Goal: Information Seeking & Learning: Learn about a topic

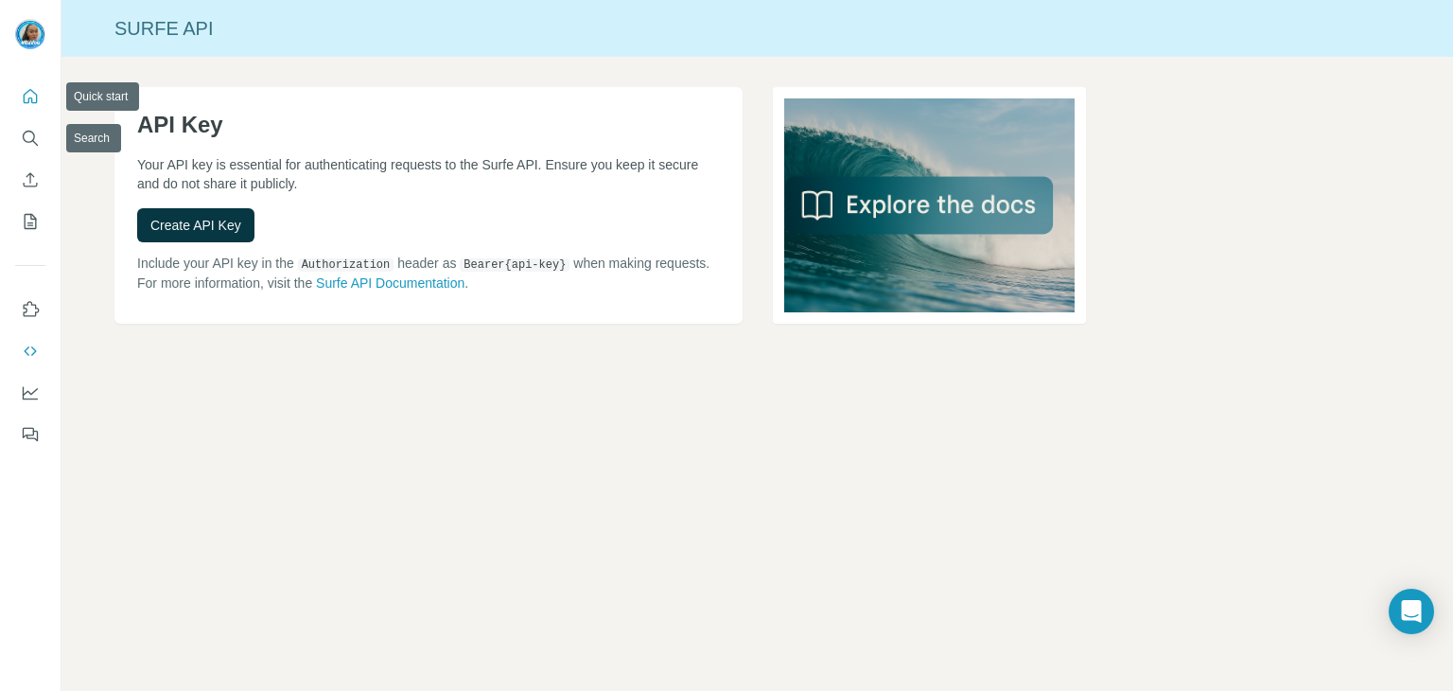
click at [30, 99] on icon "Quick start" at bounding box center [30, 96] width 19 height 19
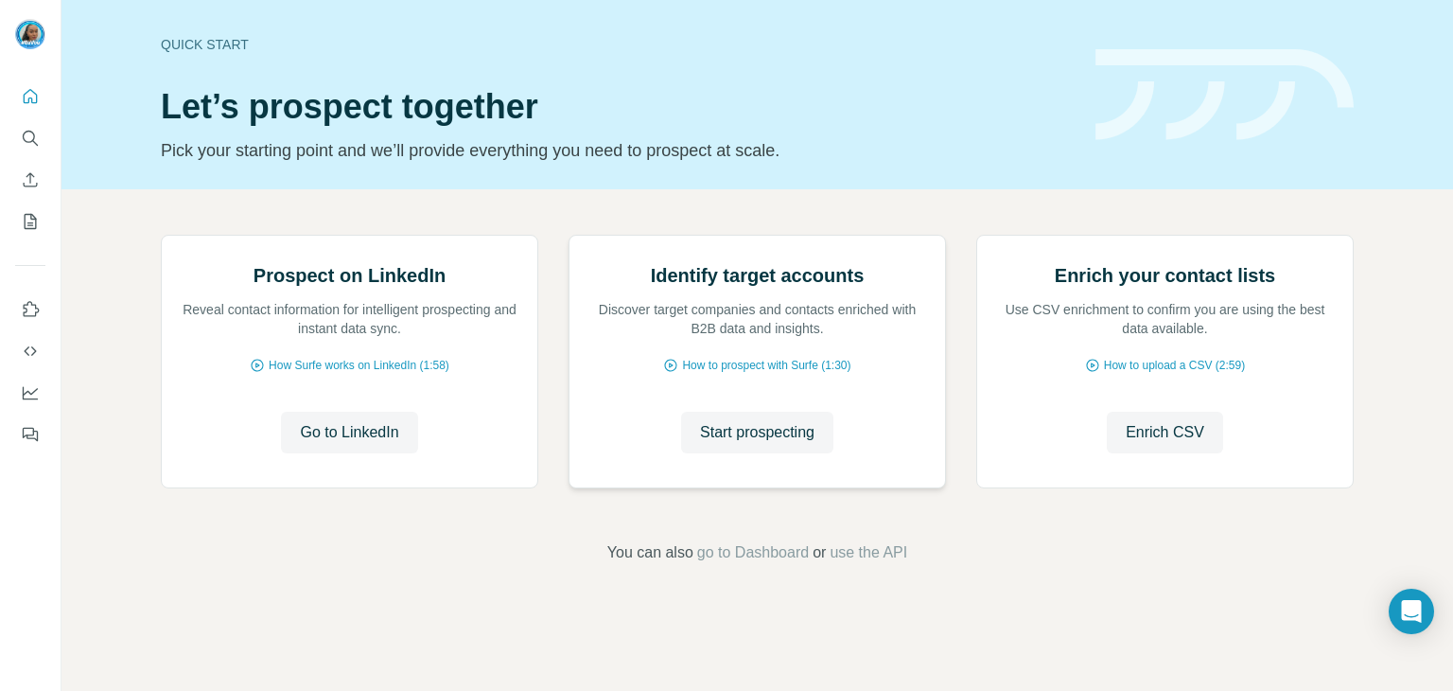
scroll to position [95, 0]
click at [386, 444] on span "Go to LinkedIn" at bounding box center [349, 432] width 98 height 23
click at [784, 444] on span "Start prospecting" at bounding box center [757, 432] width 114 height 23
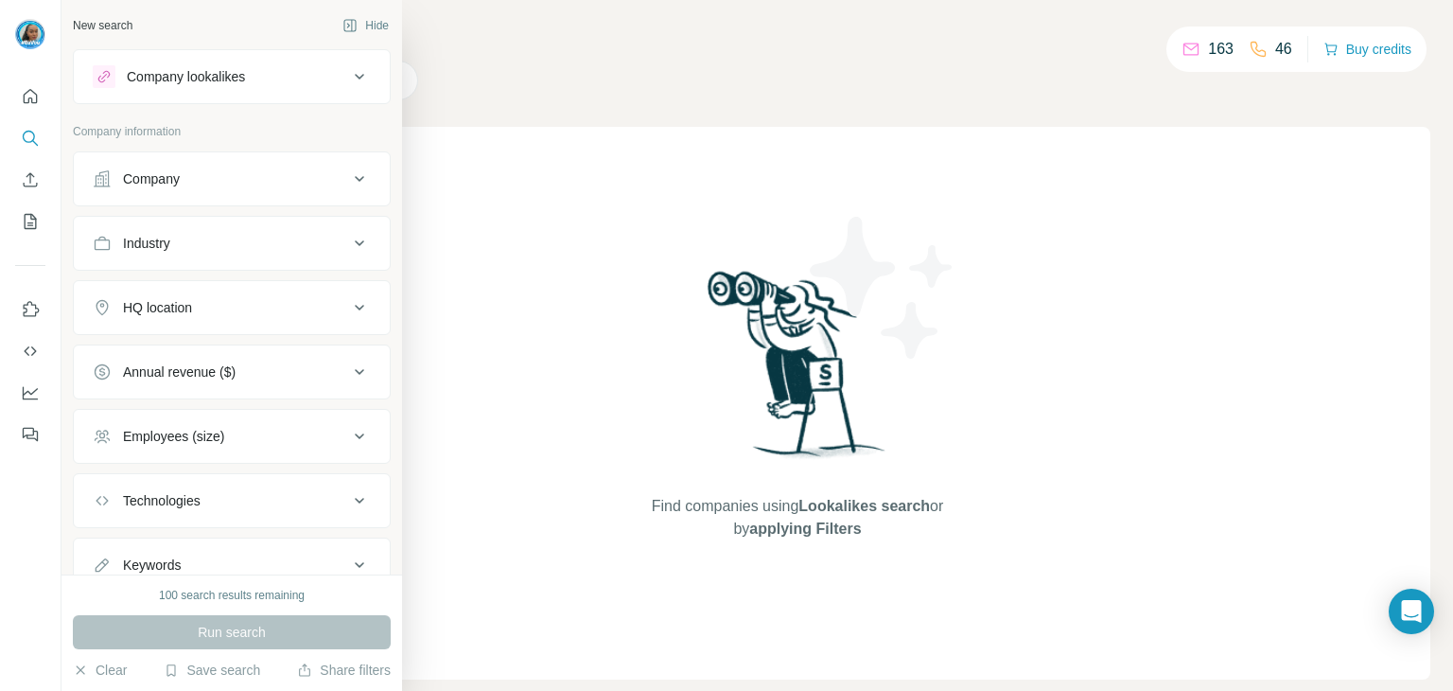
click at [206, 195] on button "Company" at bounding box center [232, 178] width 316 height 45
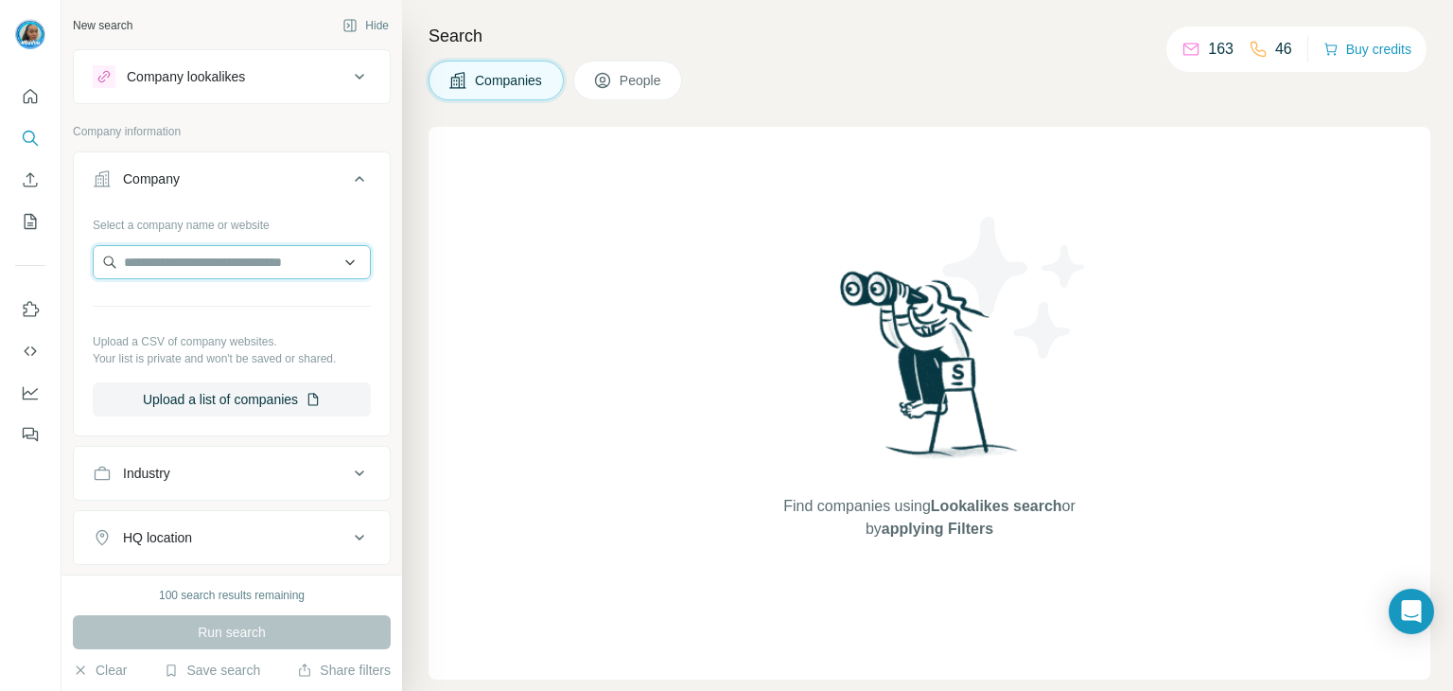
click at [228, 255] on input "text" at bounding box center [232, 262] width 278 height 34
click at [330, 261] on input "text" at bounding box center [232, 262] width 278 height 34
click at [276, 258] on input "text" at bounding box center [232, 262] width 278 height 34
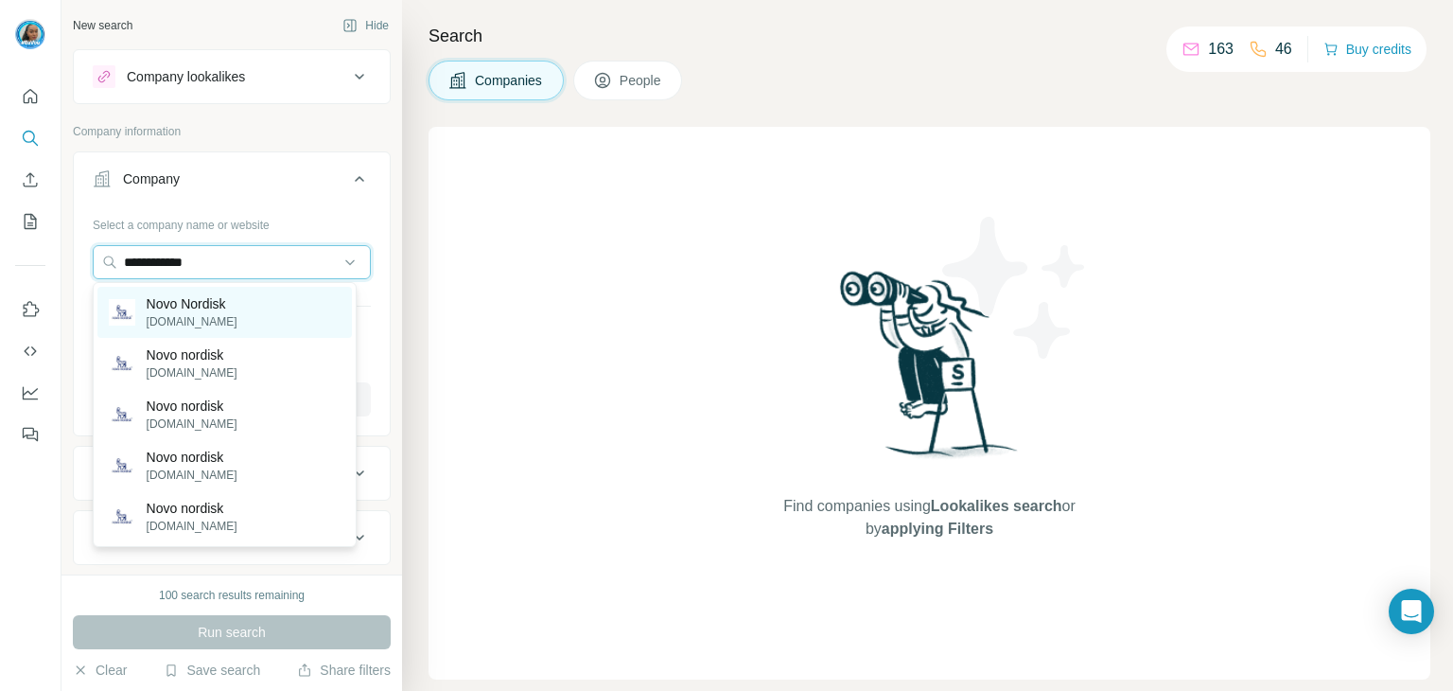
type input "**********"
click at [255, 304] on div "Novo Nordisk [DOMAIN_NAME]" at bounding box center [224, 312] width 254 height 51
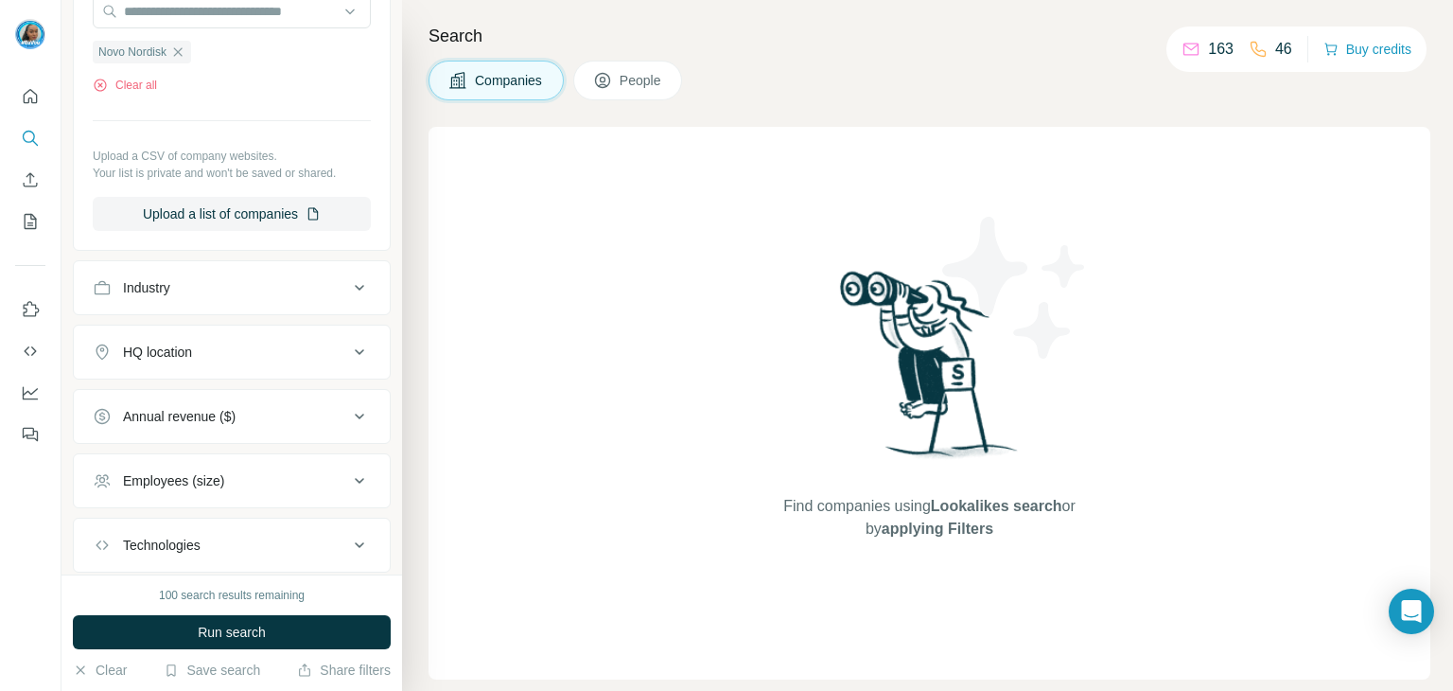
scroll to position [284, 0]
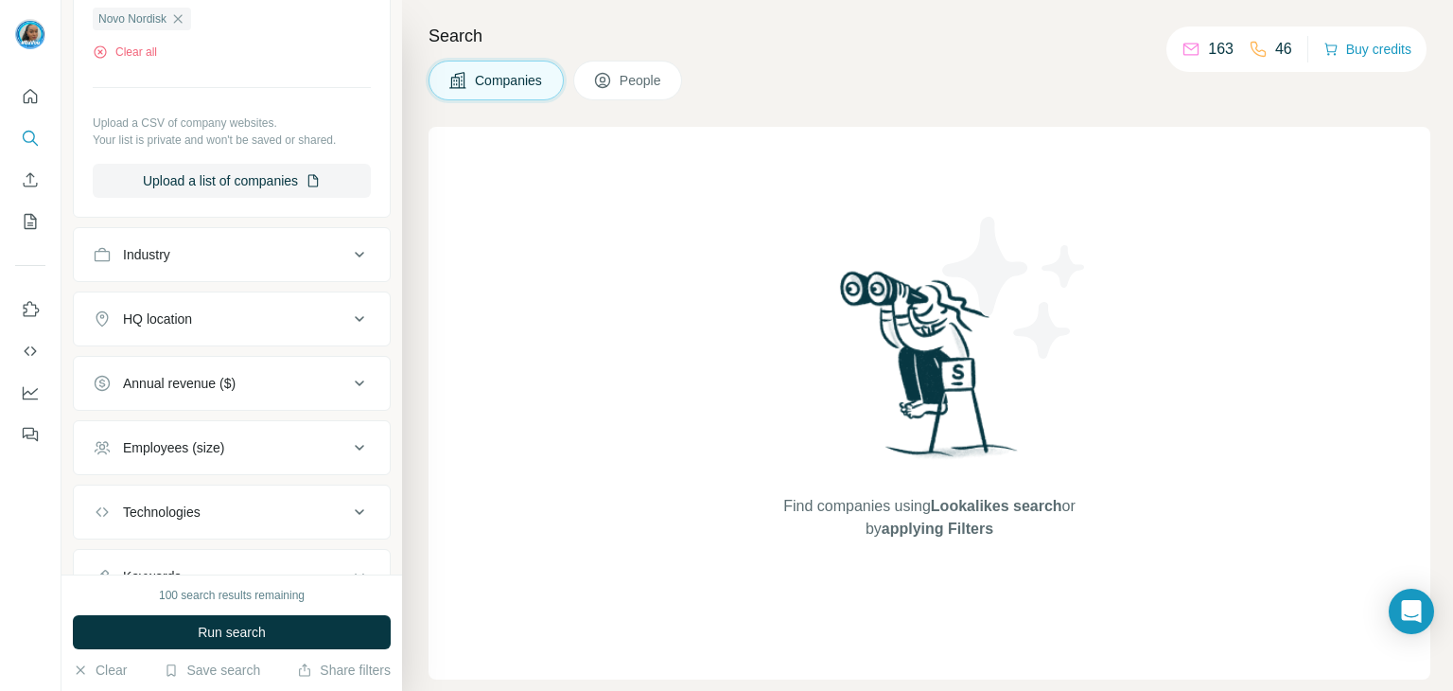
click at [233, 254] on div "Industry" at bounding box center [220, 254] width 255 height 19
click at [228, 297] on input at bounding box center [222, 301] width 234 height 21
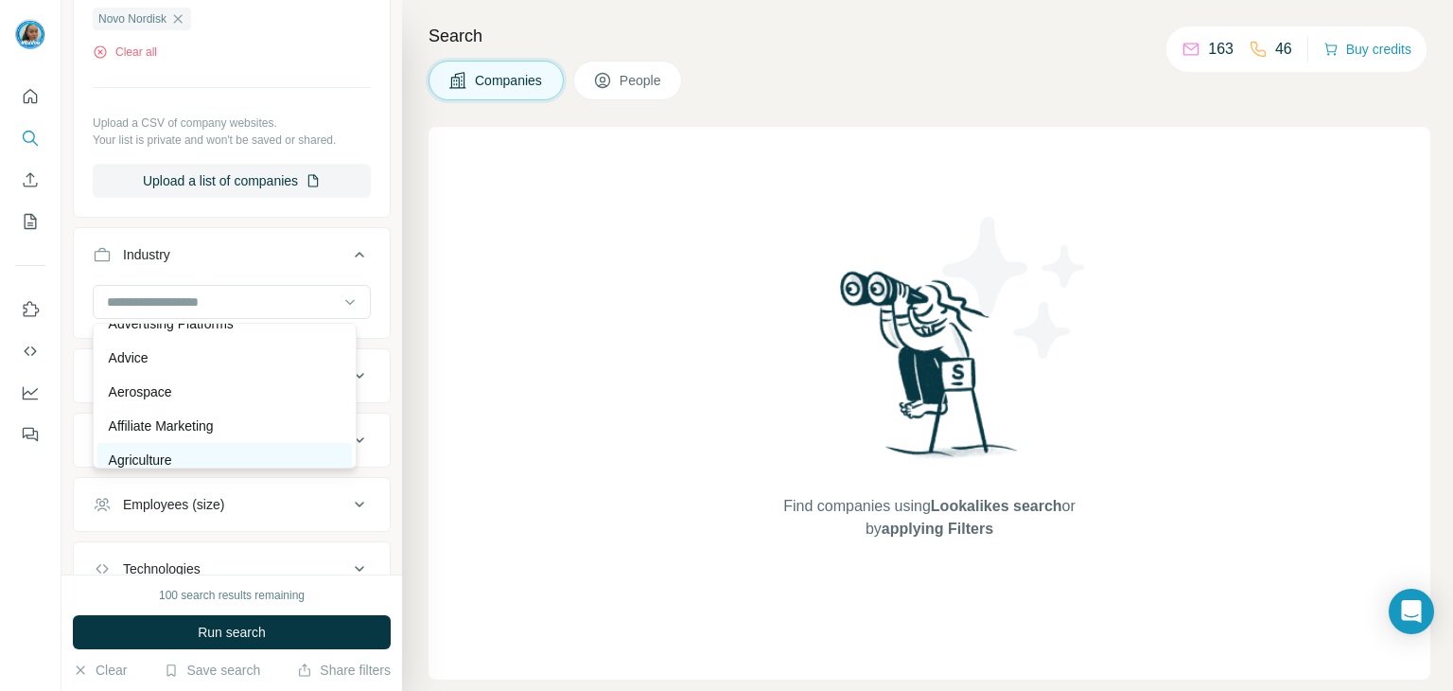
scroll to position [378, 0]
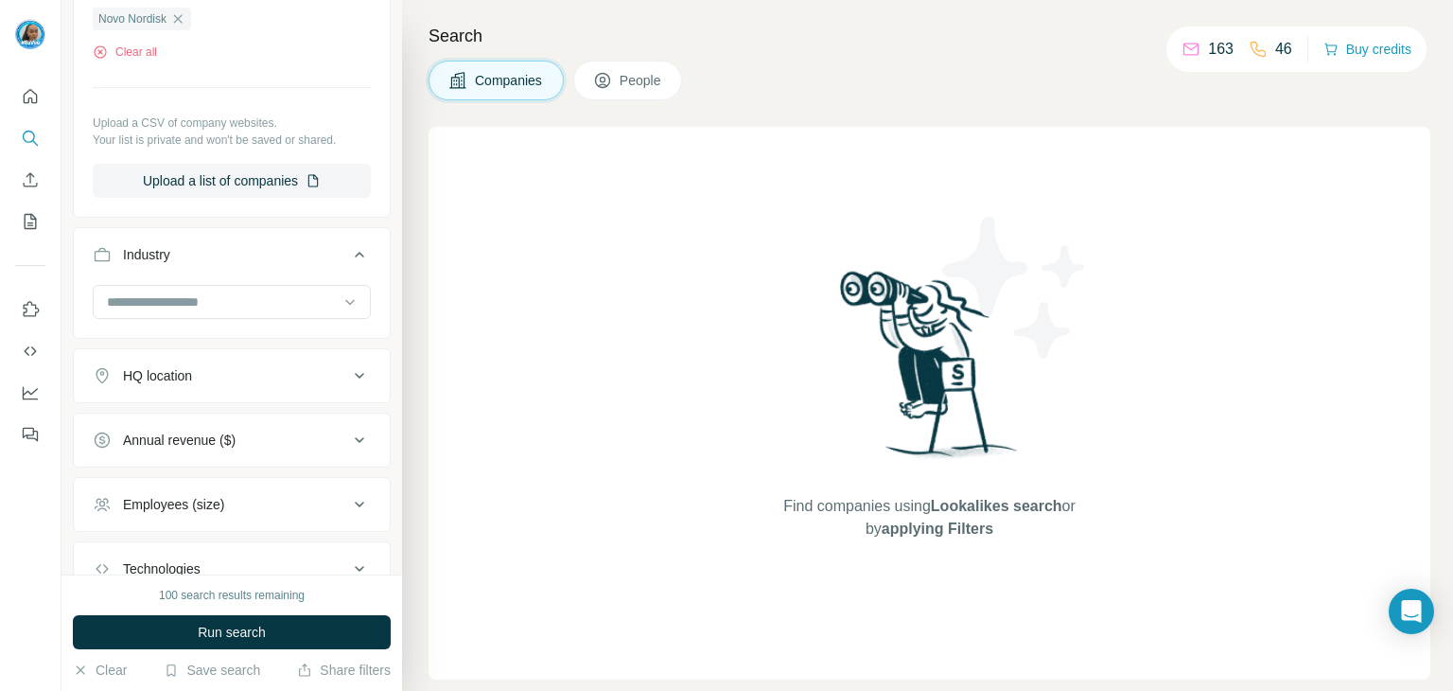
click at [372, 293] on div at bounding box center [232, 309] width 316 height 49
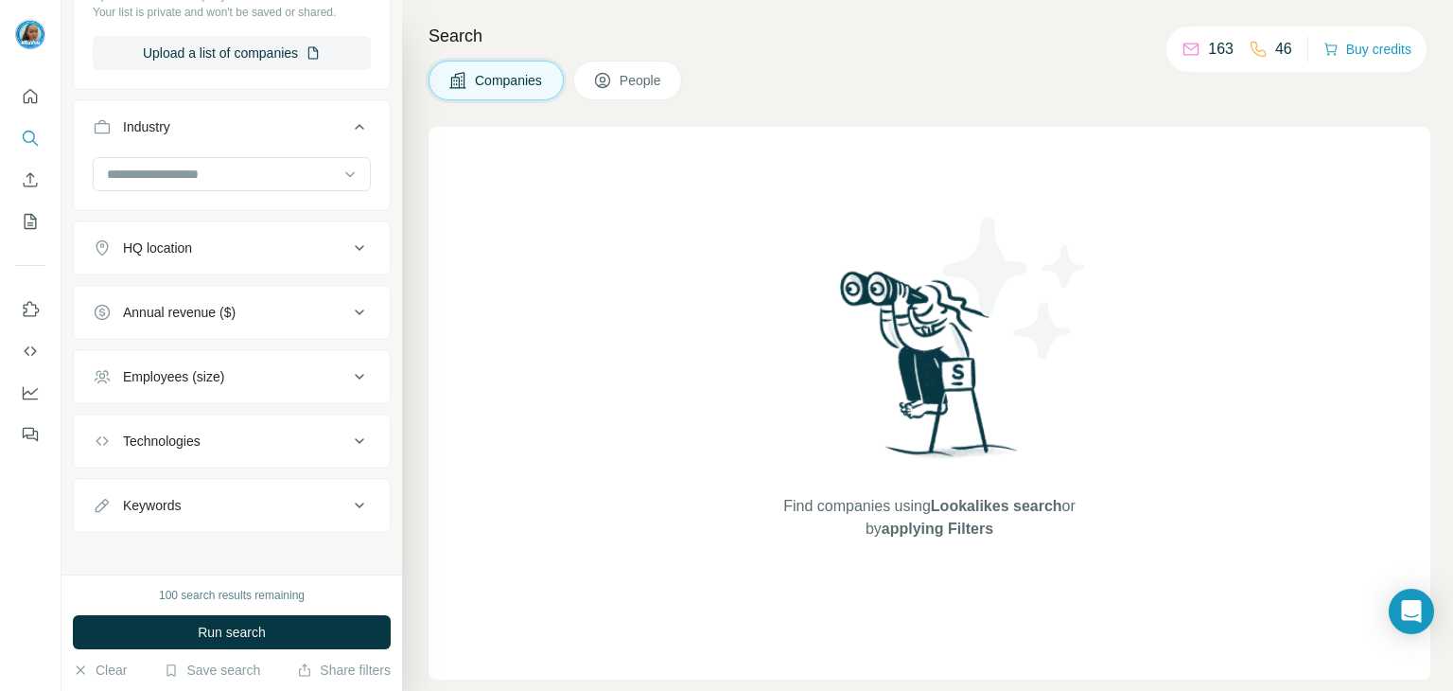
scroll to position [420, 0]
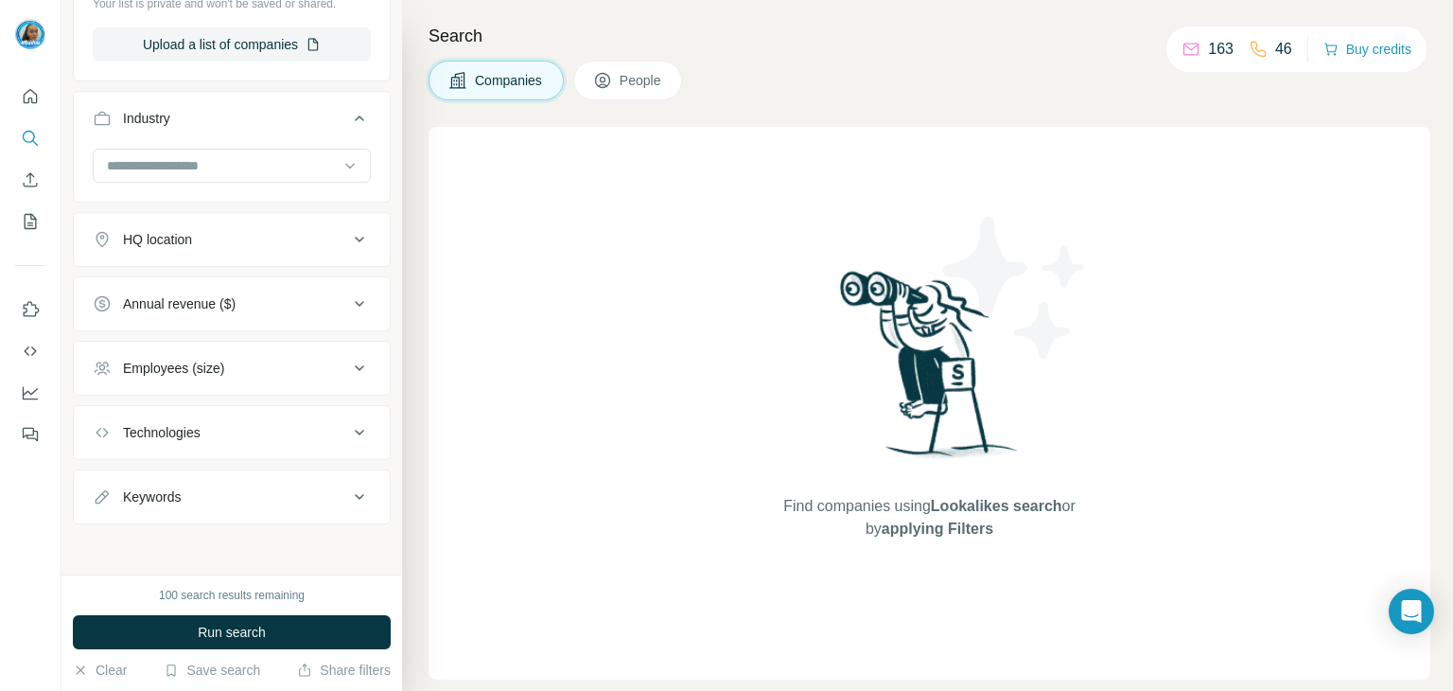
click at [230, 258] on button "HQ location" at bounding box center [232, 239] width 316 height 45
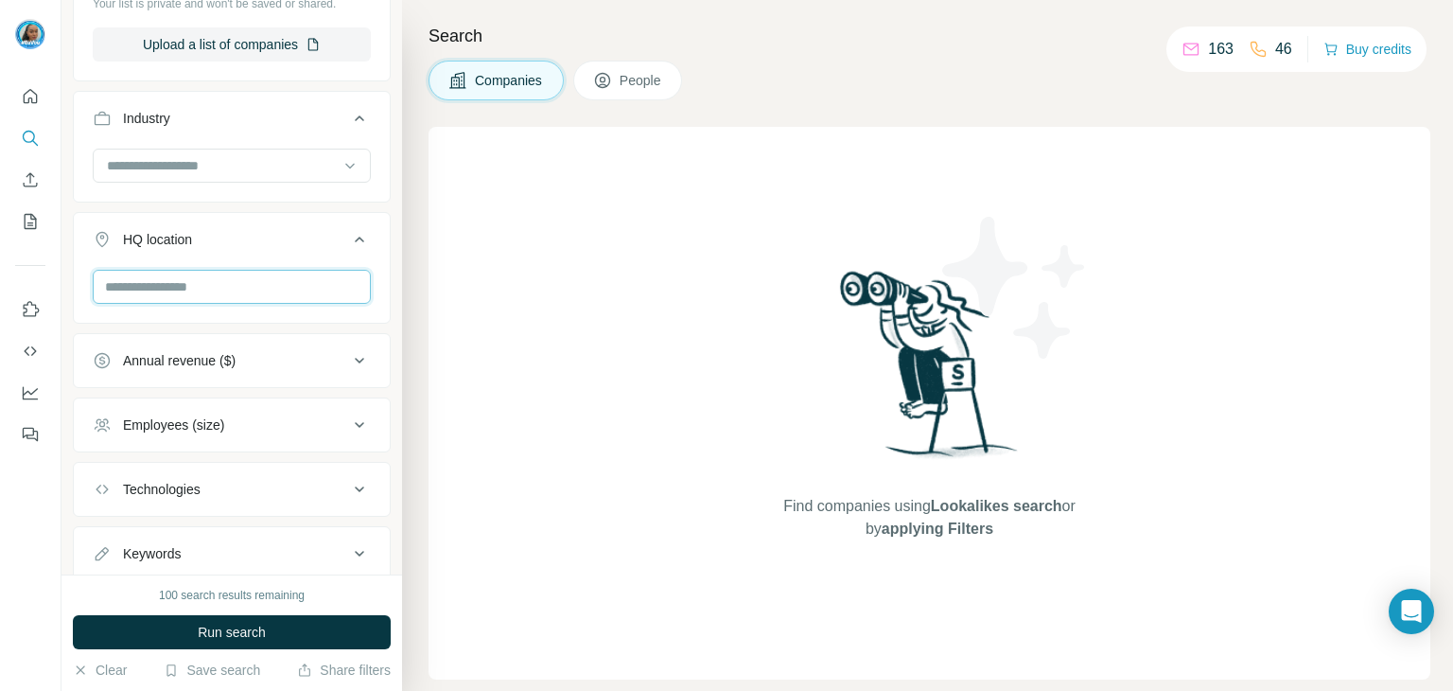
click at [245, 283] on input "text" at bounding box center [232, 287] width 278 height 34
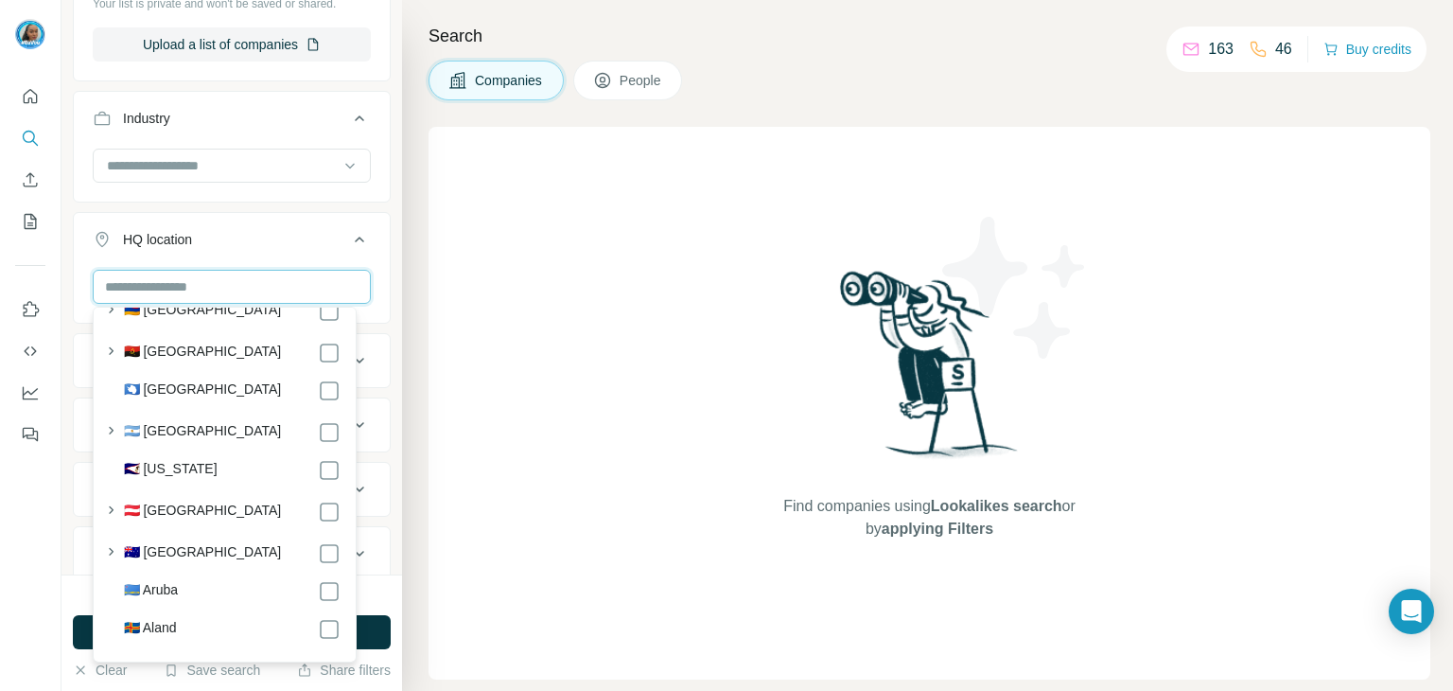
scroll to position [284, 0]
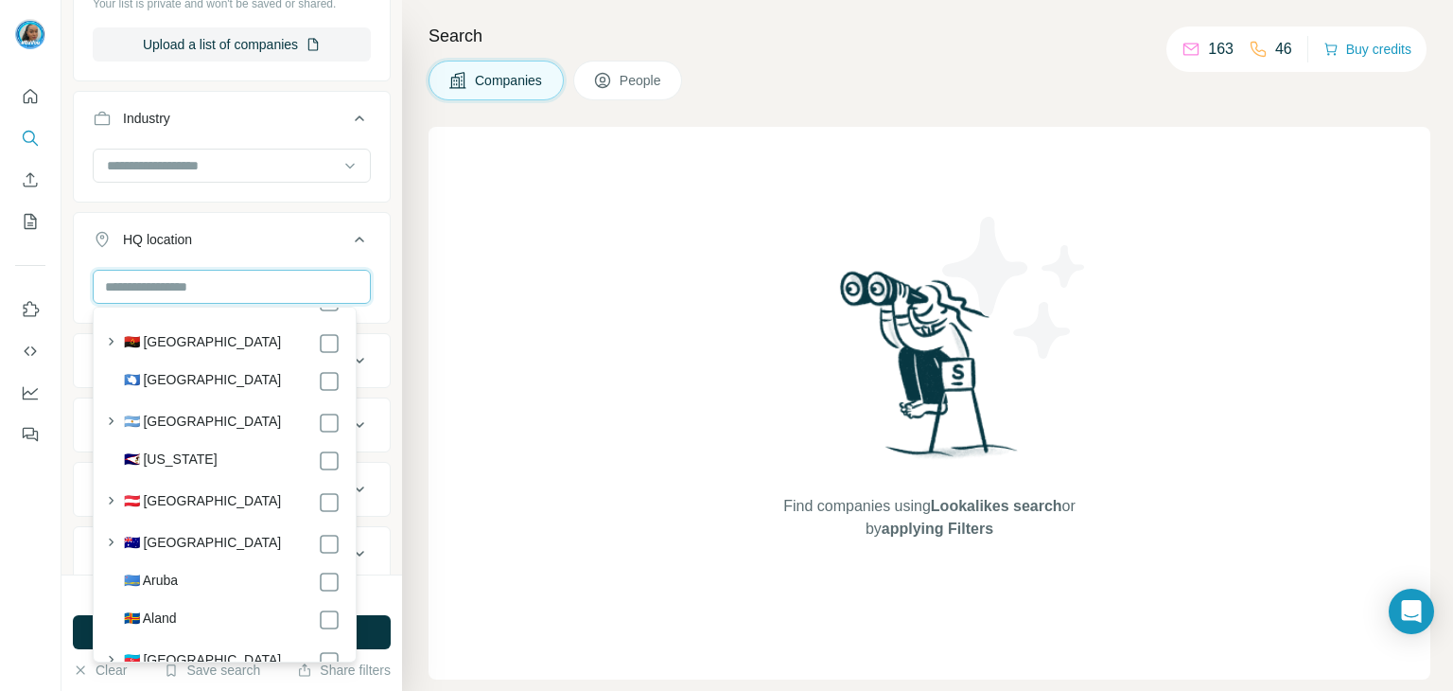
click at [214, 283] on input "text" at bounding box center [232, 287] width 278 height 34
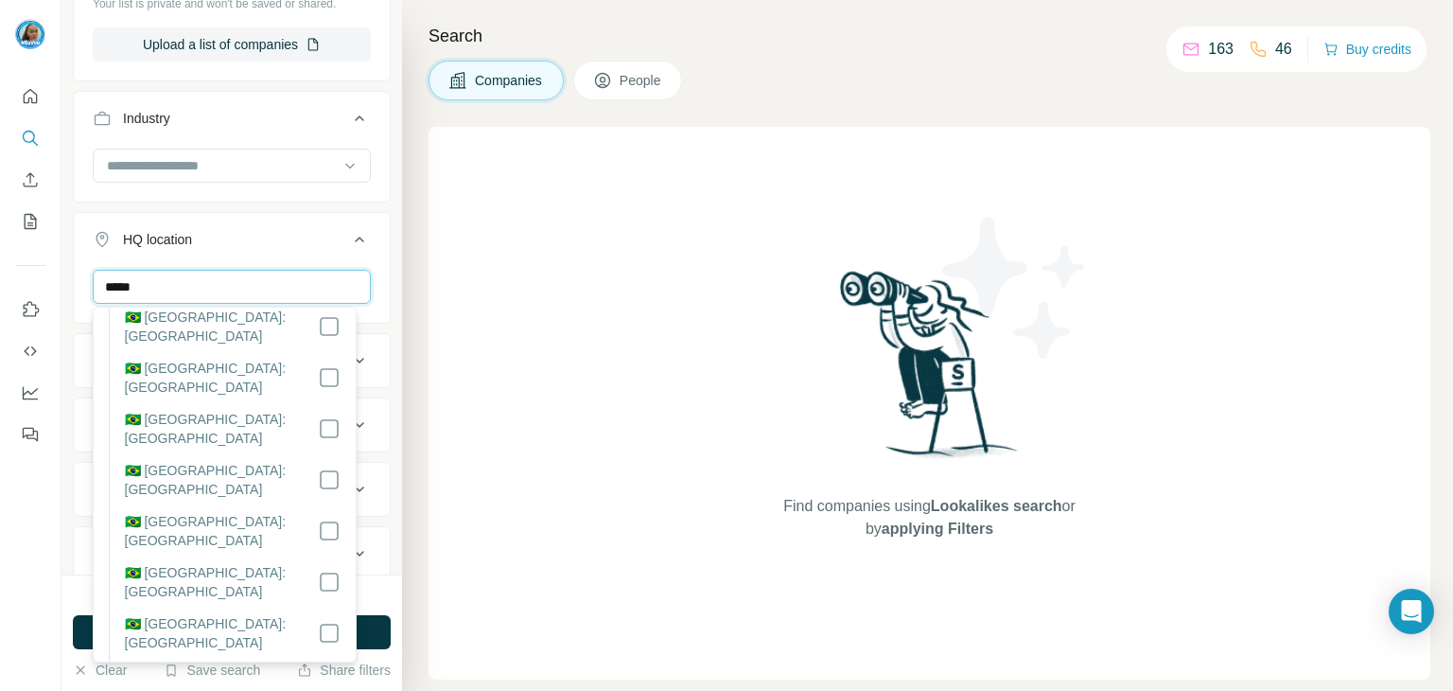
scroll to position [0, 0]
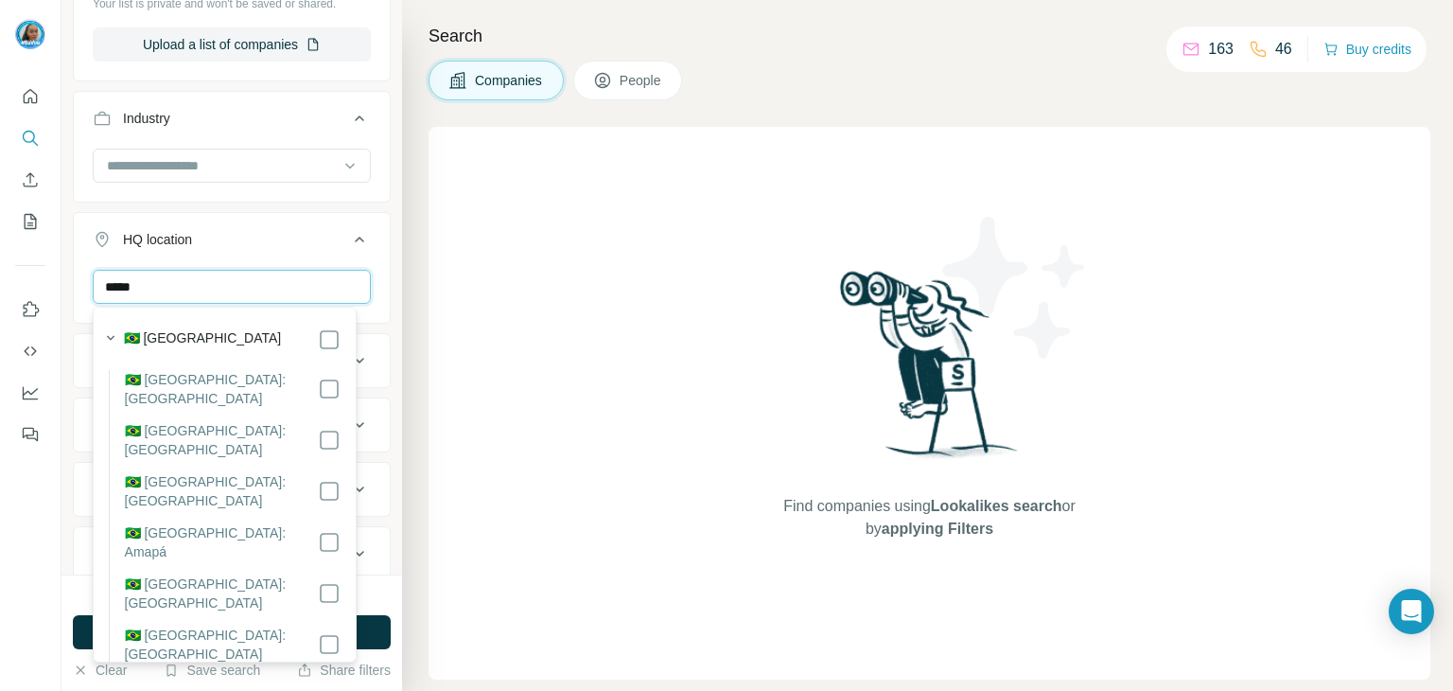
type input "*****"
click at [182, 339] on div "🇧🇷 [GEOGRAPHIC_DATA]" at bounding box center [232, 339] width 217 height 23
click at [381, 315] on div "New search Hide Company lookalikes Company information Company 1 Select a compa…" at bounding box center [231, 287] width 341 height 574
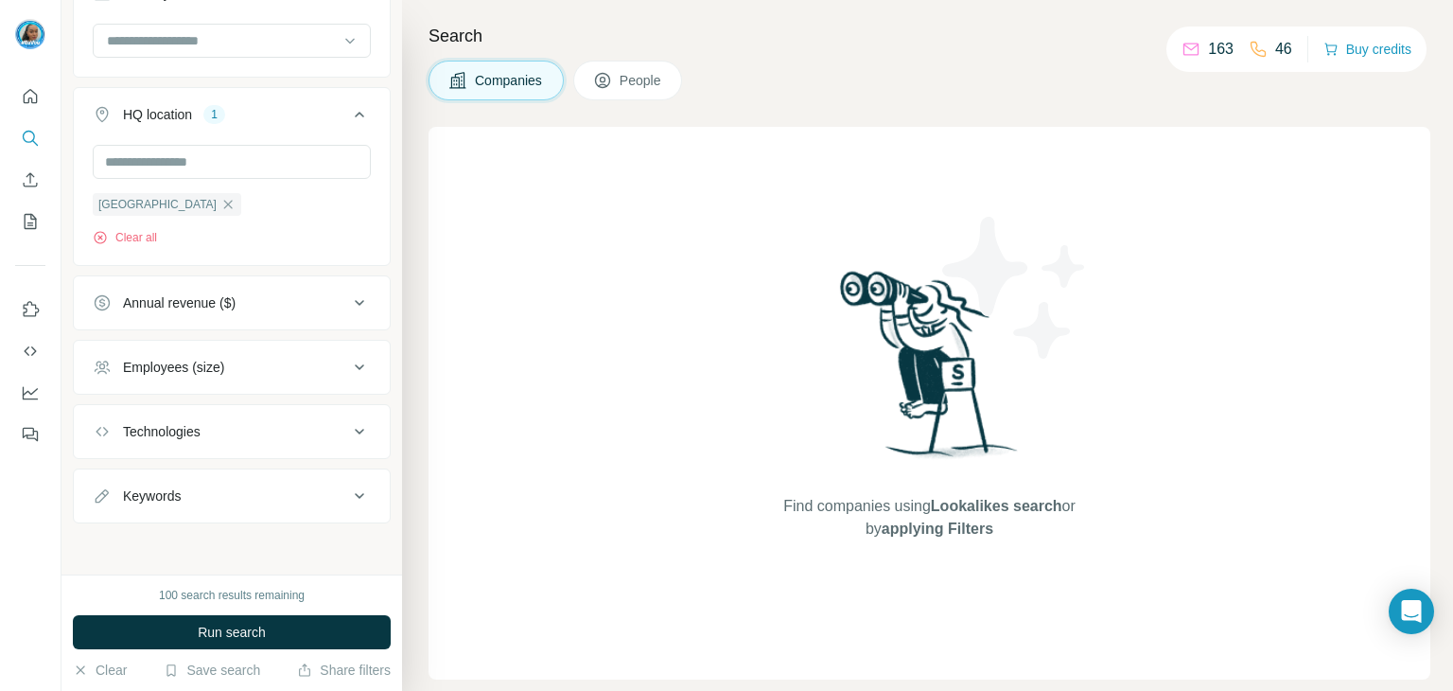
click at [230, 304] on div "Annual revenue ($)" at bounding box center [179, 302] width 113 height 19
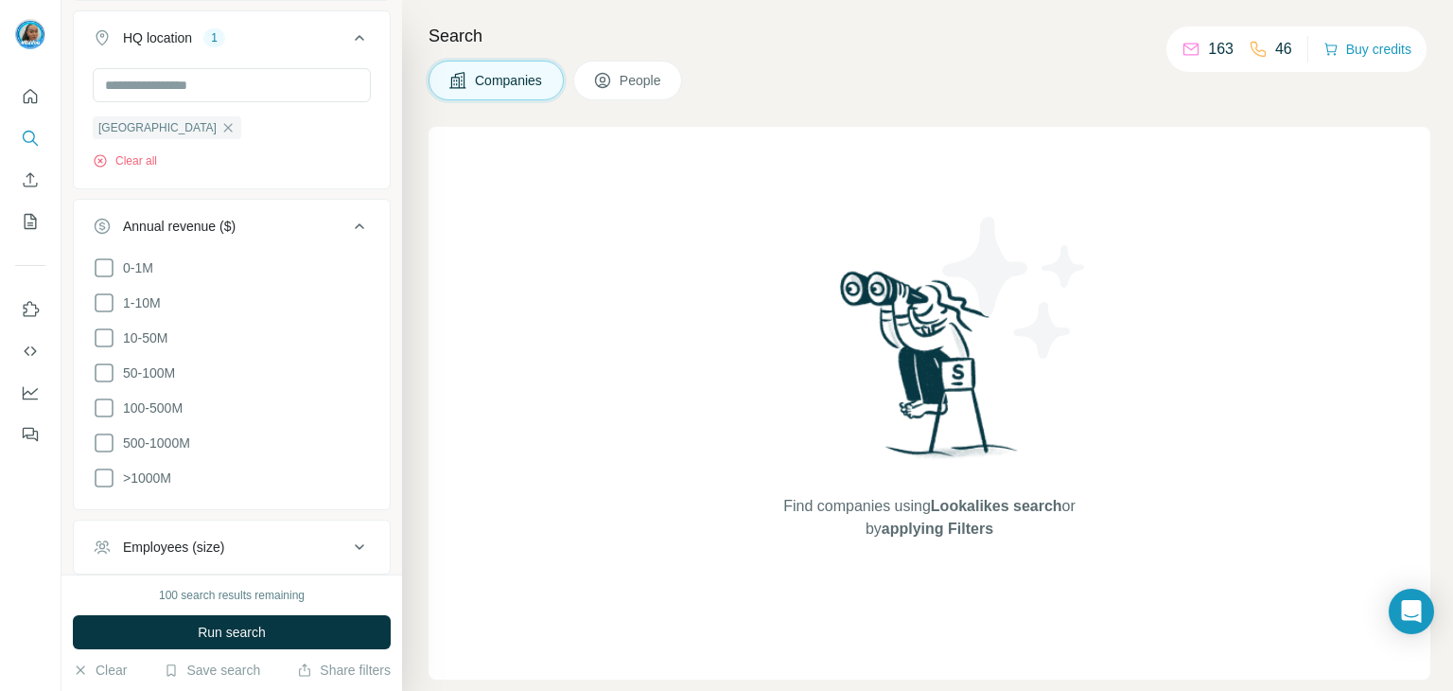
scroll to position [734, 0]
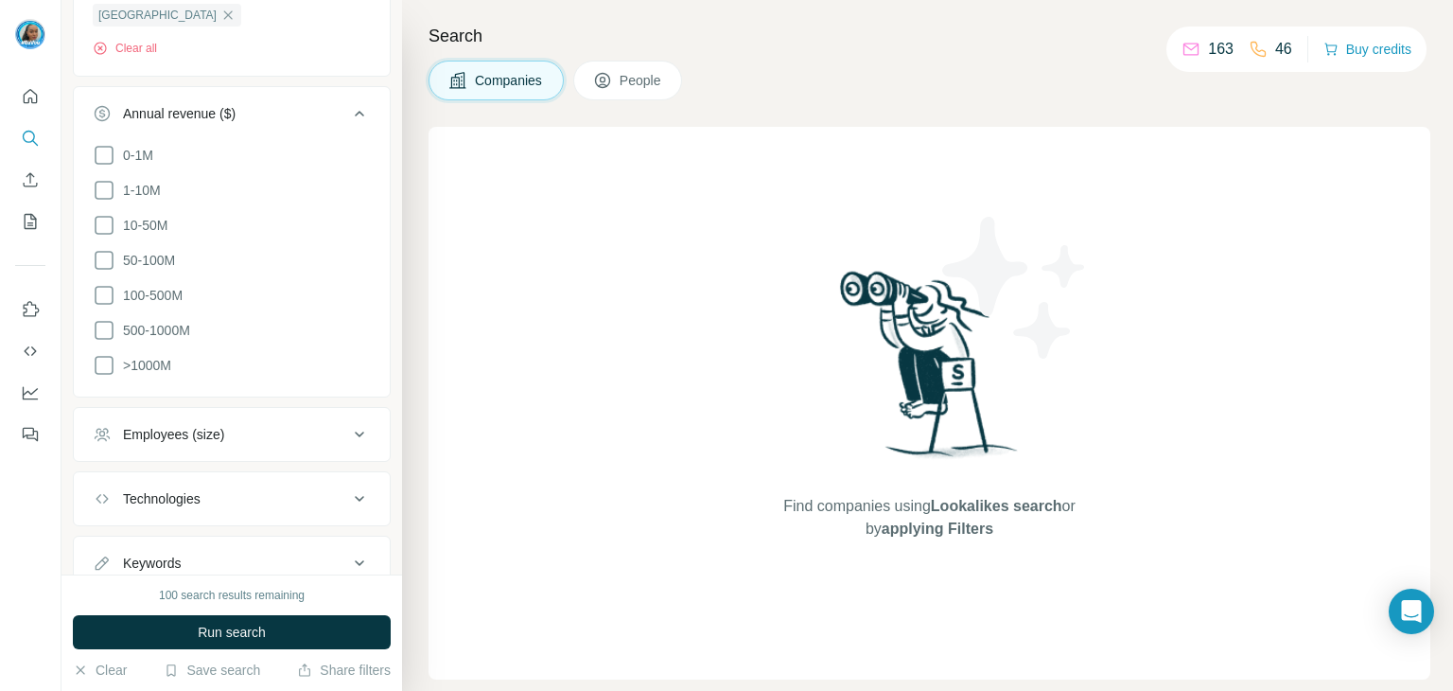
click at [306, 113] on div "Annual revenue ($)" at bounding box center [220, 113] width 255 height 19
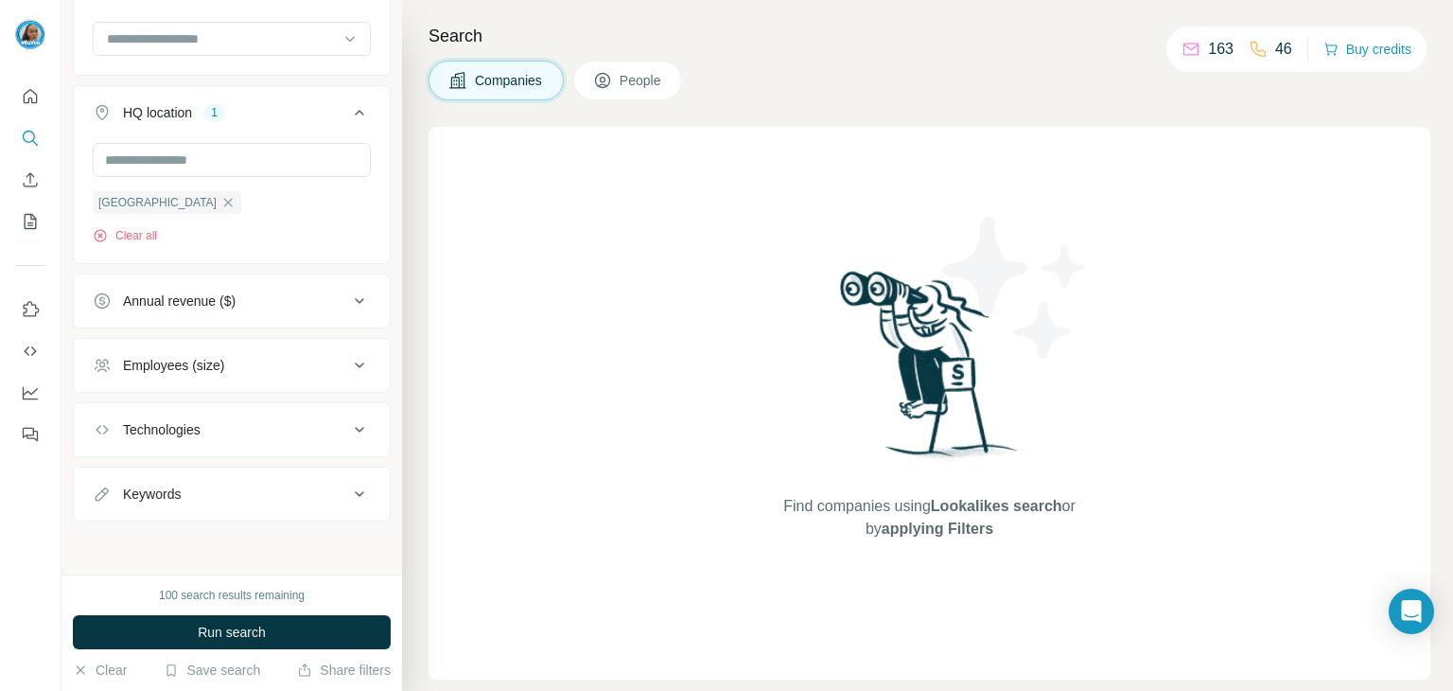
scroll to position [545, 0]
click at [268, 374] on div "Employees (size)" at bounding box center [220, 367] width 255 height 19
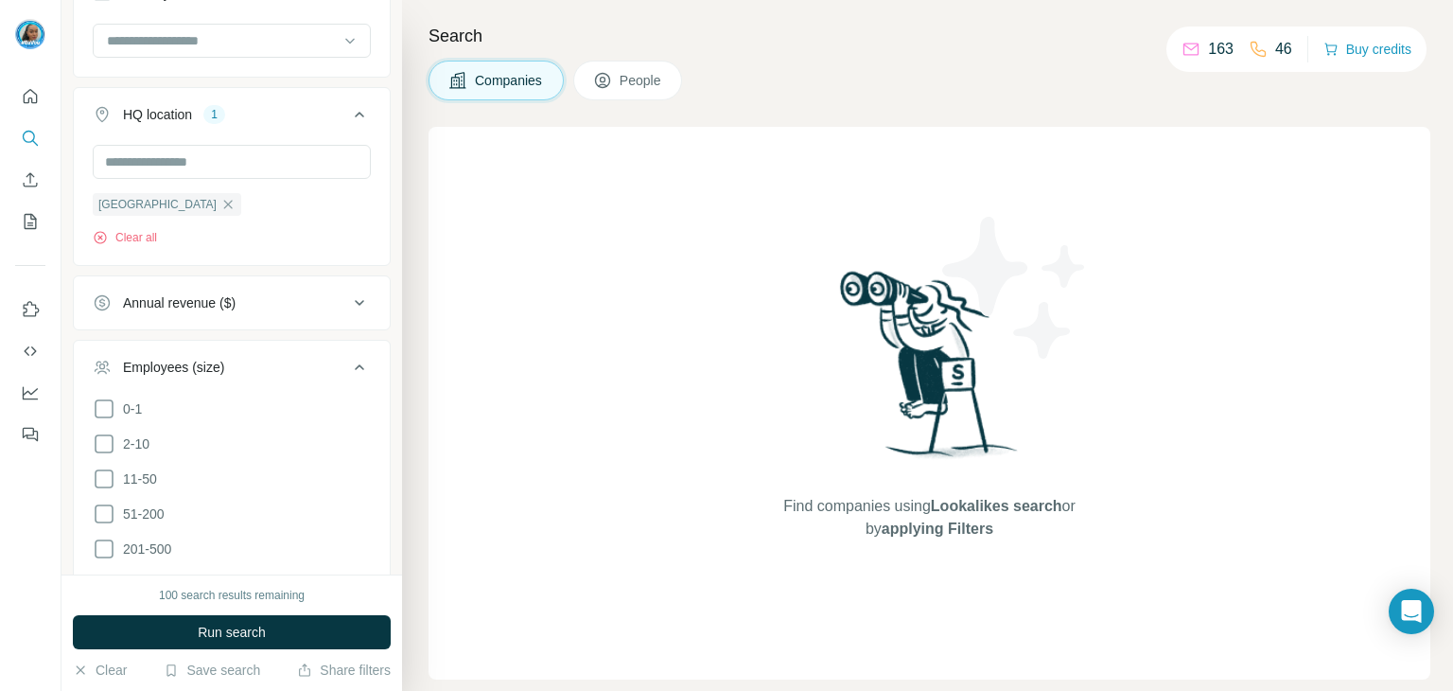
click at [261, 365] on div "Employees (size)" at bounding box center [220, 367] width 255 height 19
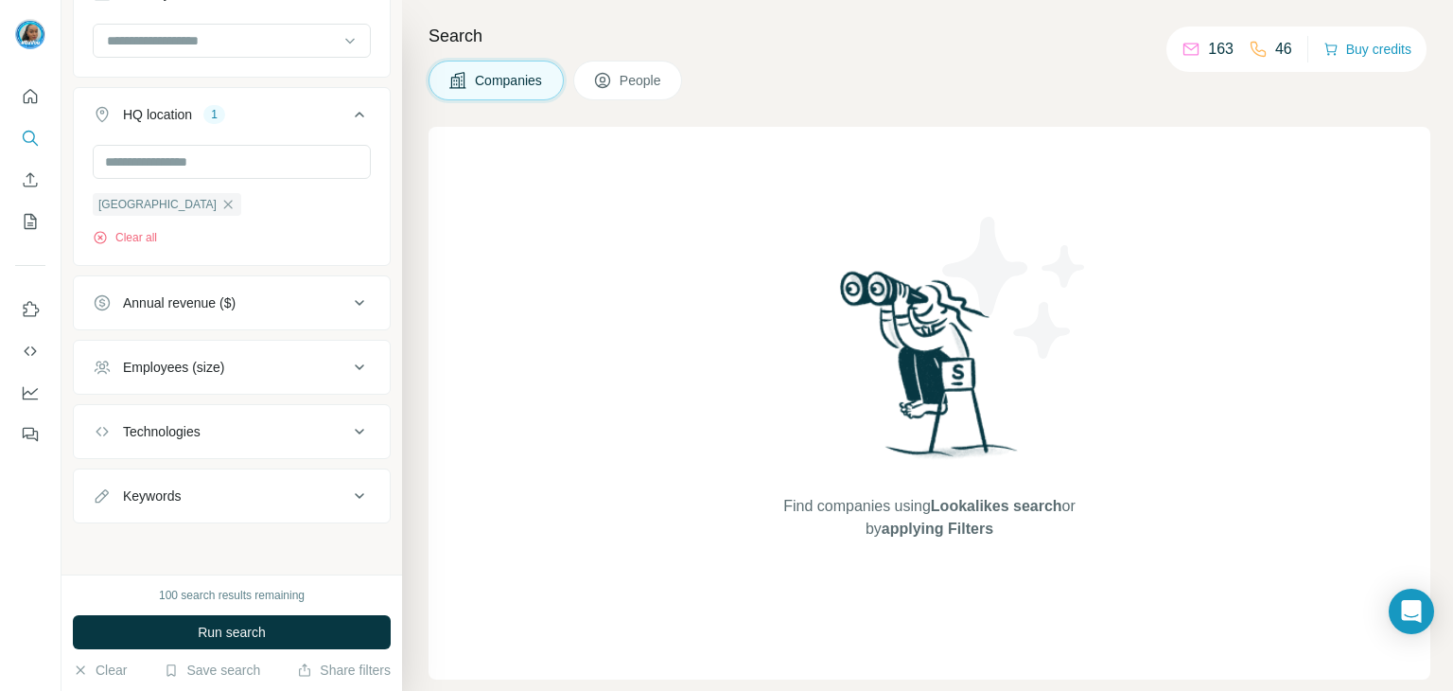
click at [227, 439] on div "Technologies" at bounding box center [220, 431] width 255 height 19
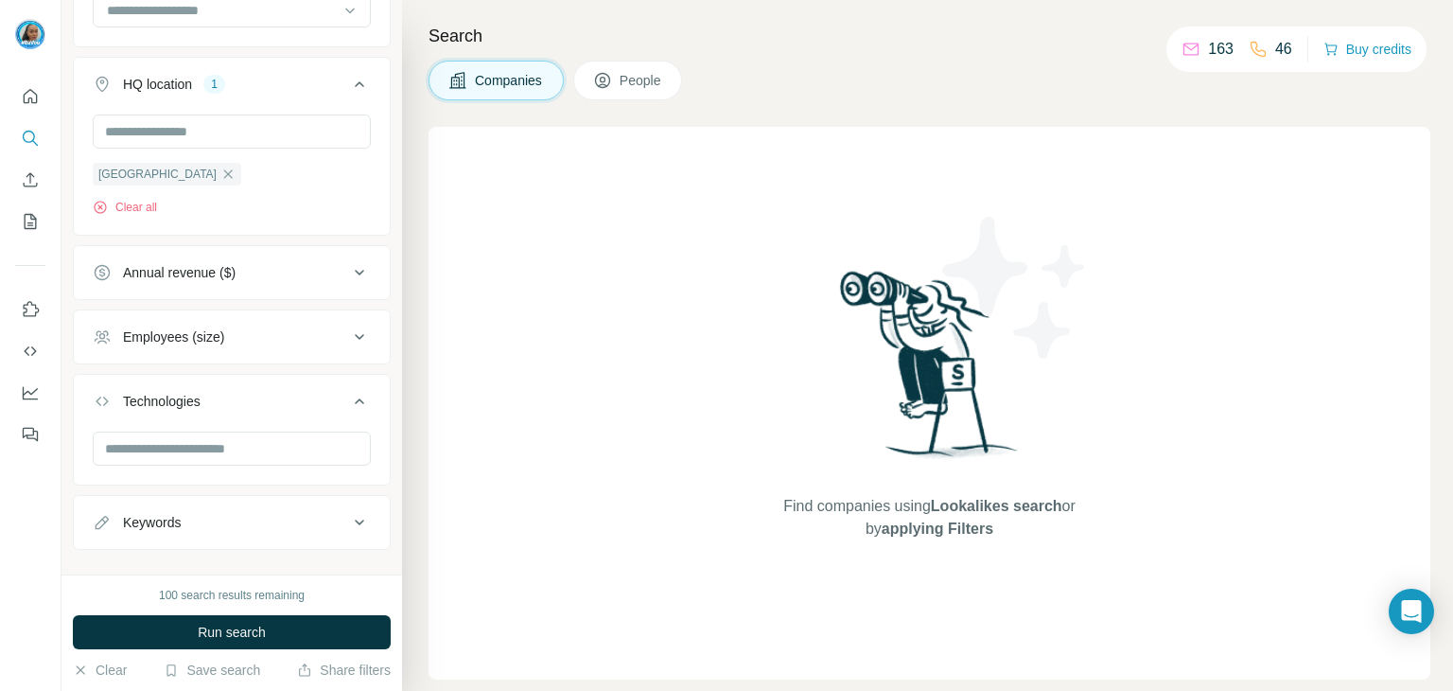
scroll to position [602, 0]
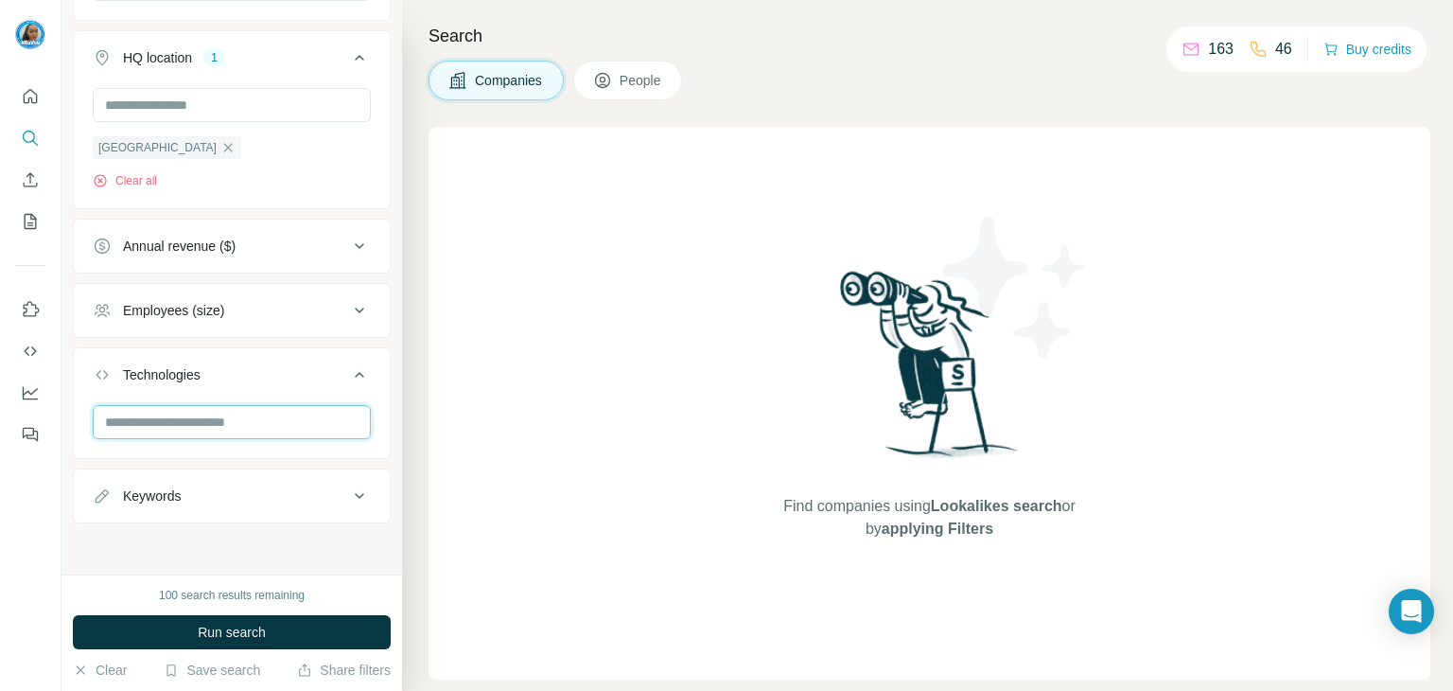
click at [219, 425] on input "text" at bounding box center [232, 422] width 278 height 34
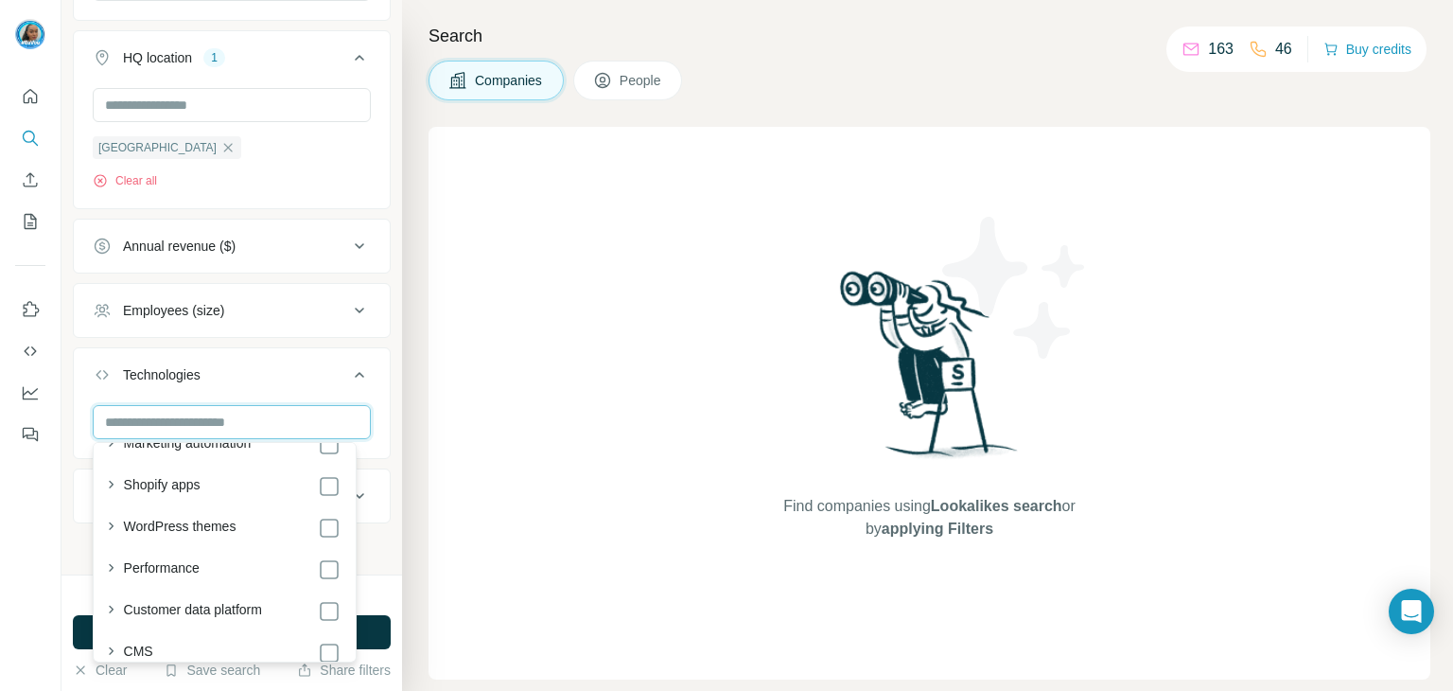
scroll to position [189, 0]
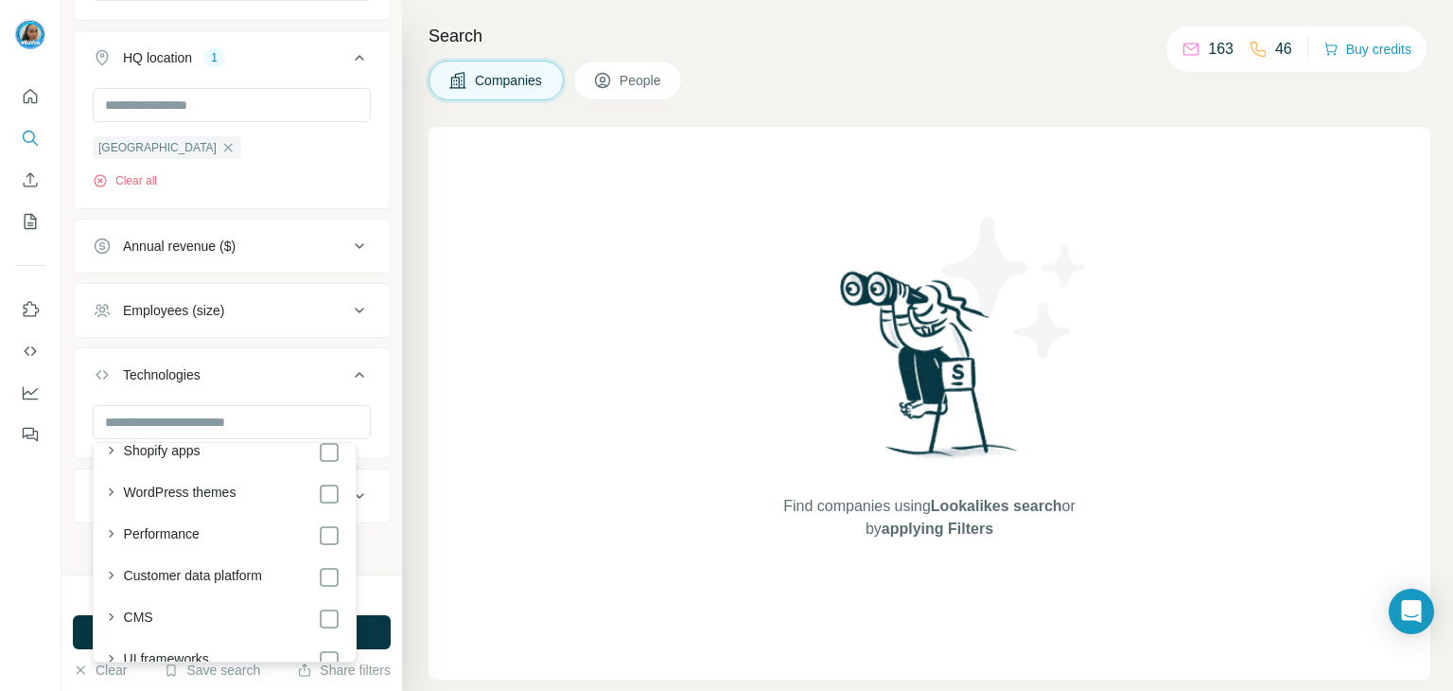
click at [371, 425] on div at bounding box center [232, 429] width 316 height 49
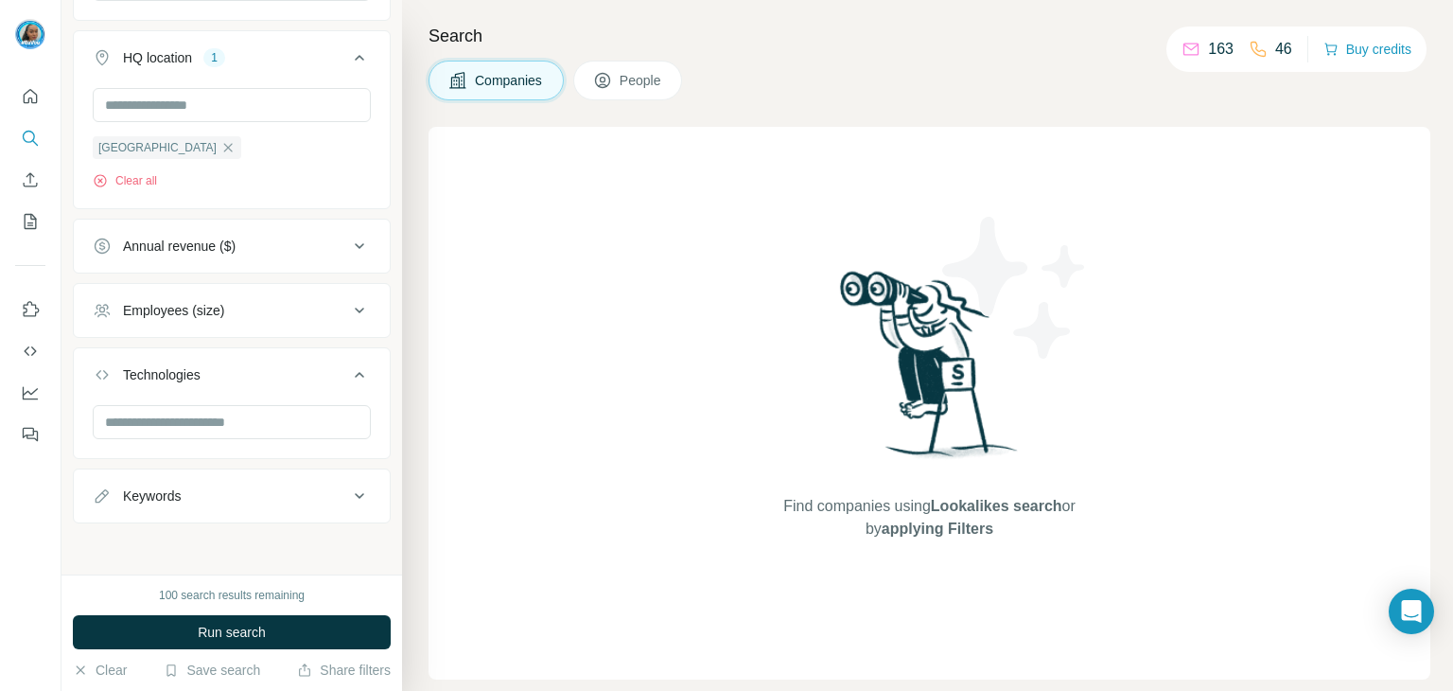
click at [261, 480] on button "Keywords" at bounding box center [232, 495] width 316 height 45
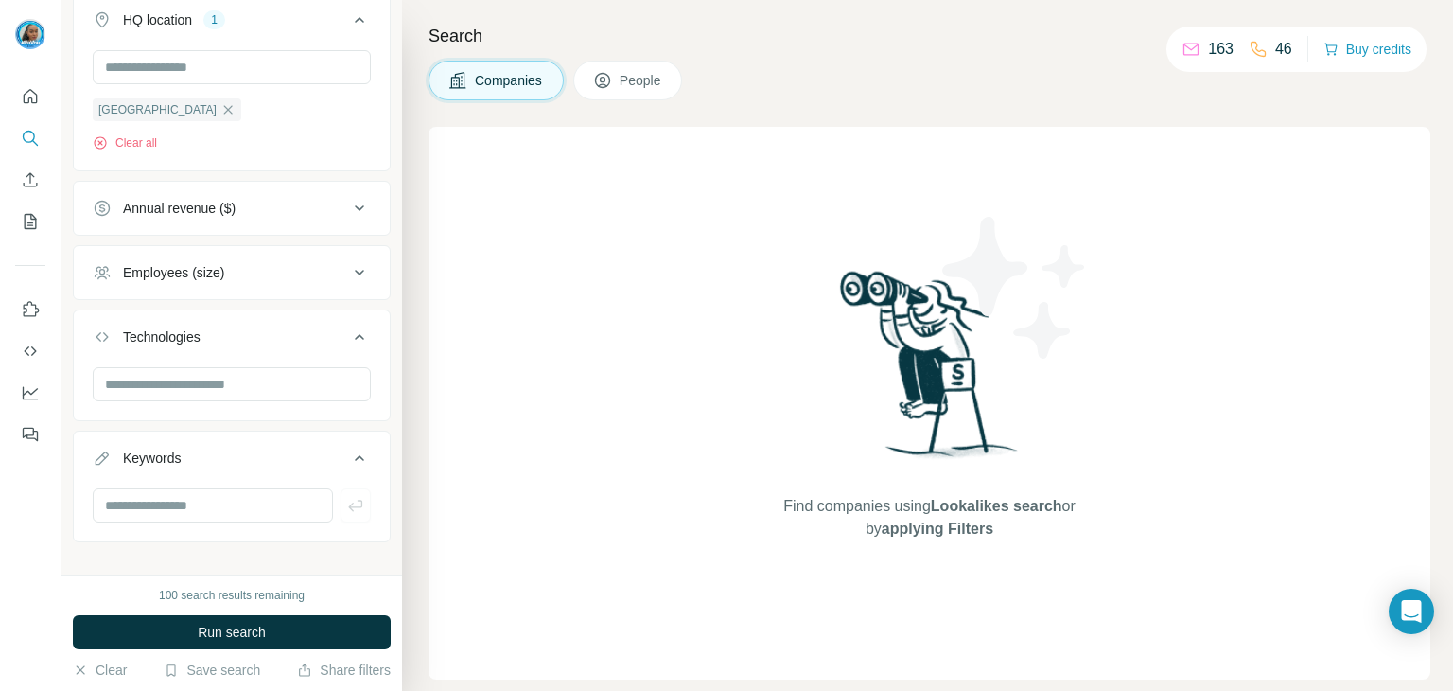
scroll to position [658, 0]
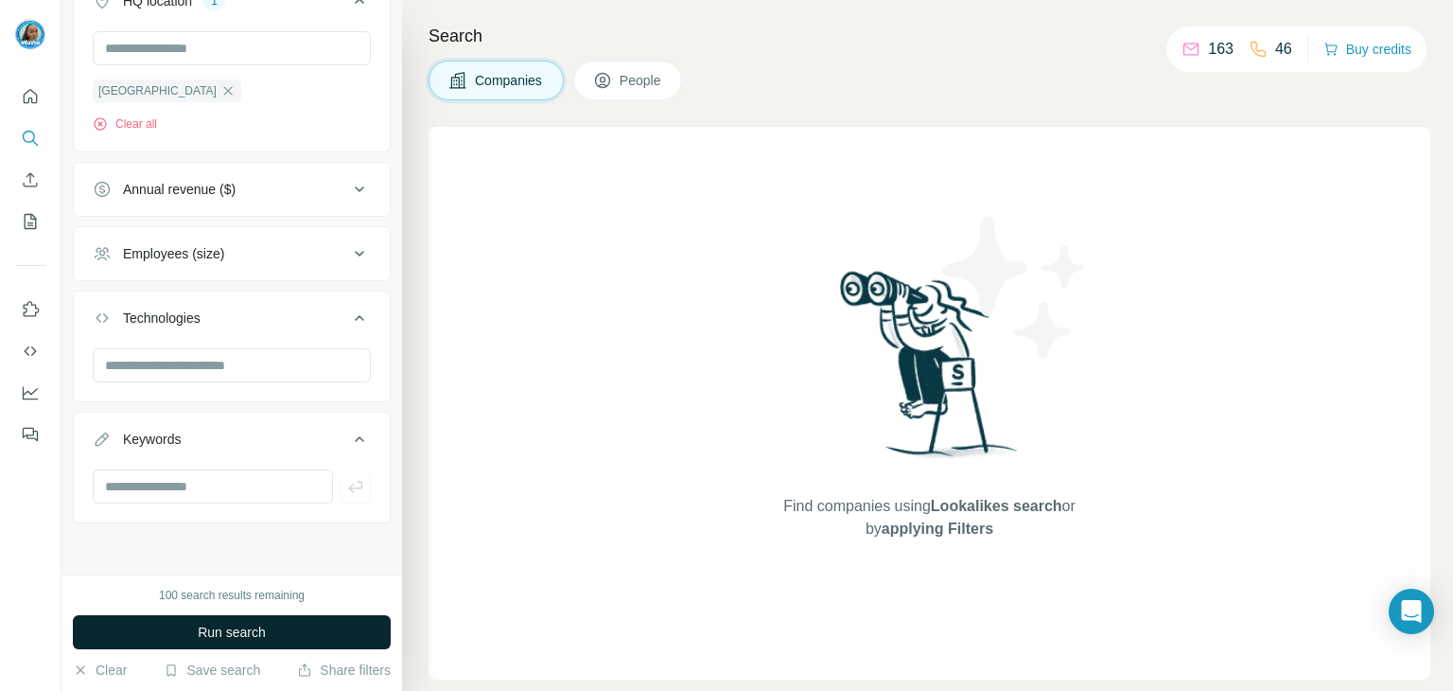
click at [298, 629] on button "Run search" at bounding box center [232, 632] width 318 height 34
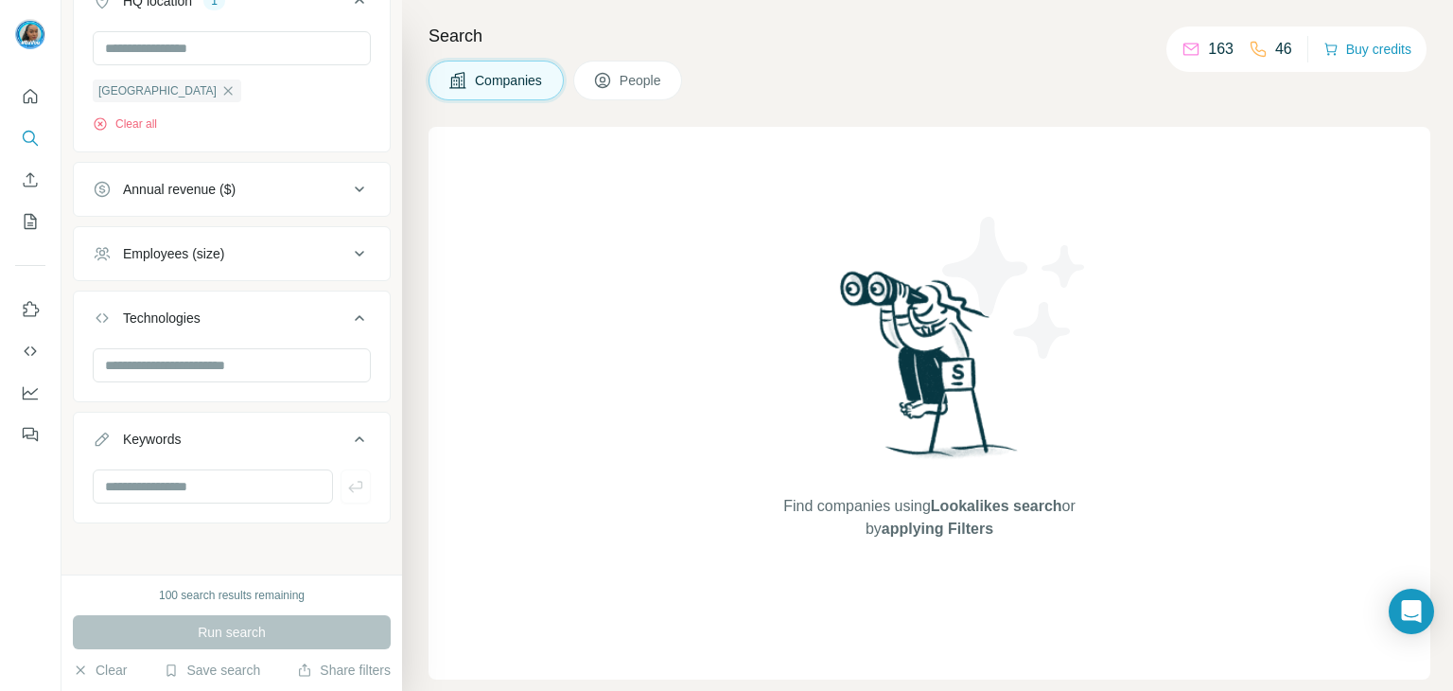
click at [625, 88] on span "People" at bounding box center [642, 80] width 44 height 19
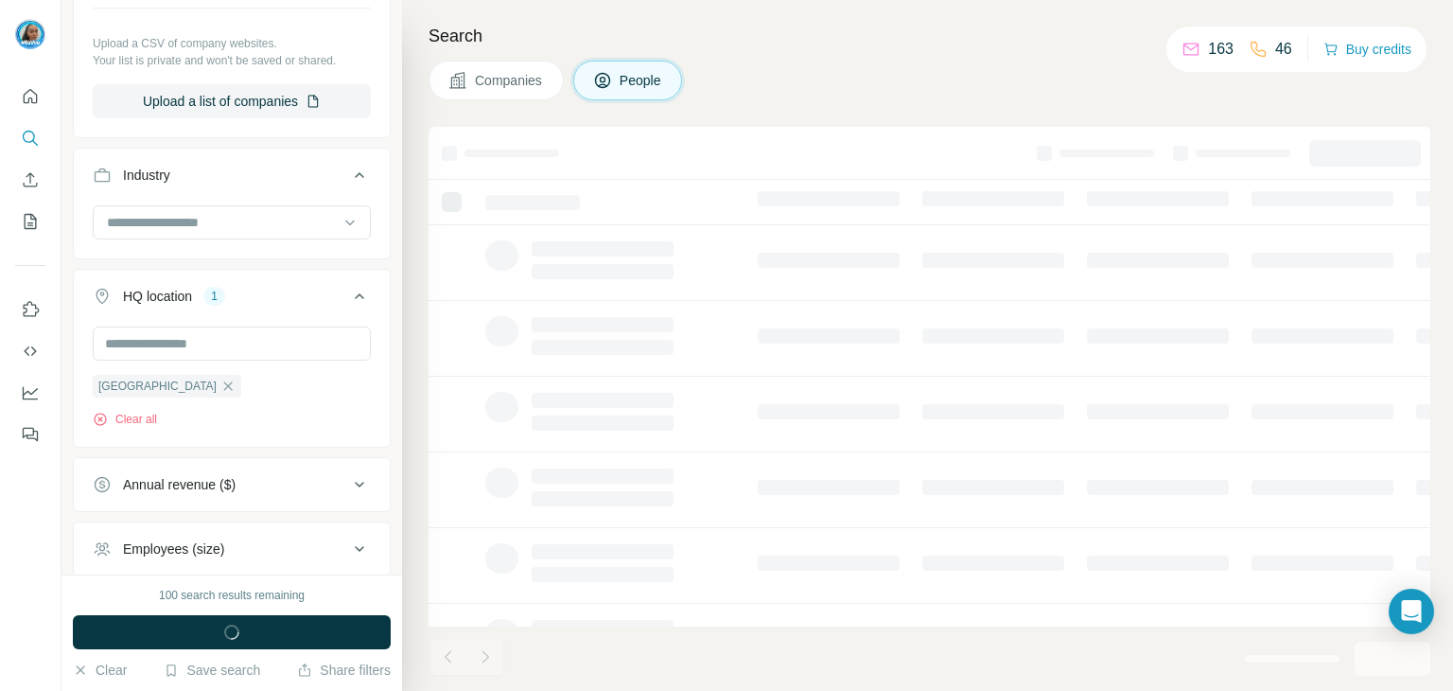
scroll to position [952, 0]
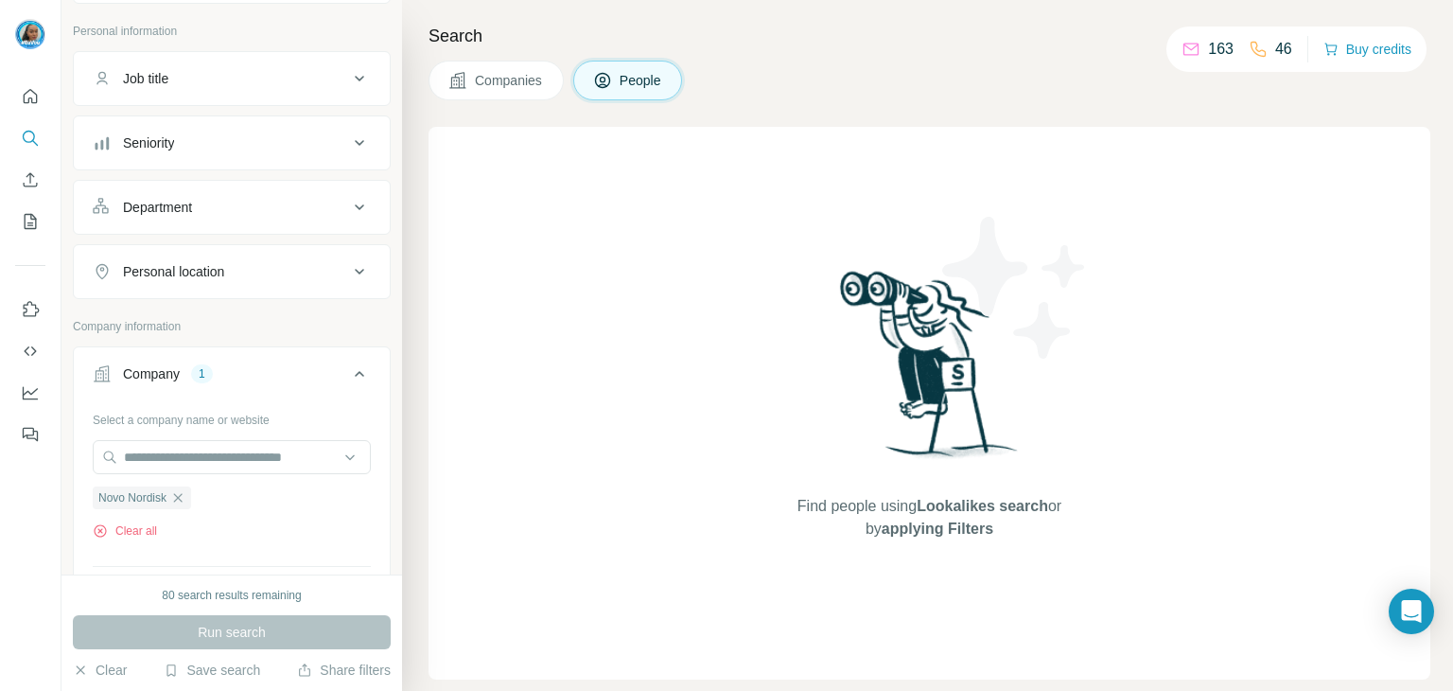
scroll to position [6, 0]
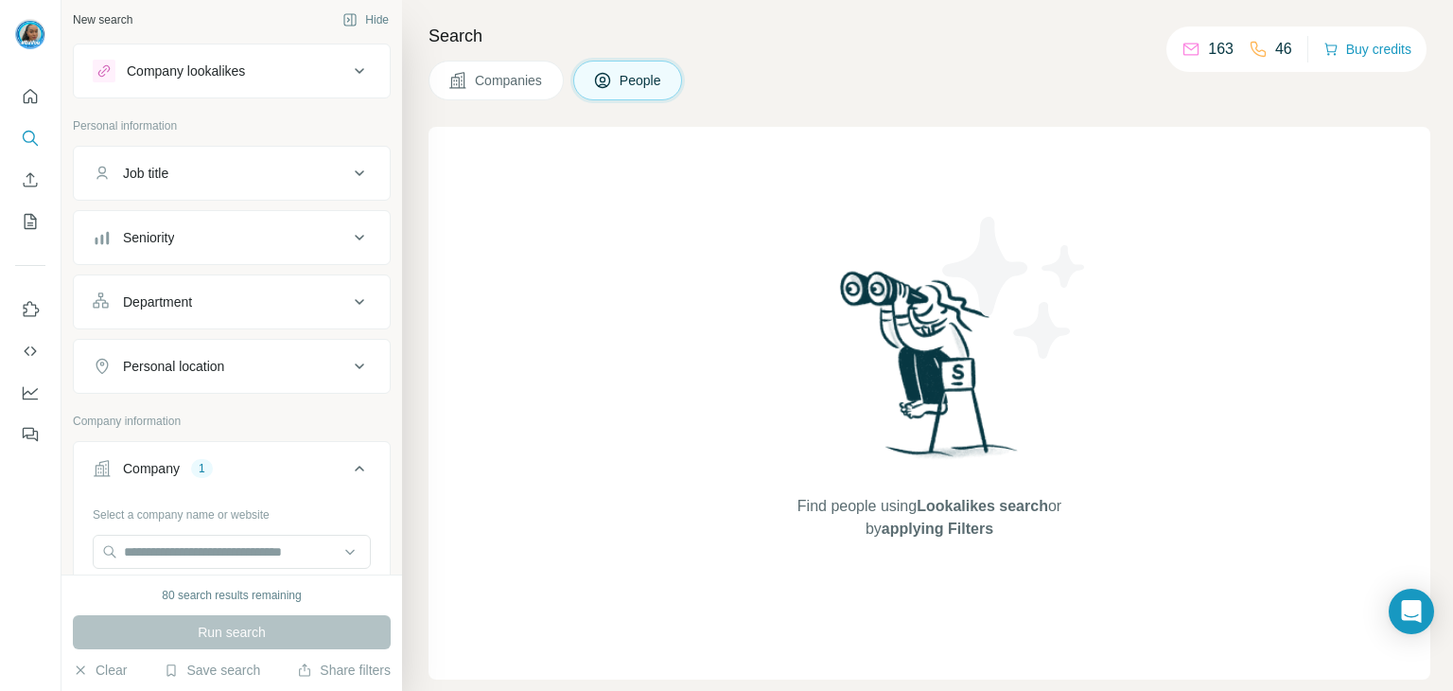
click at [348, 179] on icon at bounding box center [359, 173] width 23 height 23
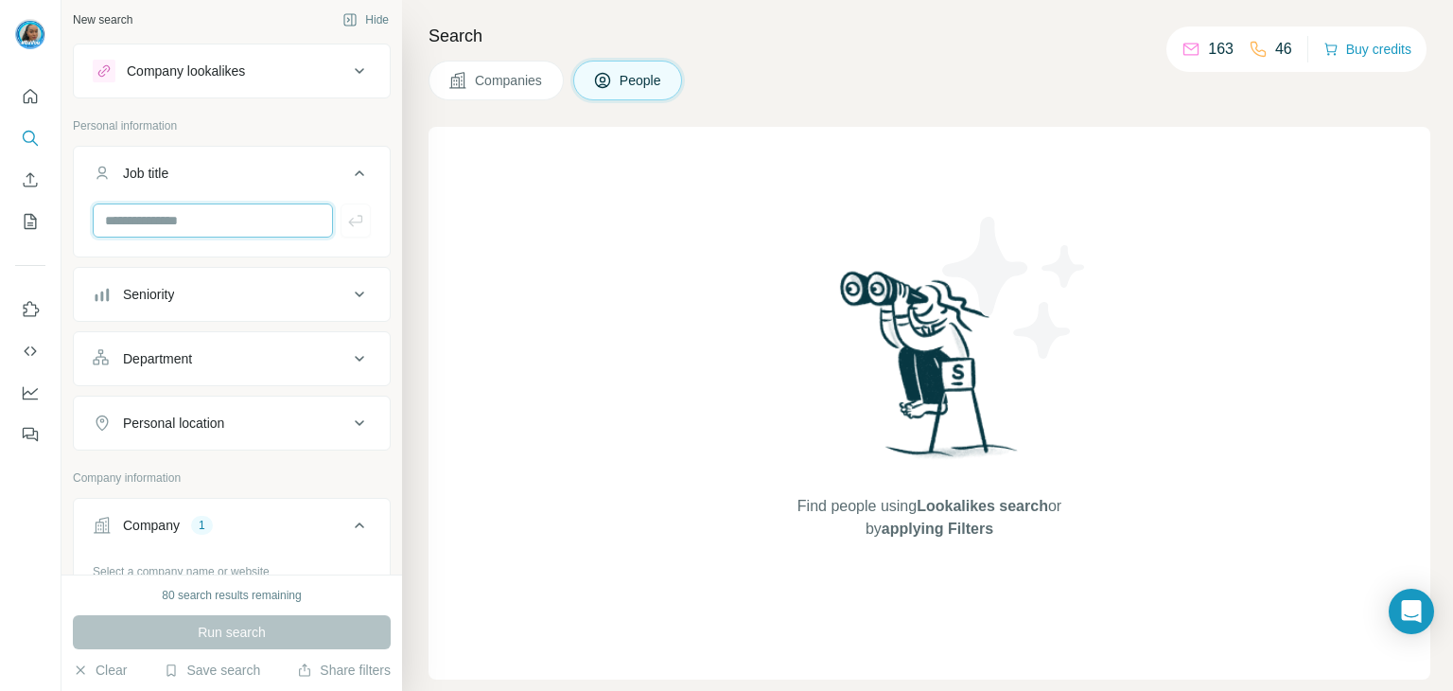
click at [282, 214] on input "text" at bounding box center [213, 220] width 240 height 34
type input "*"
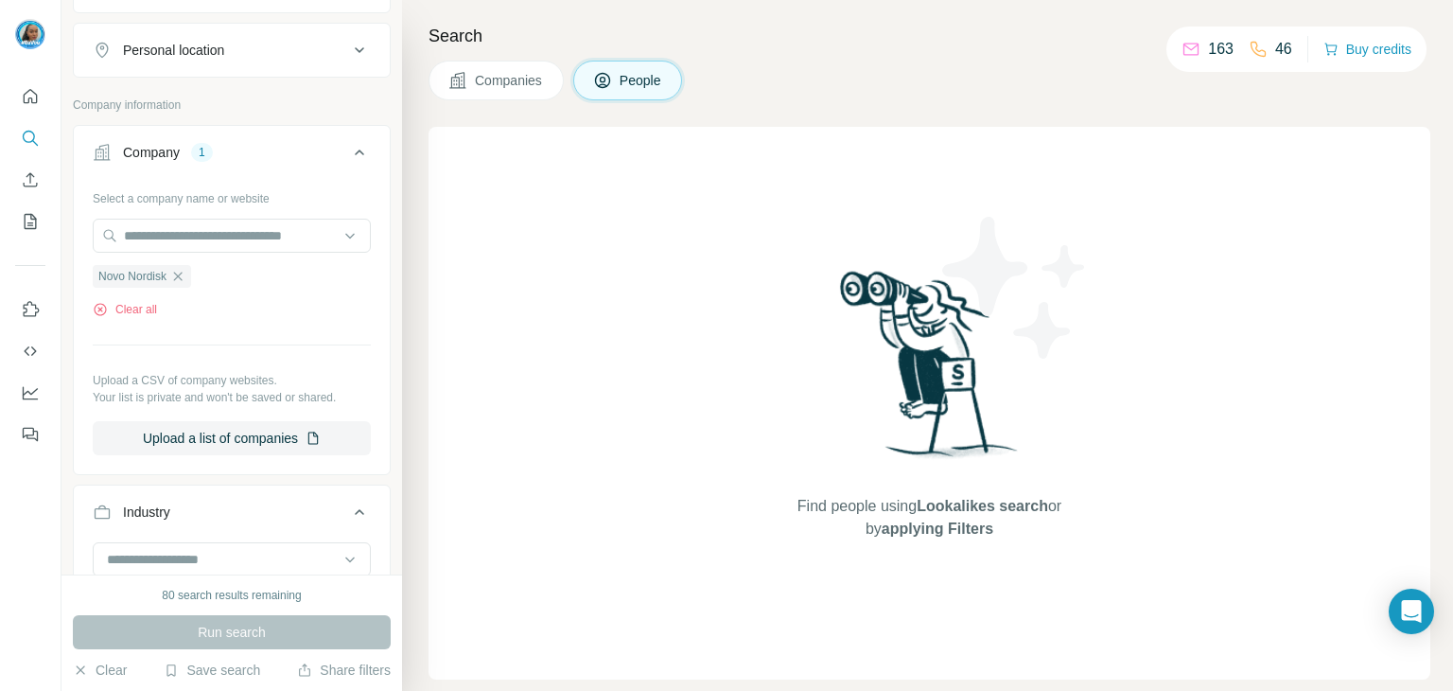
scroll to position [346, 0]
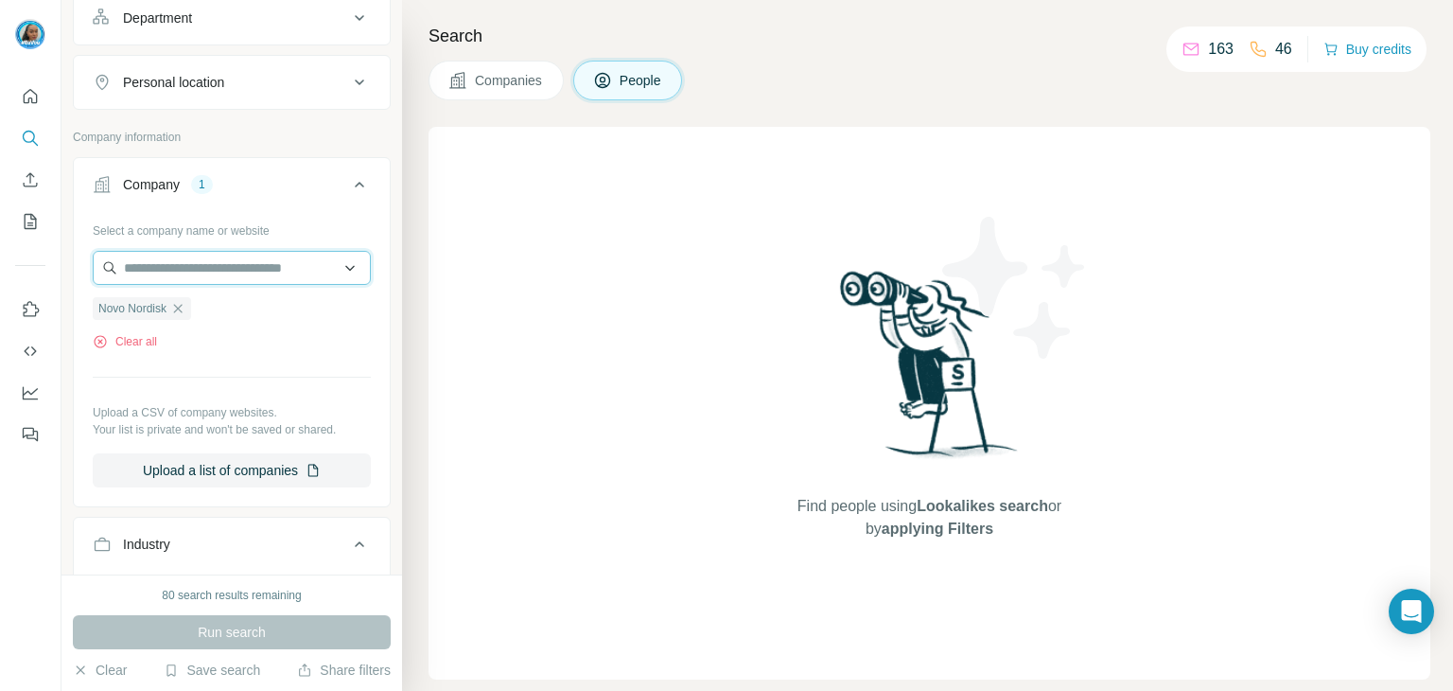
click at [219, 270] on input "text" at bounding box center [232, 268] width 278 height 34
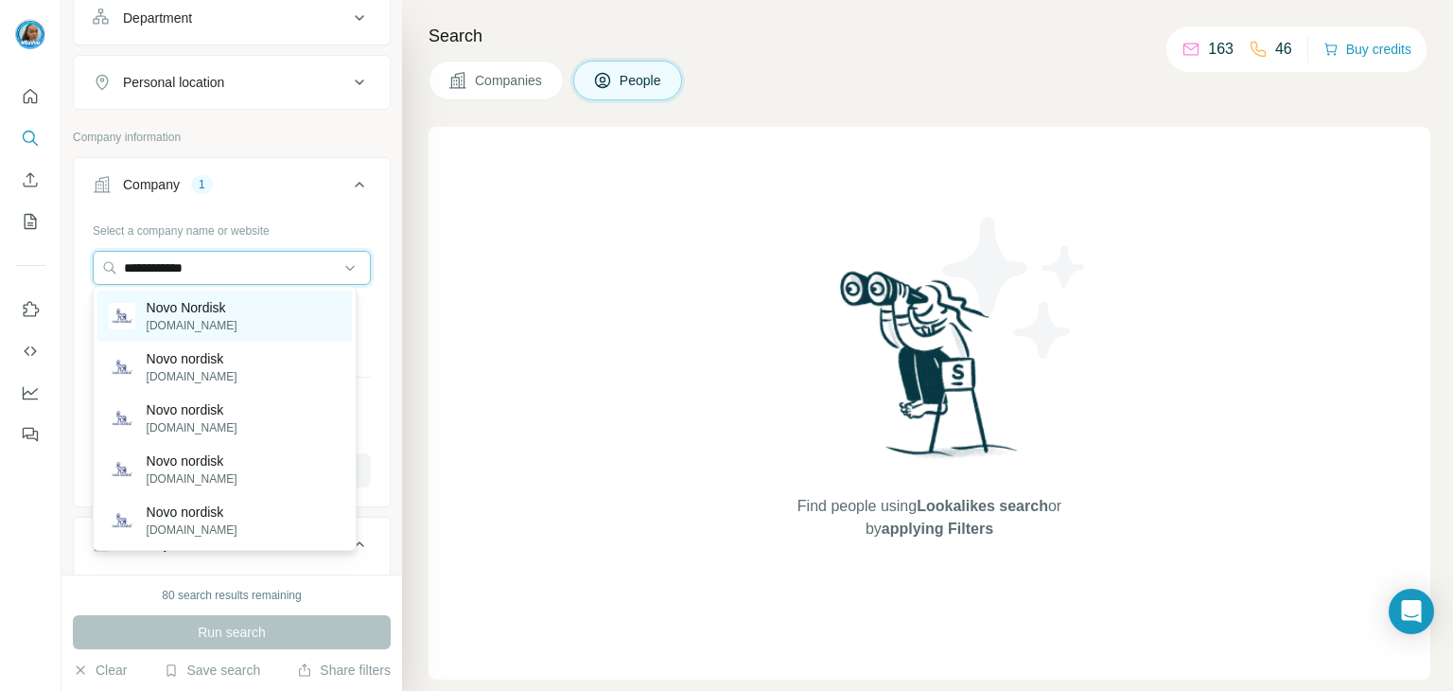
type input "**********"
click at [258, 315] on div "Novo Nordisk [DOMAIN_NAME]" at bounding box center [224, 315] width 254 height 51
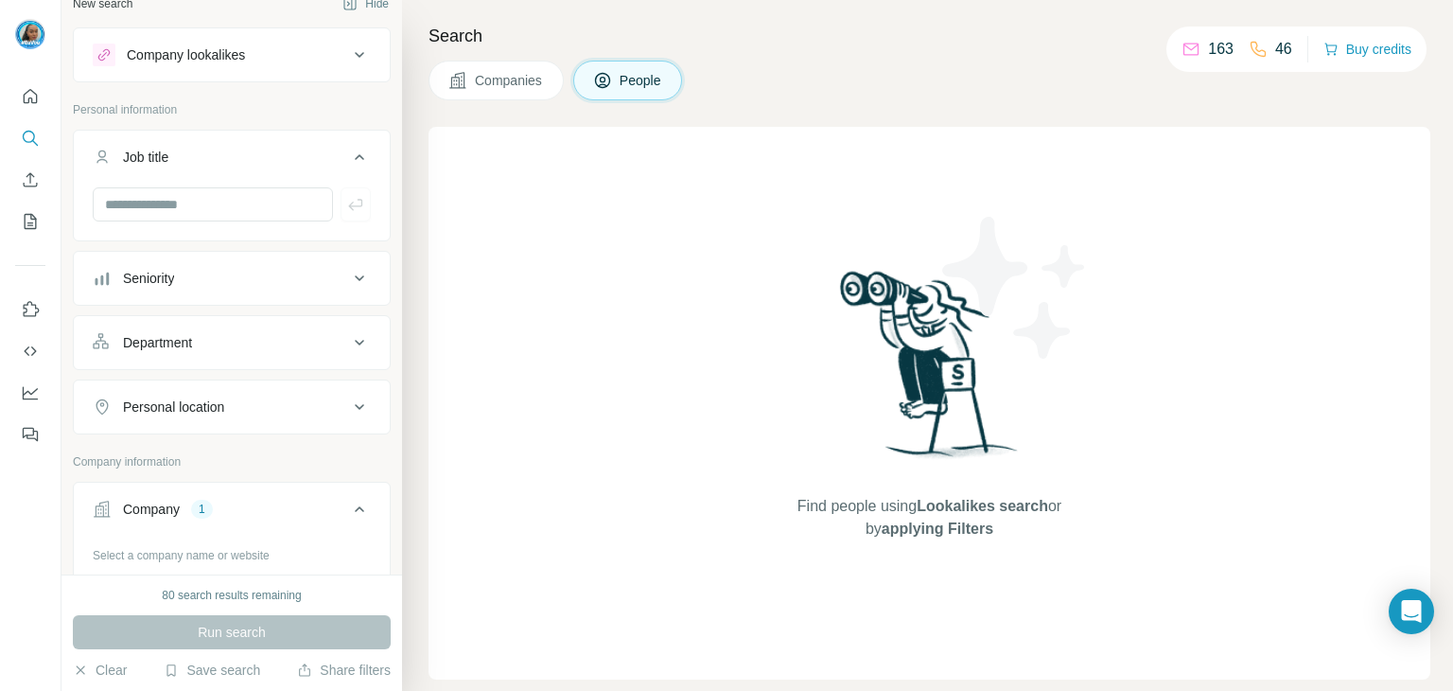
scroll to position [0, 0]
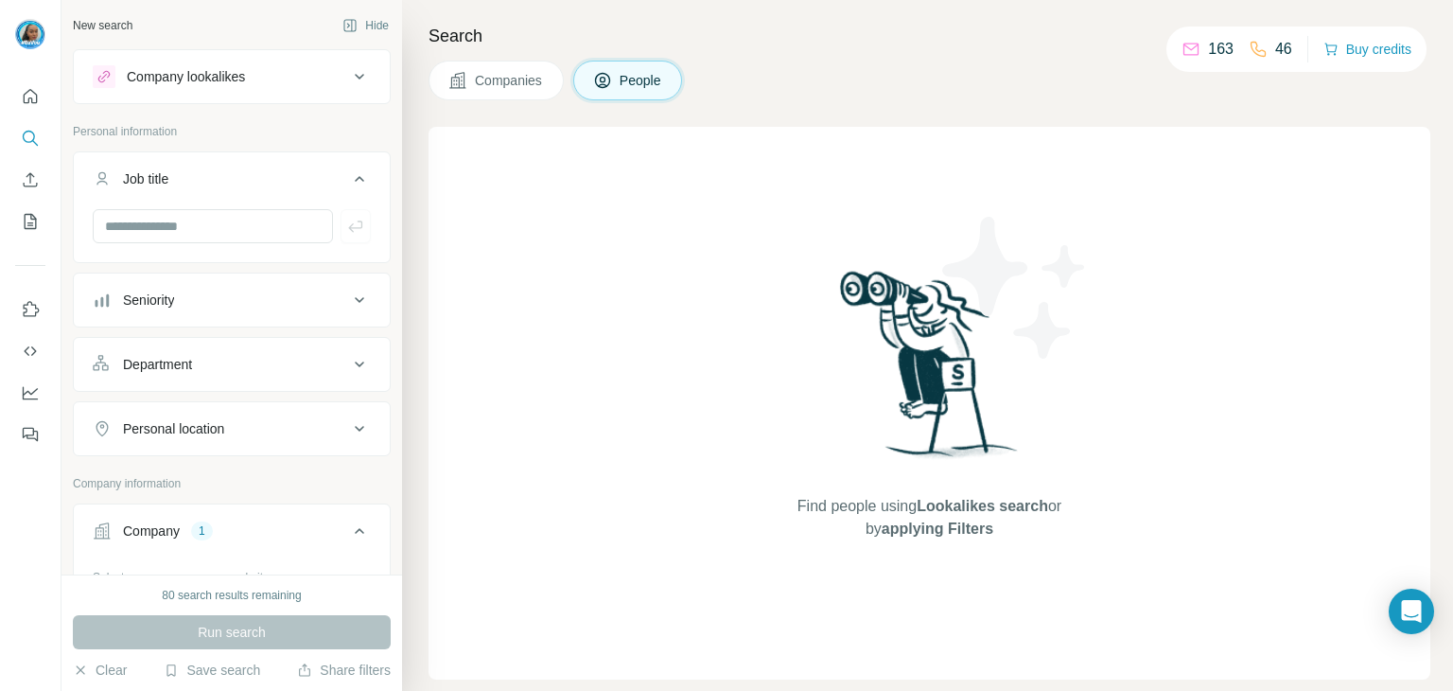
click at [246, 316] on button "Seniority" at bounding box center [232, 299] width 316 height 45
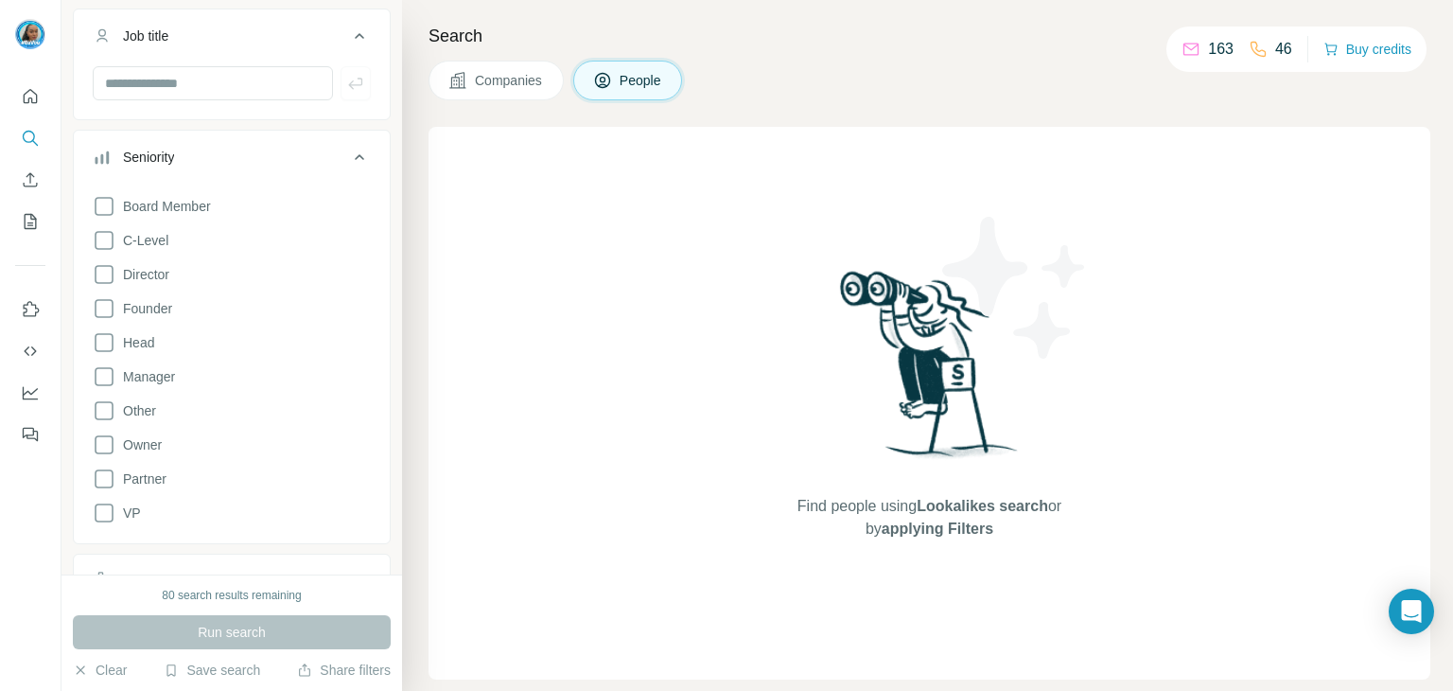
scroll to position [189, 0]
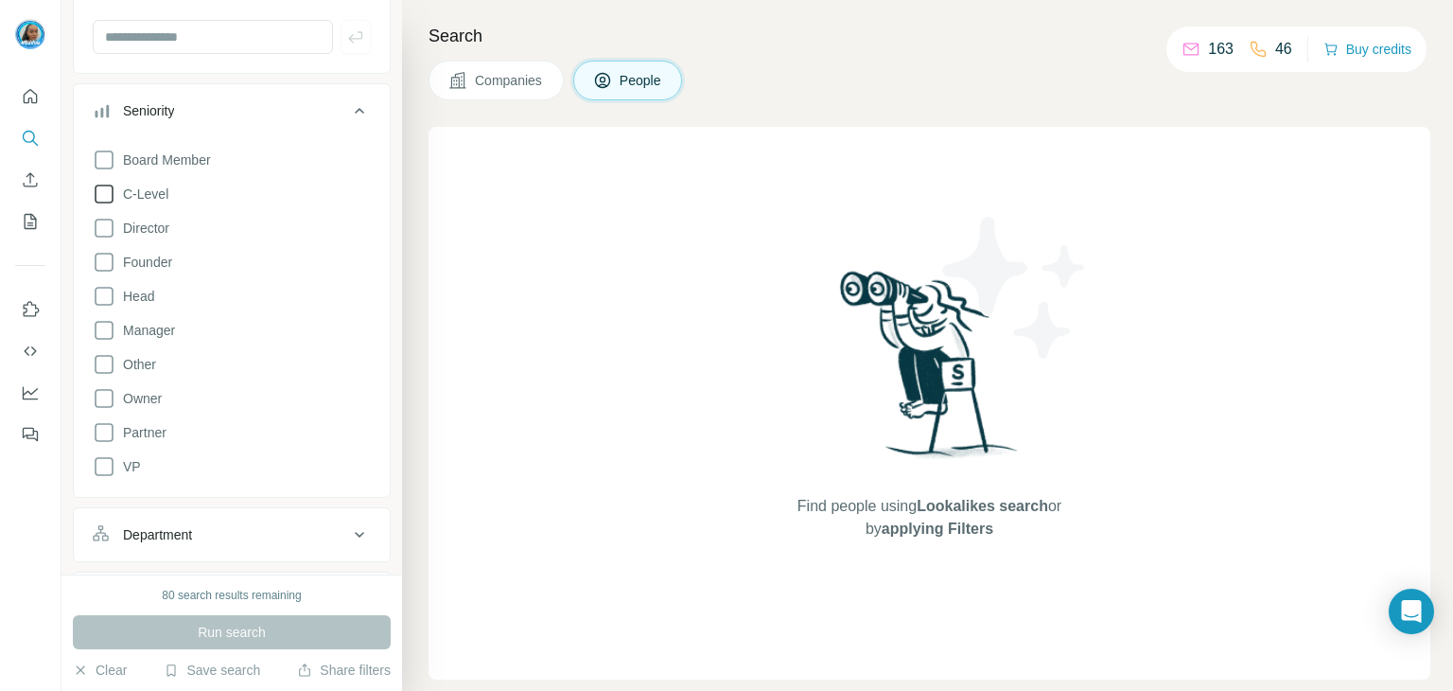
click at [108, 191] on icon at bounding box center [104, 194] width 23 height 23
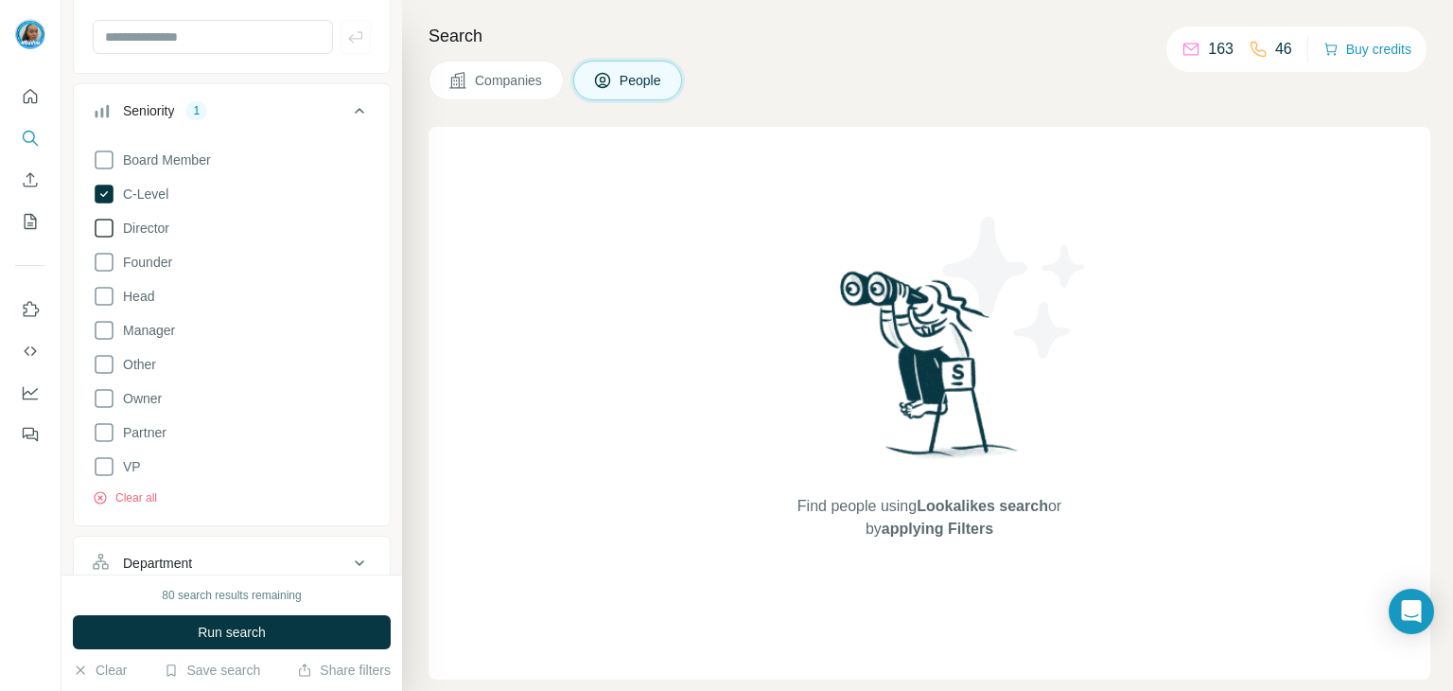
click at [107, 228] on icon at bounding box center [104, 228] width 23 height 23
click at [282, 624] on button "Run search" at bounding box center [232, 632] width 318 height 34
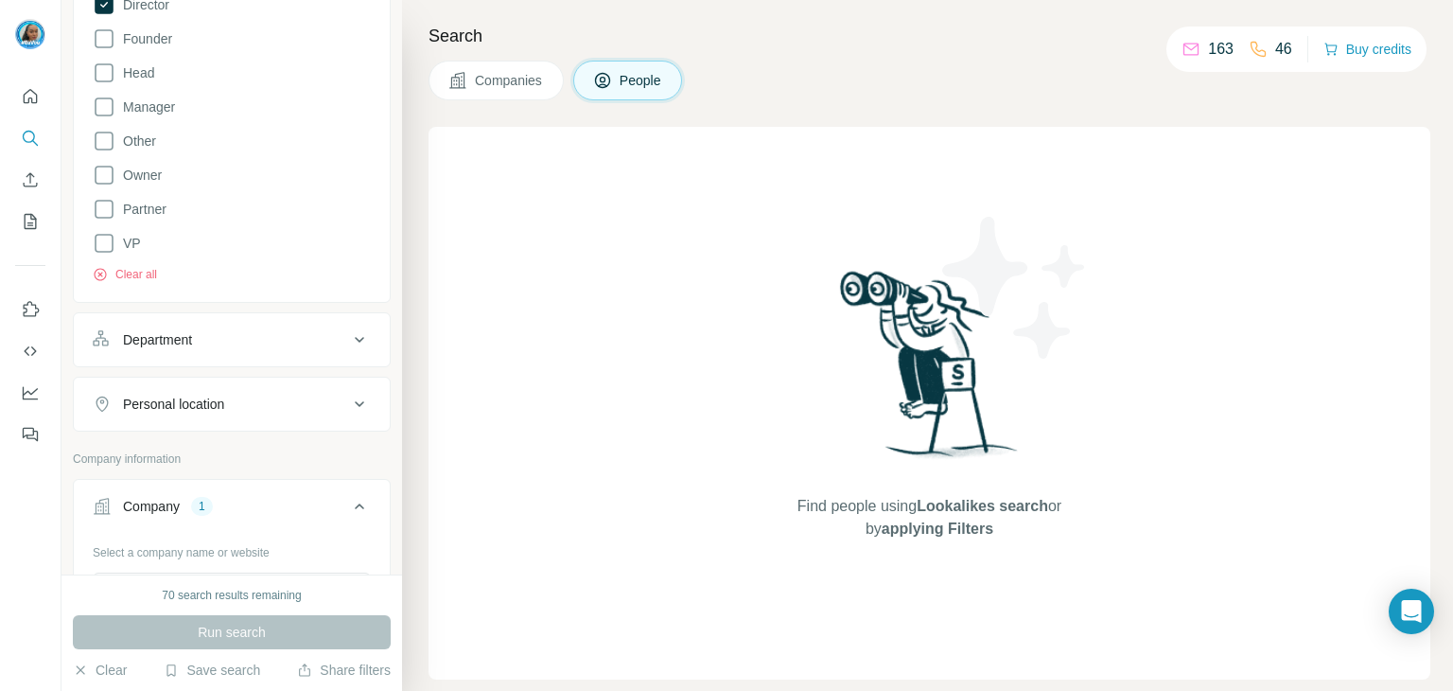
scroll to position [473, 0]
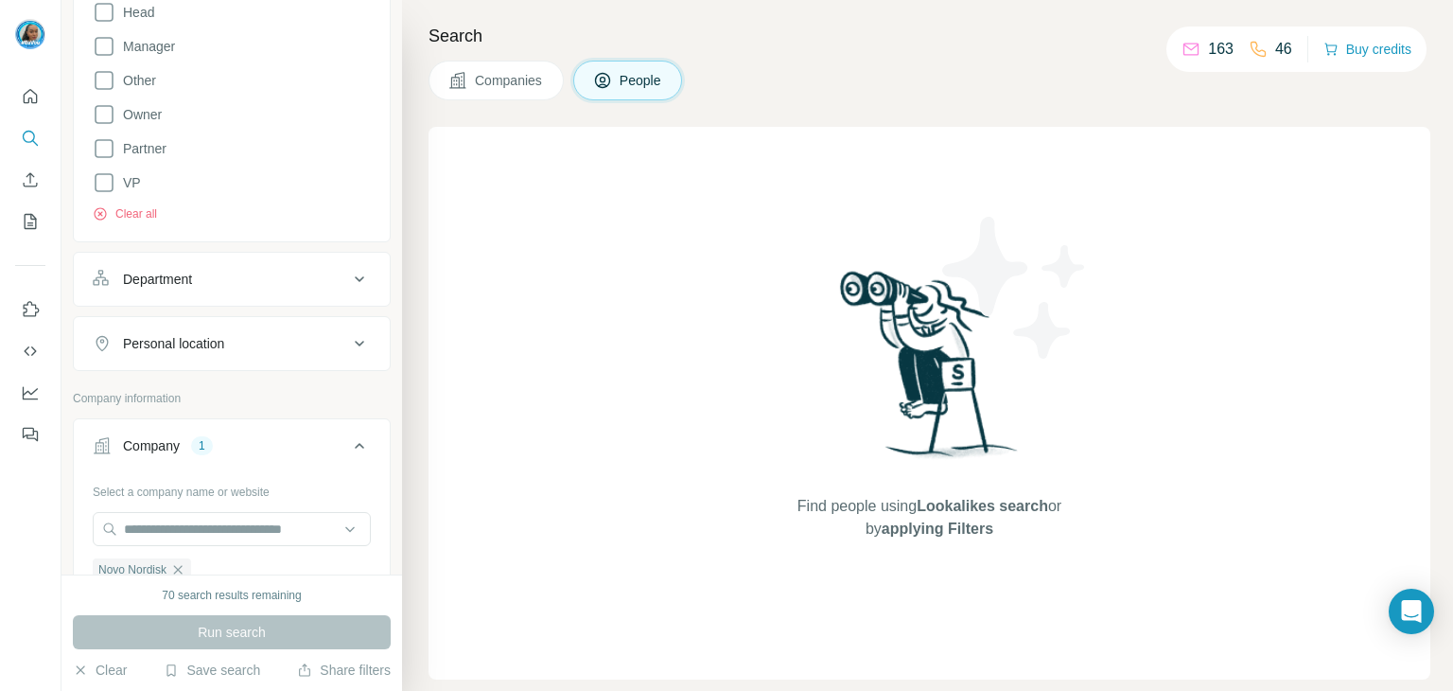
click at [214, 278] on div "Department" at bounding box center [220, 279] width 255 height 19
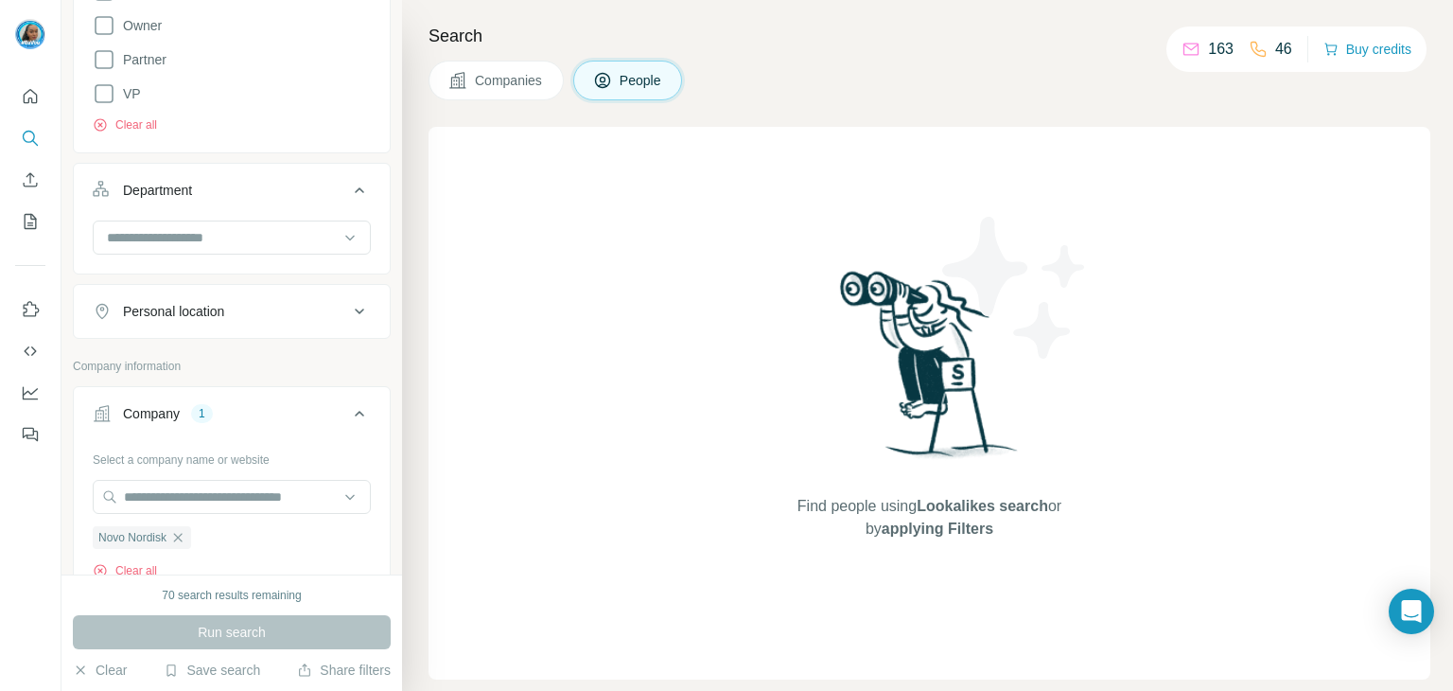
scroll to position [568, 0]
click at [201, 182] on div "Department" at bounding box center [220, 184] width 255 height 19
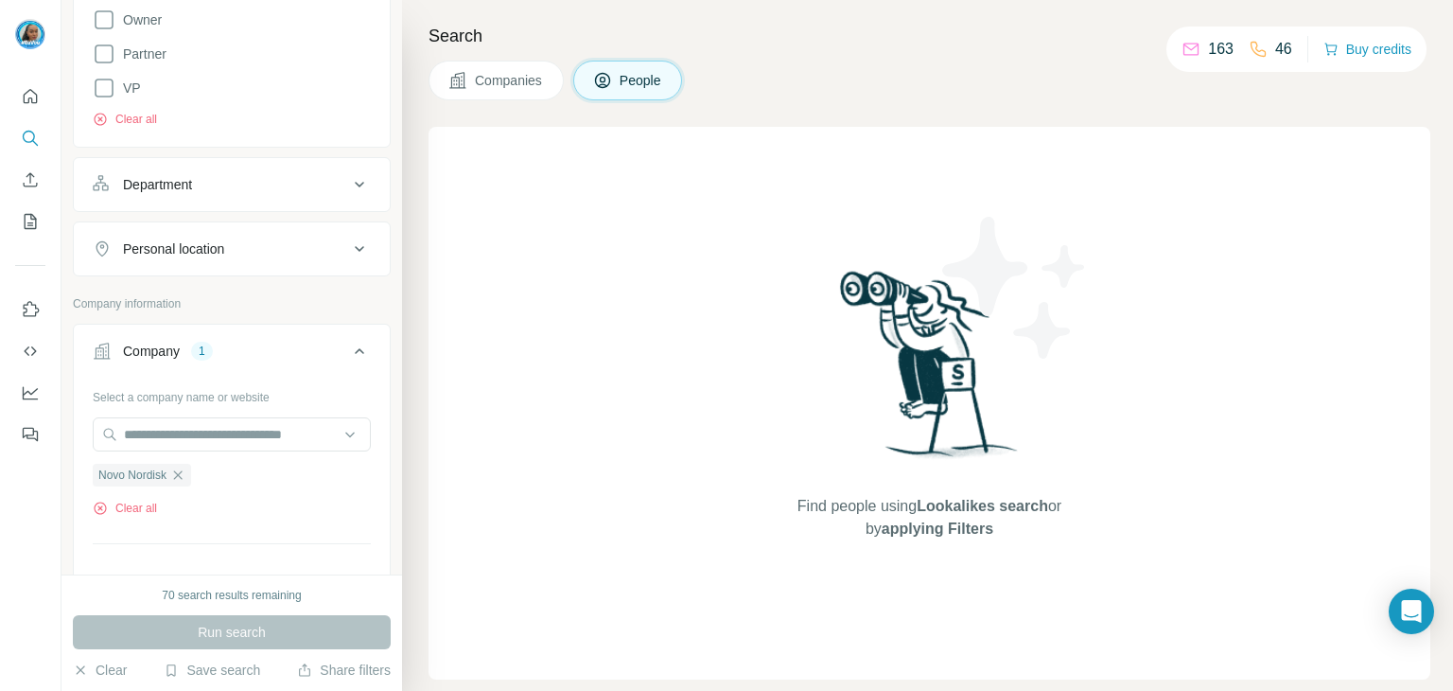
click at [201, 182] on div "Department" at bounding box center [220, 184] width 255 height 19
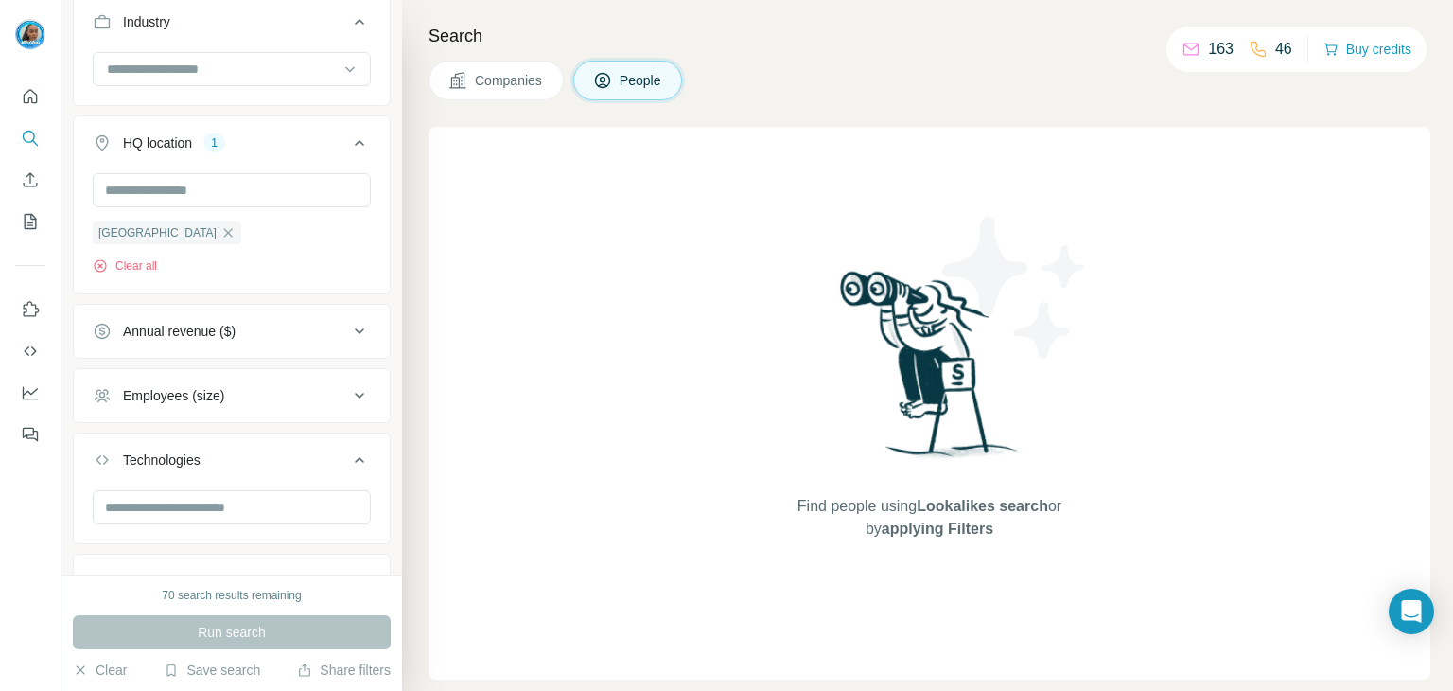
scroll to position [1324, 0]
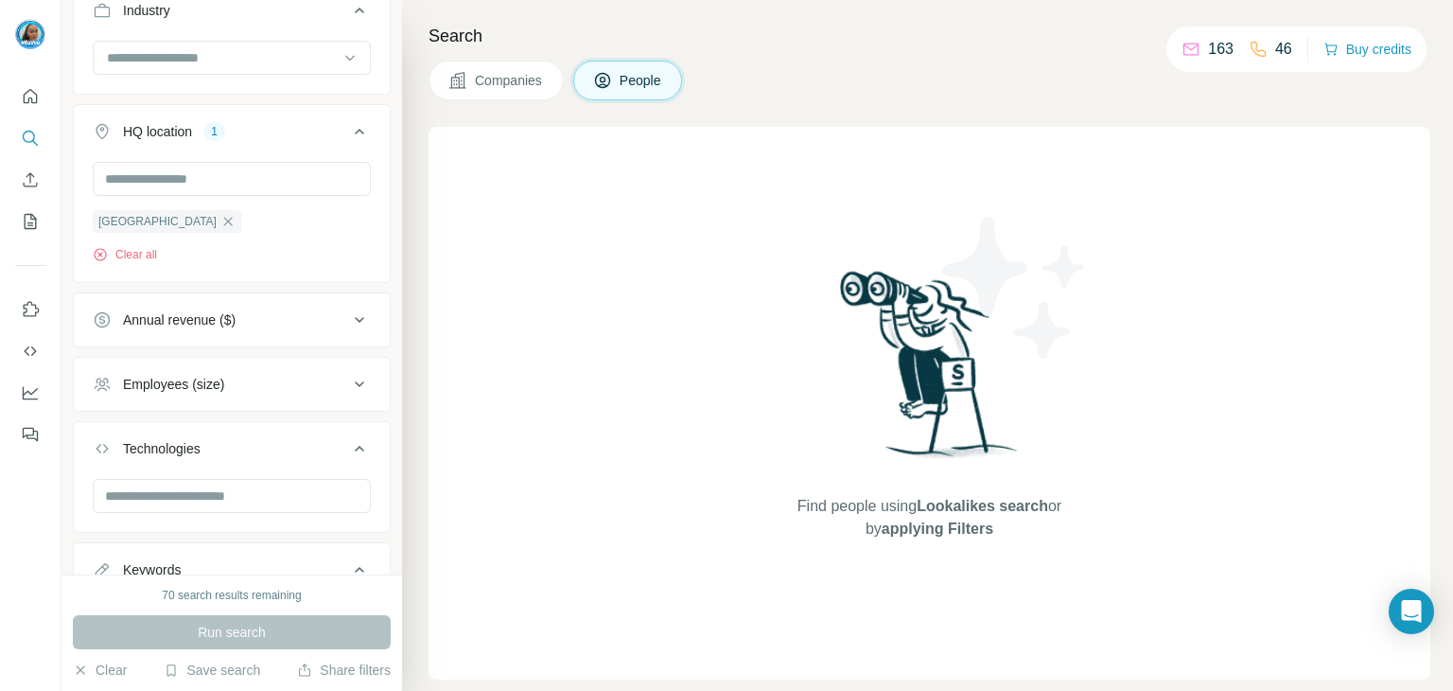
click at [193, 243] on div "Brazil Clear all" at bounding box center [232, 212] width 278 height 101
click at [189, 172] on input "text" at bounding box center [232, 179] width 278 height 34
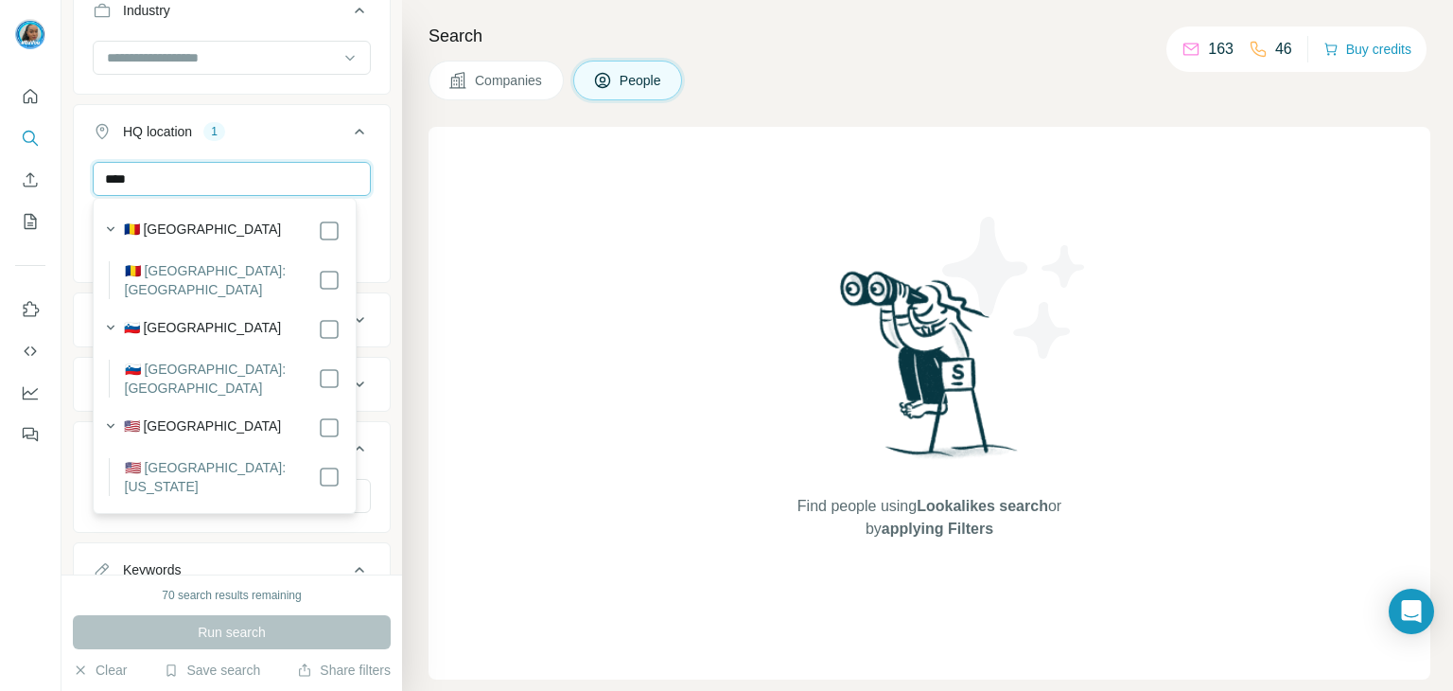
click at [189, 172] on input "****" at bounding box center [232, 179] width 278 height 34
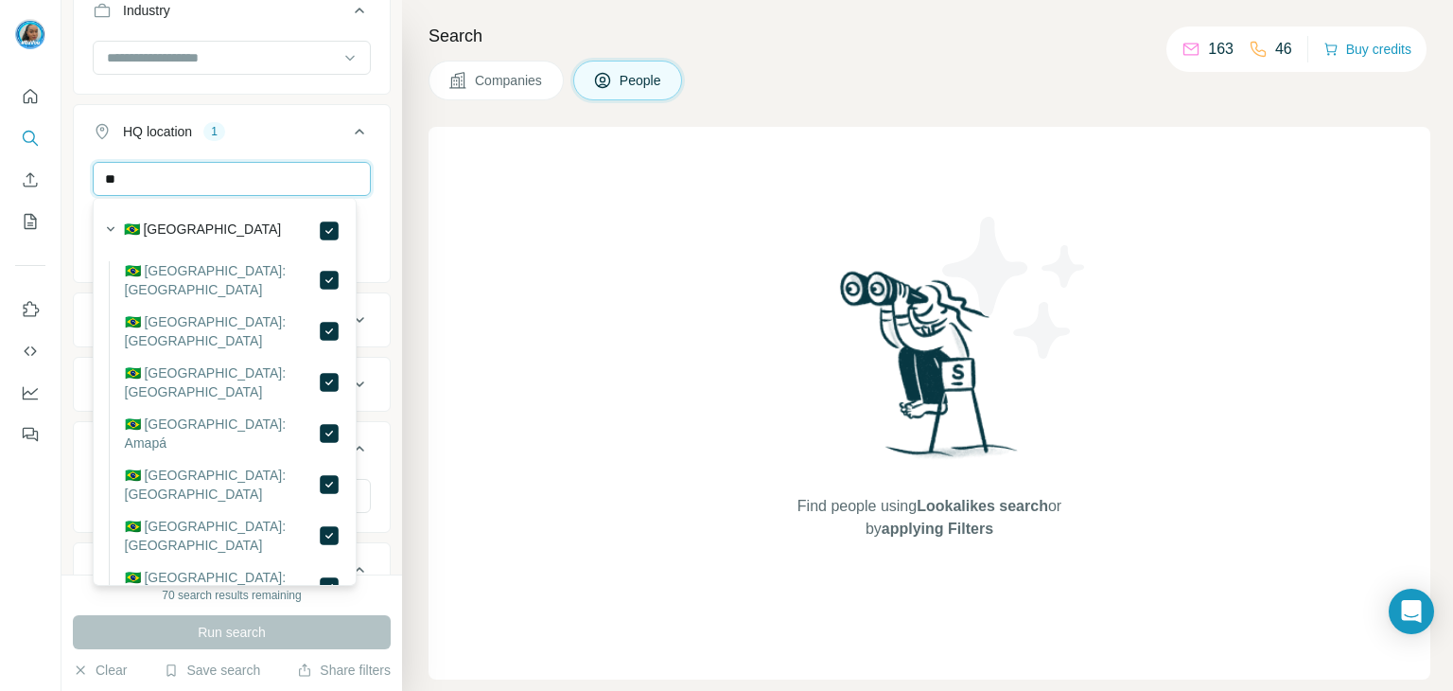
type input "*"
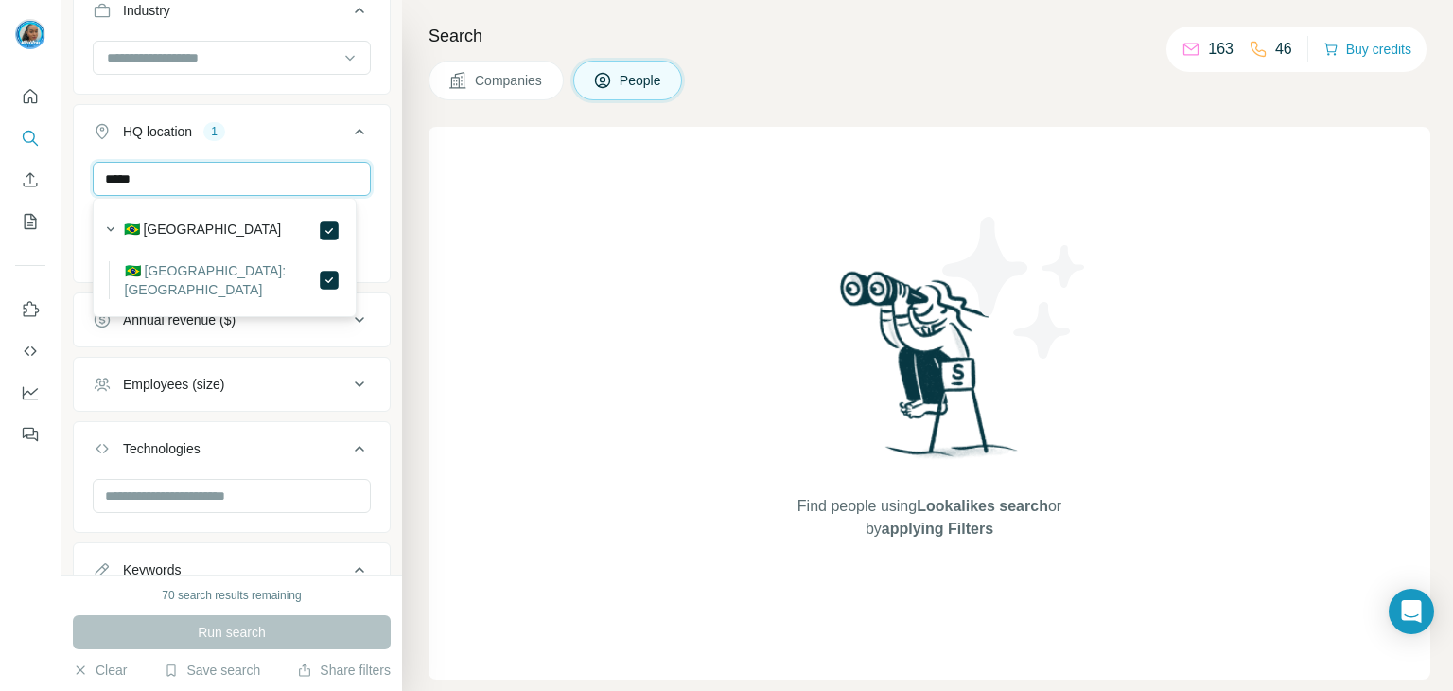
type input "*****"
click at [359, 155] on button "HQ location 1" at bounding box center [232, 135] width 316 height 53
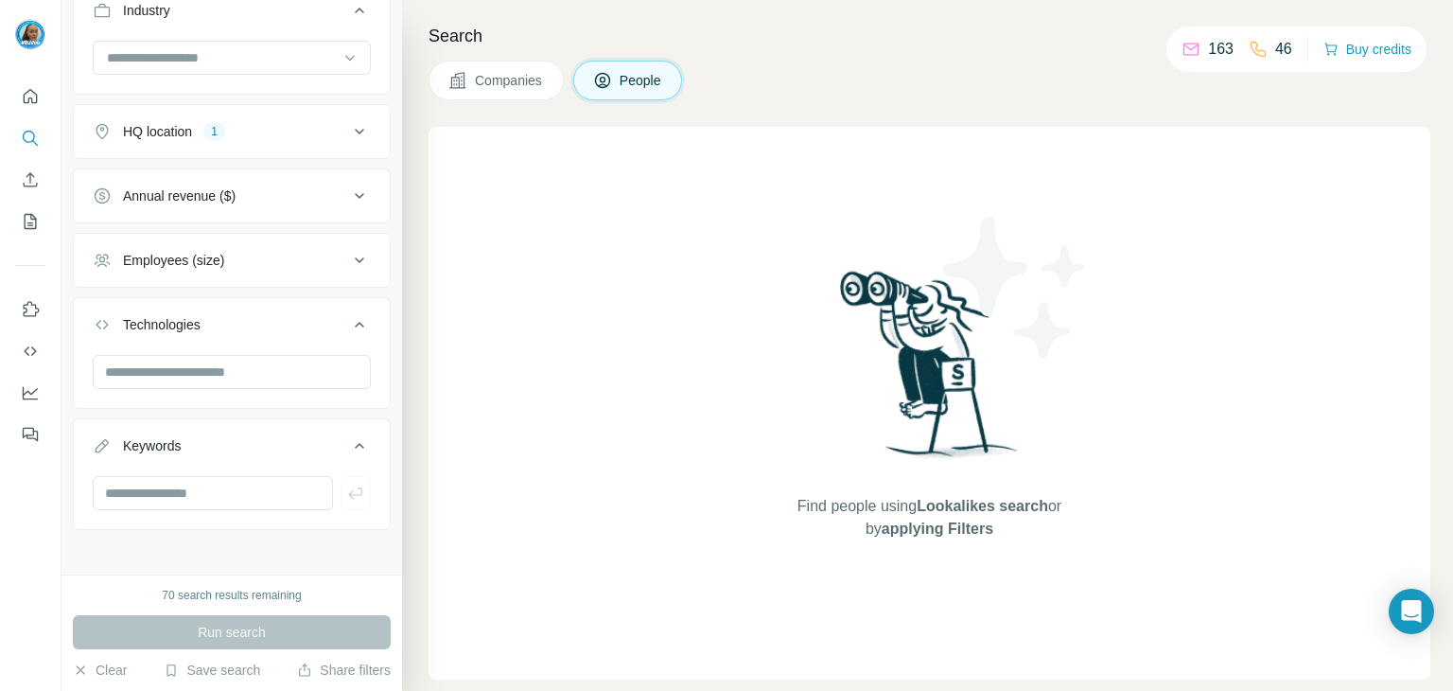
click at [184, 133] on div "HQ location" at bounding box center [157, 131] width 69 height 19
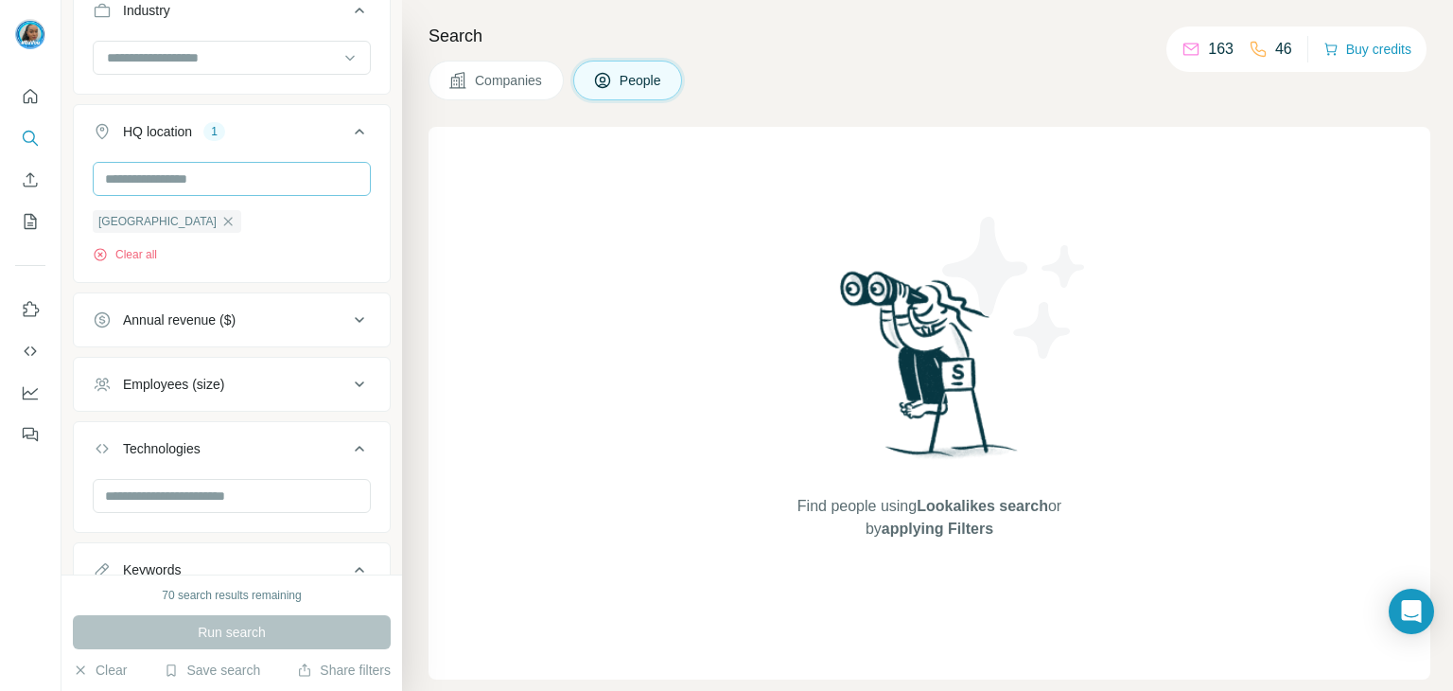
click at [220, 218] on icon "button" at bounding box center [227, 221] width 15 height 15
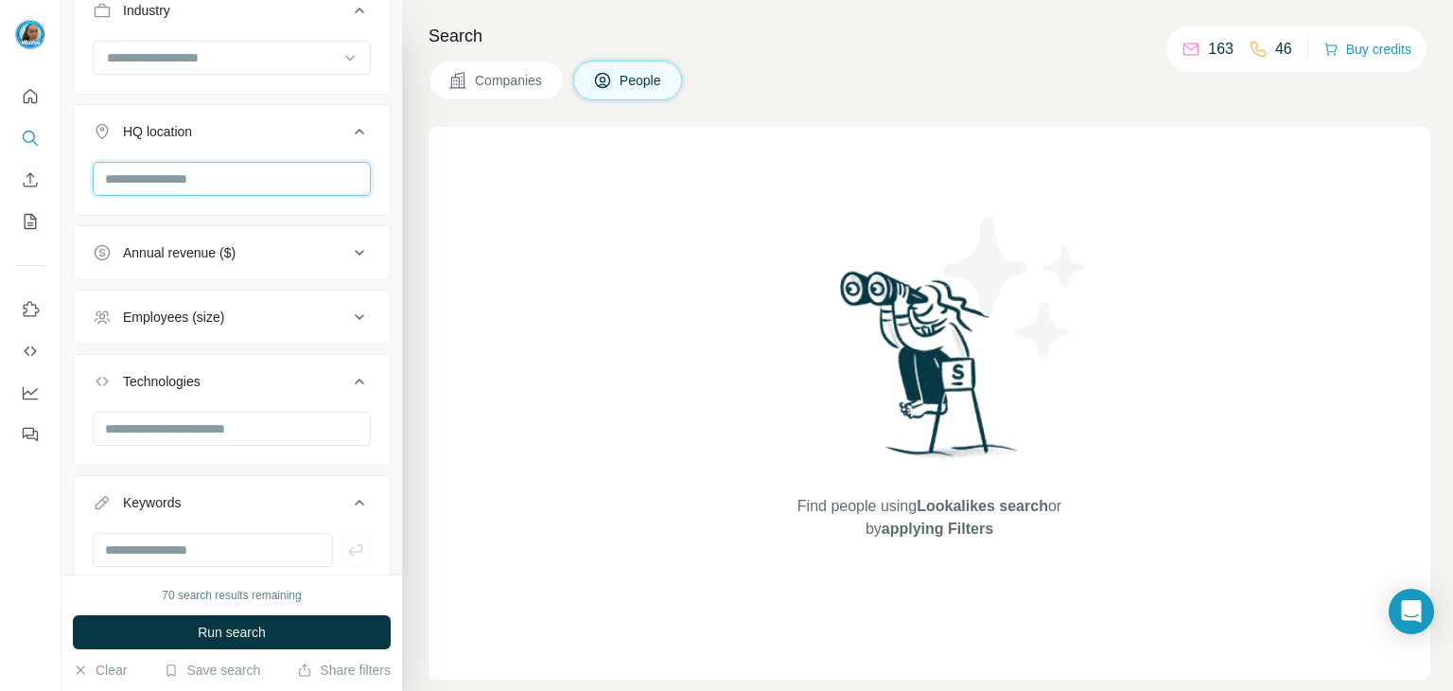
click at [168, 178] on input "text" at bounding box center [232, 179] width 278 height 34
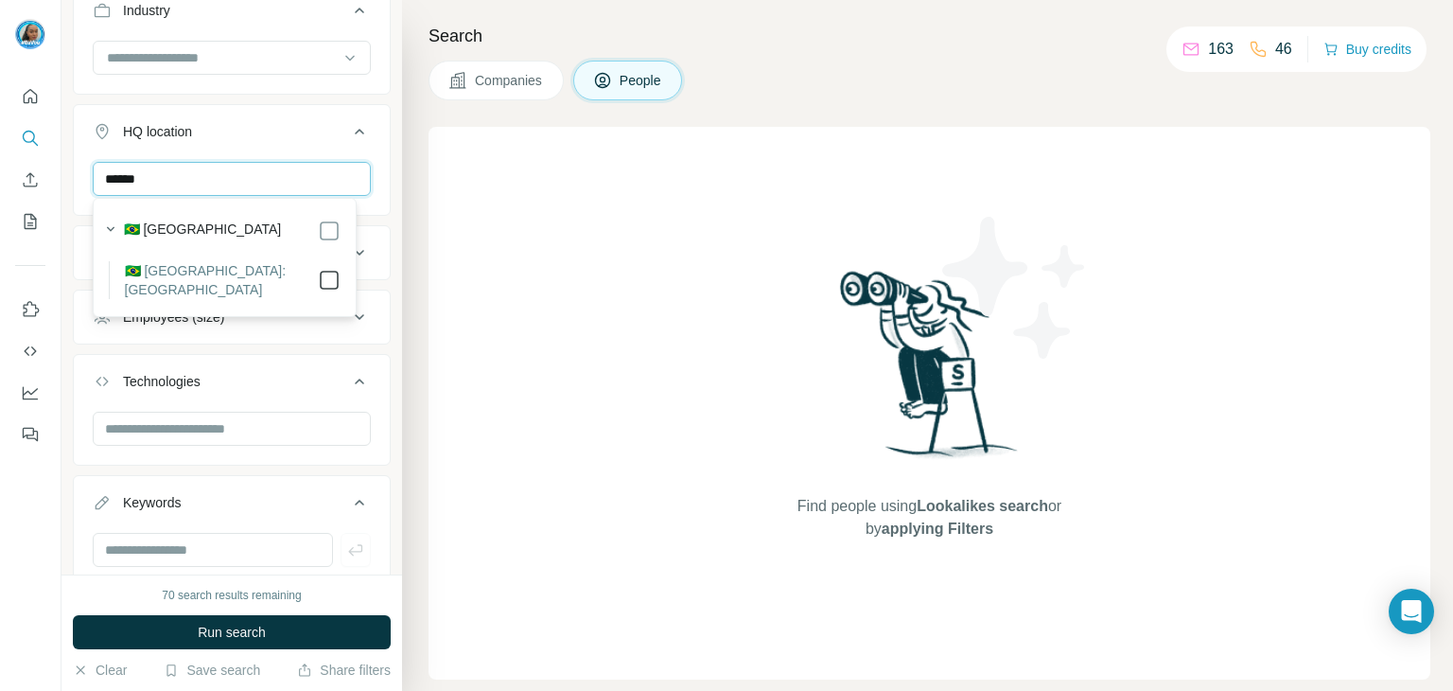
type input "*****"
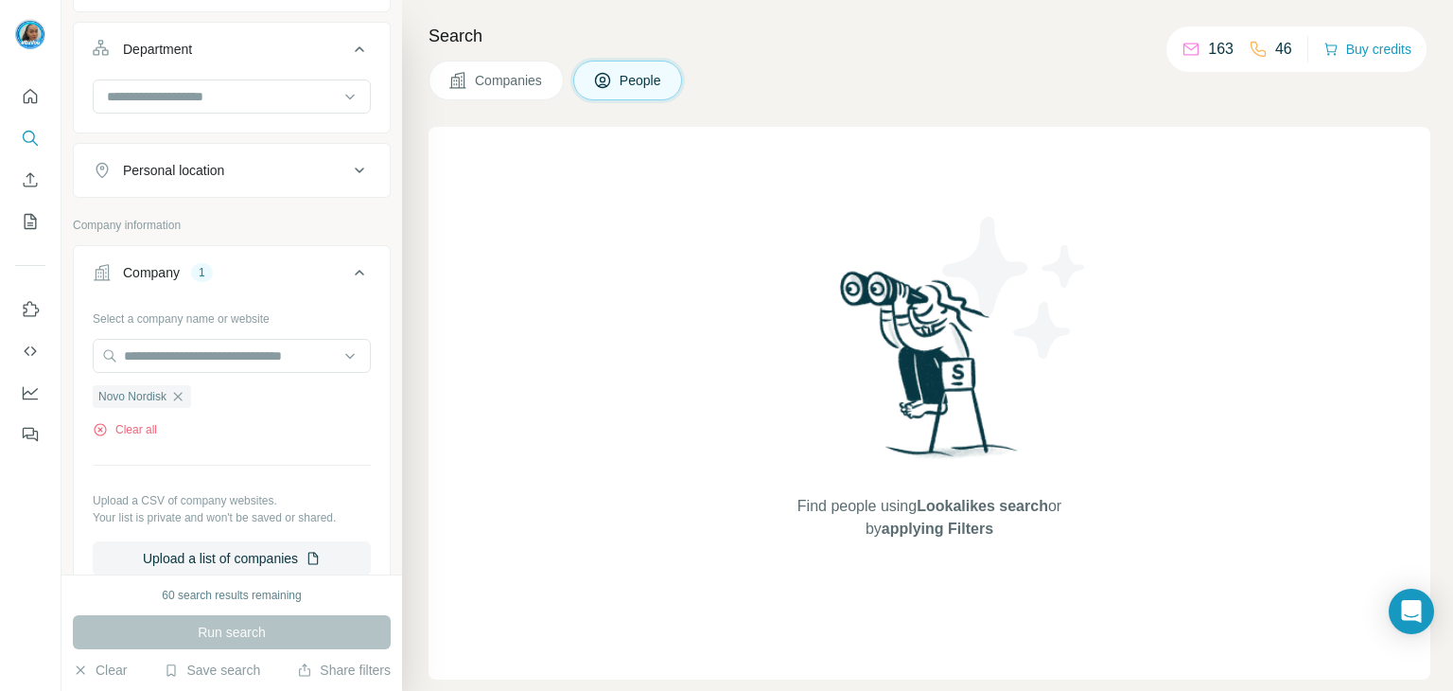
scroll to position [696, 0]
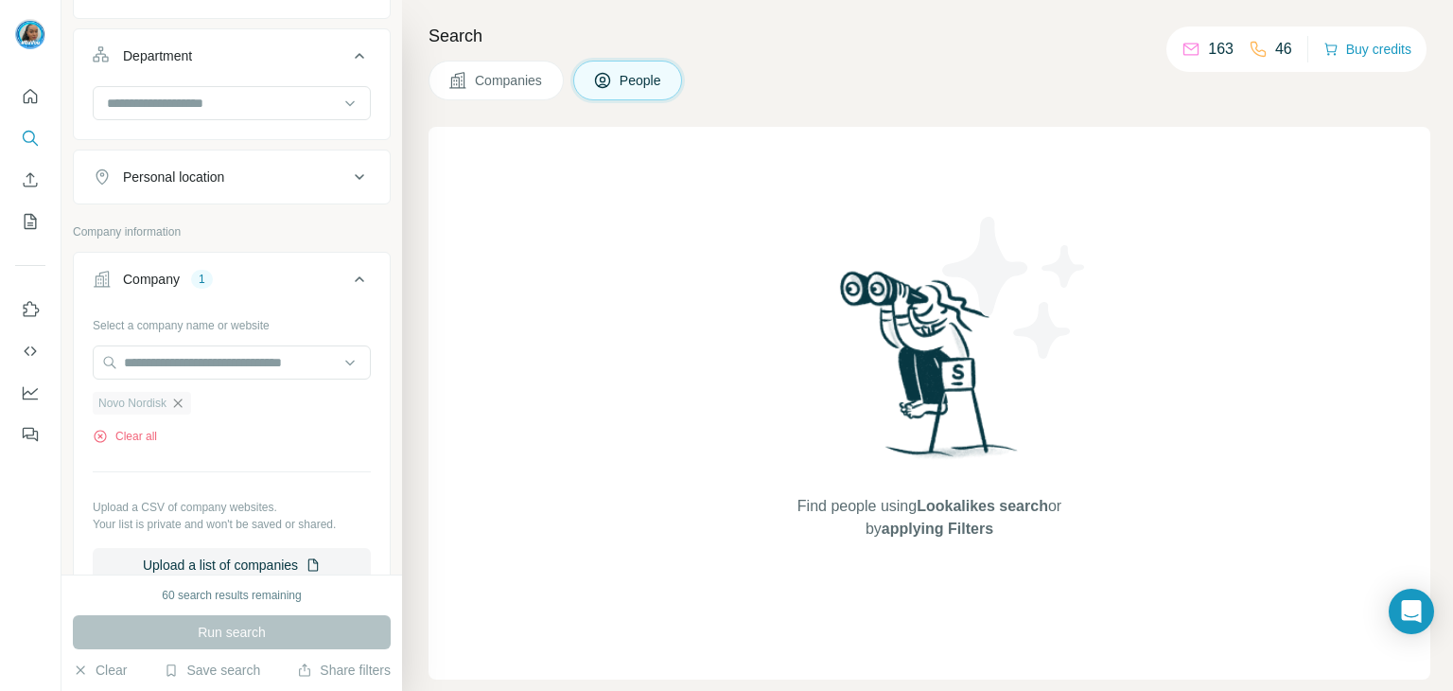
click at [181, 407] on icon "button" at bounding box center [177, 402] width 15 height 15
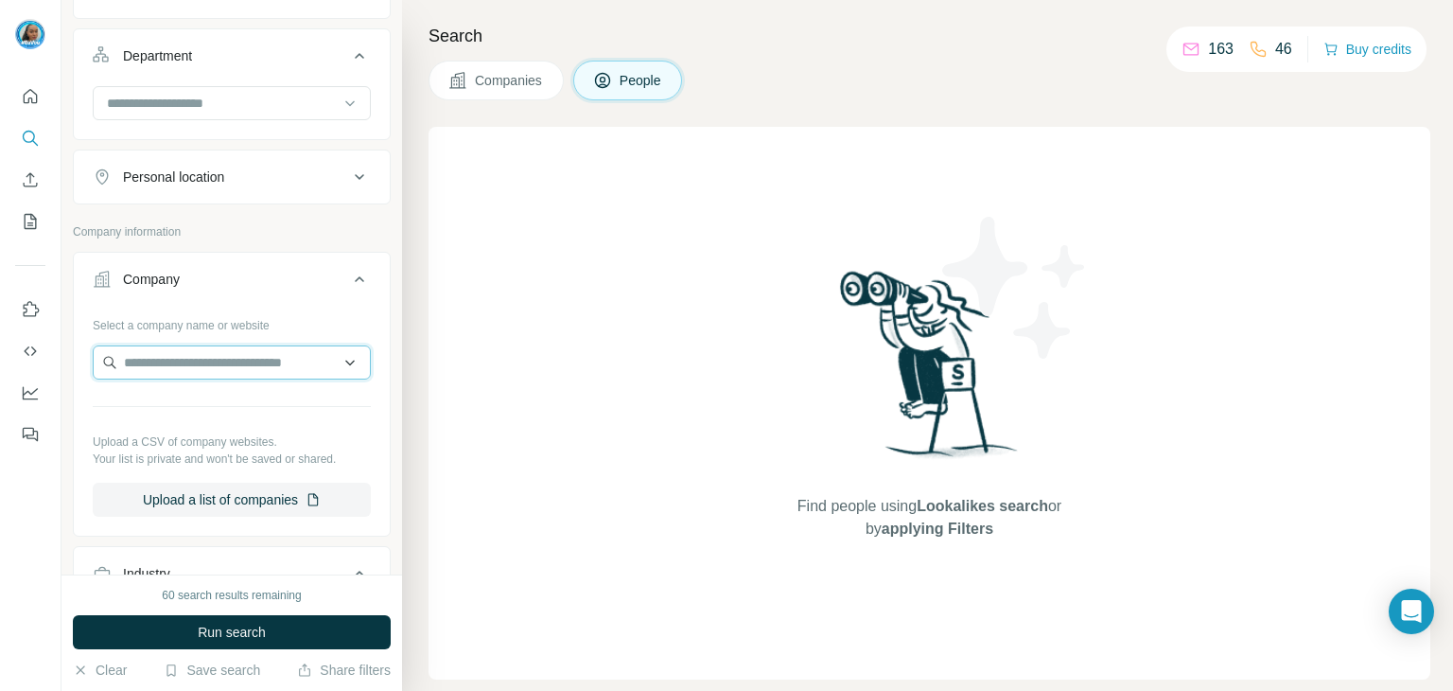
click at [257, 356] on input "text" at bounding box center [232, 362] width 278 height 34
paste input "**********"
click at [256, 359] on input "**********" at bounding box center [232, 362] width 278 height 34
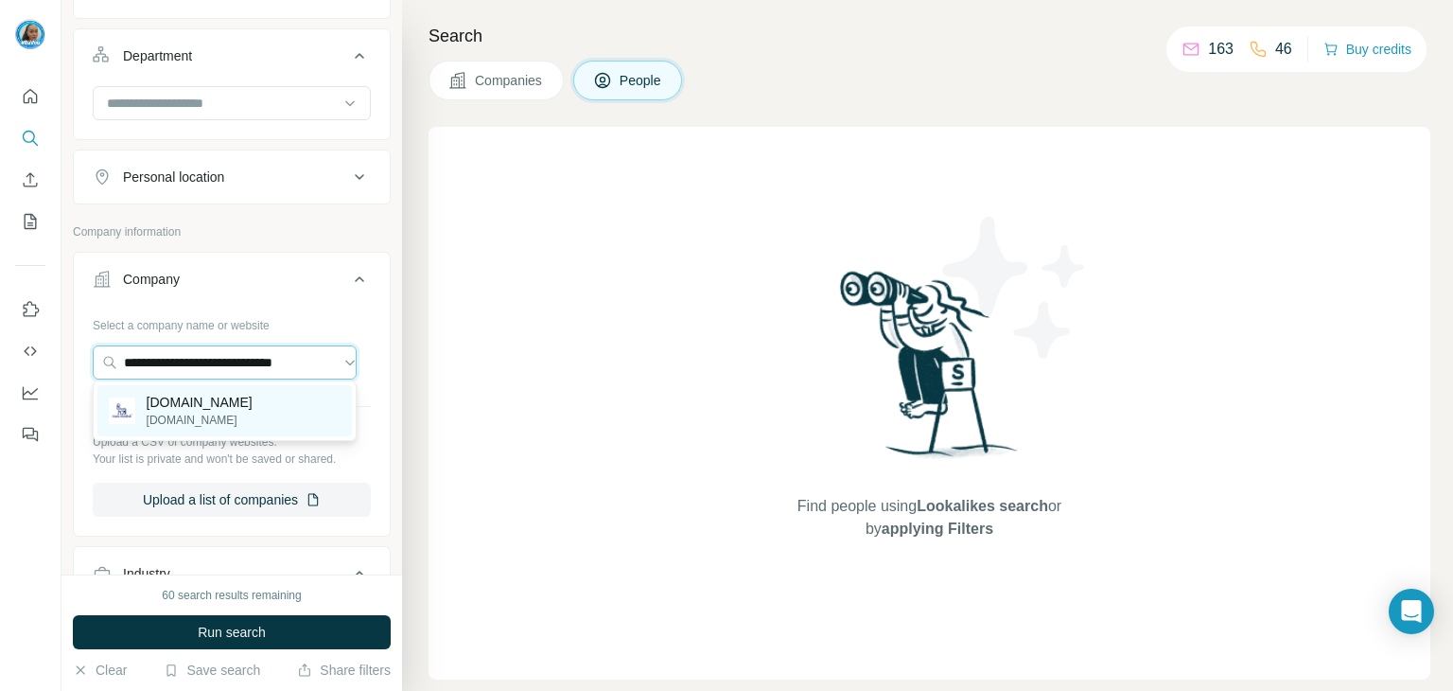
type input "**********"
click at [325, 402] on div "[DOMAIN_NAME] [DOMAIN_NAME]" at bounding box center [224, 410] width 254 height 51
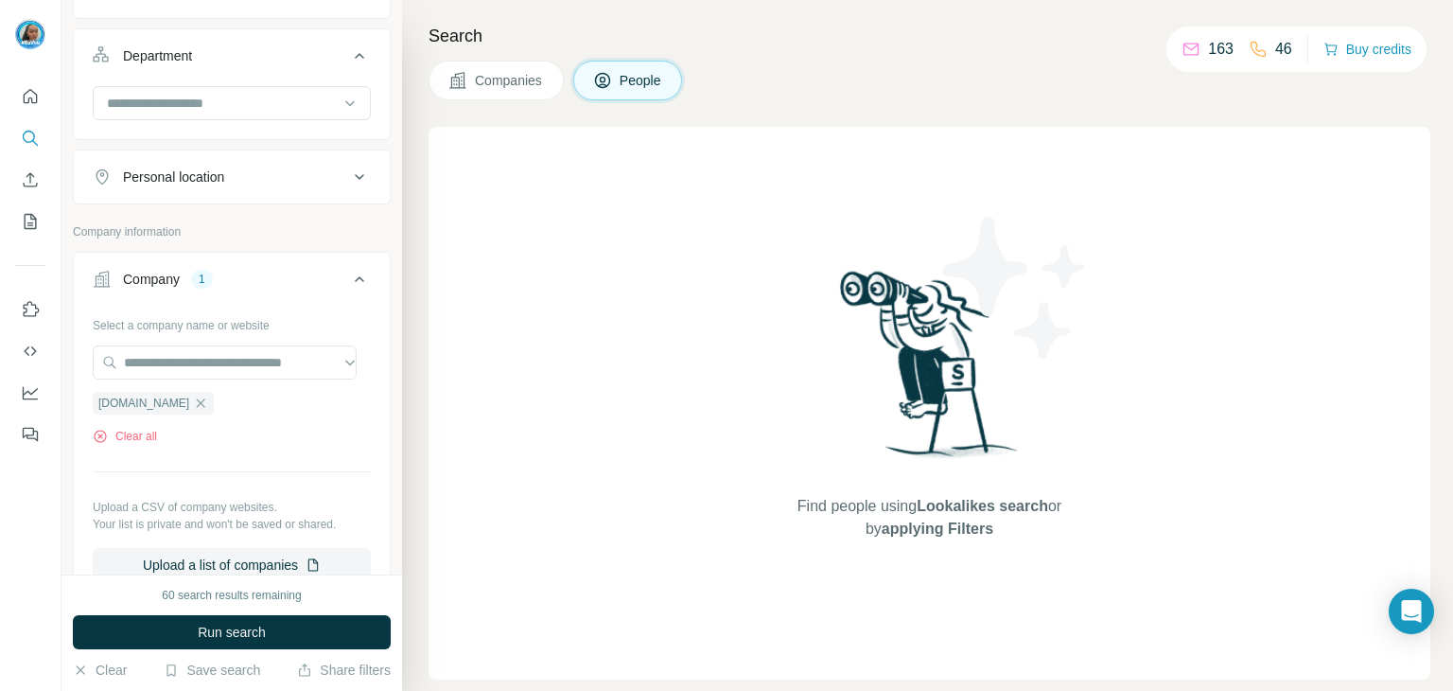
scroll to position [0, 0]
click at [307, 621] on button "Run search" at bounding box center [232, 632] width 318 height 34
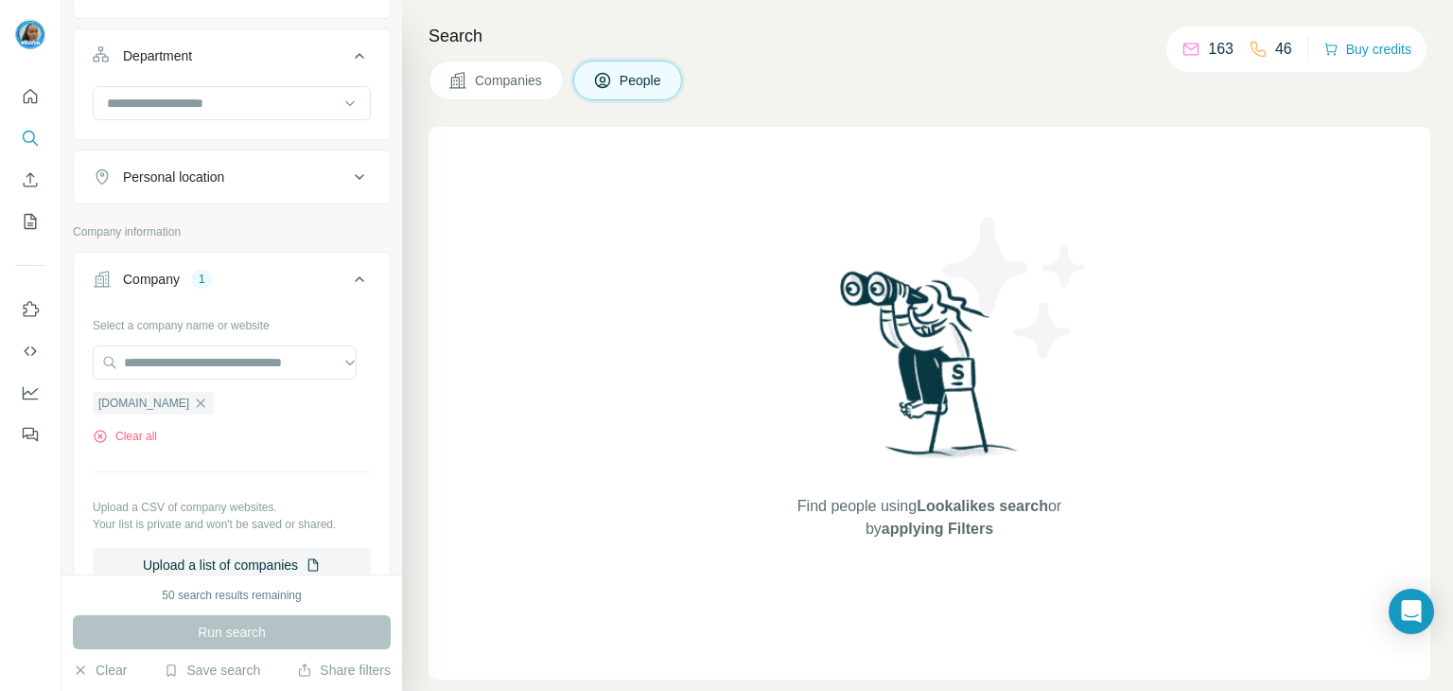
drag, startPoint x: 532, startPoint y: 82, endPoint x: 541, endPoint y: 90, distance: 12.1
click at [532, 81] on span "Companies" at bounding box center [509, 80] width 69 height 19
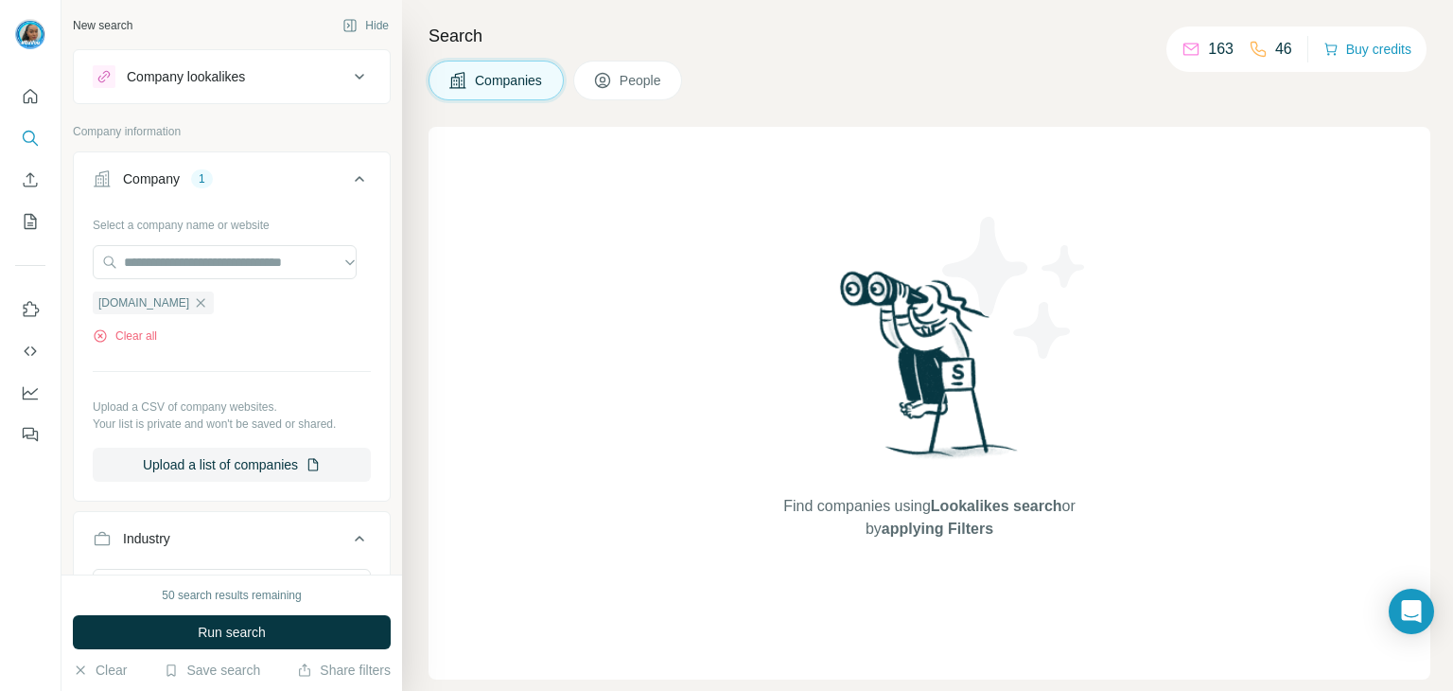
click at [613, 94] on button "People" at bounding box center [628, 81] width 110 height 40
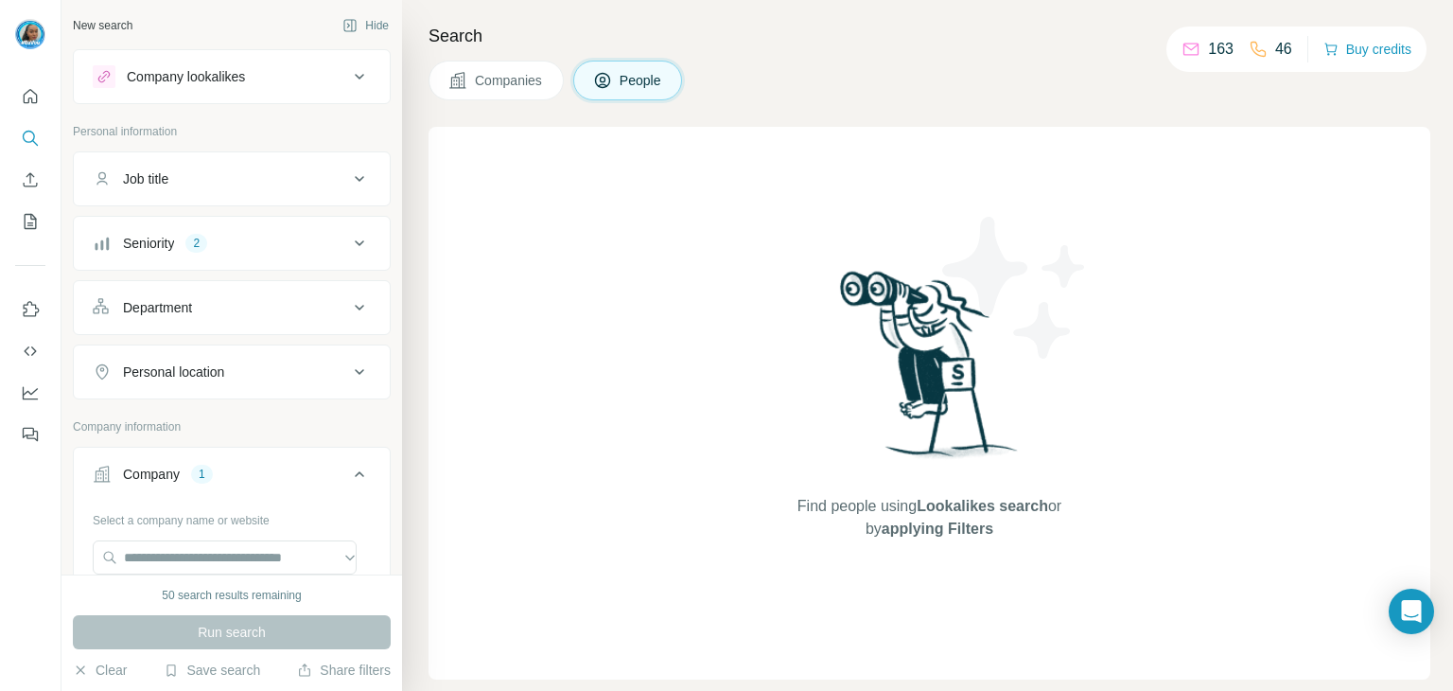
click at [276, 85] on div "Company lookalikes" at bounding box center [220, 76] width 255 height 23
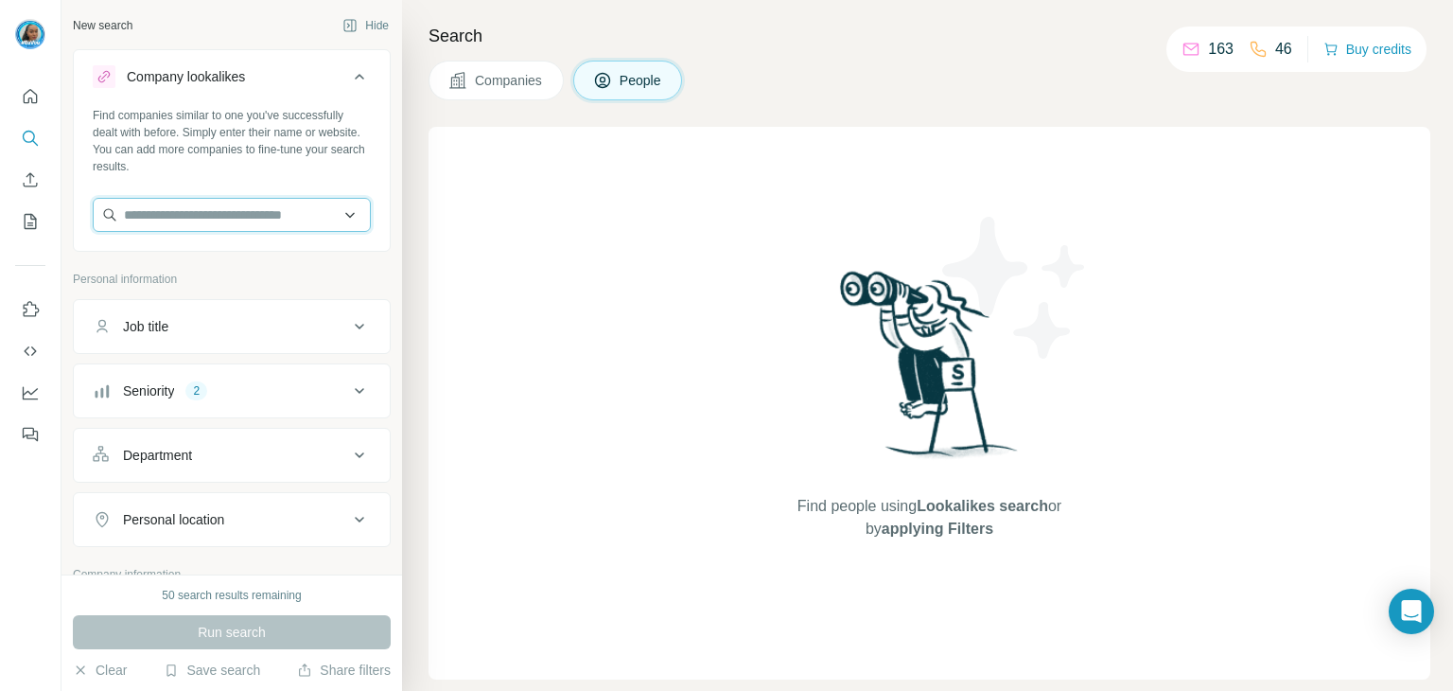
click at [279, 224] on input "text" at bounding box center [232, 215] width 278 height 34
paste input "**********"
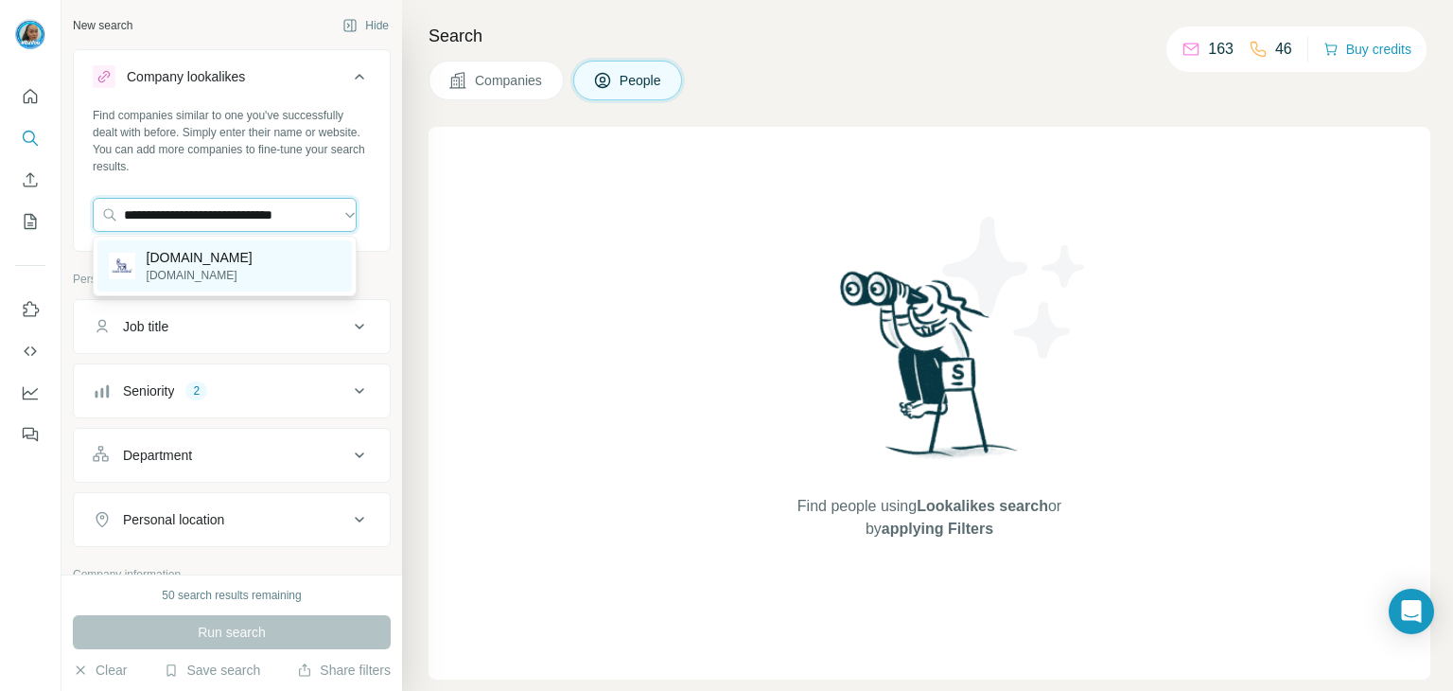
type input "**********"
click at [300, 254] on div "[DOMAIN_NAME] [DOMAIN_NAME]" at bounding box center [224, 265] width 254 height 51
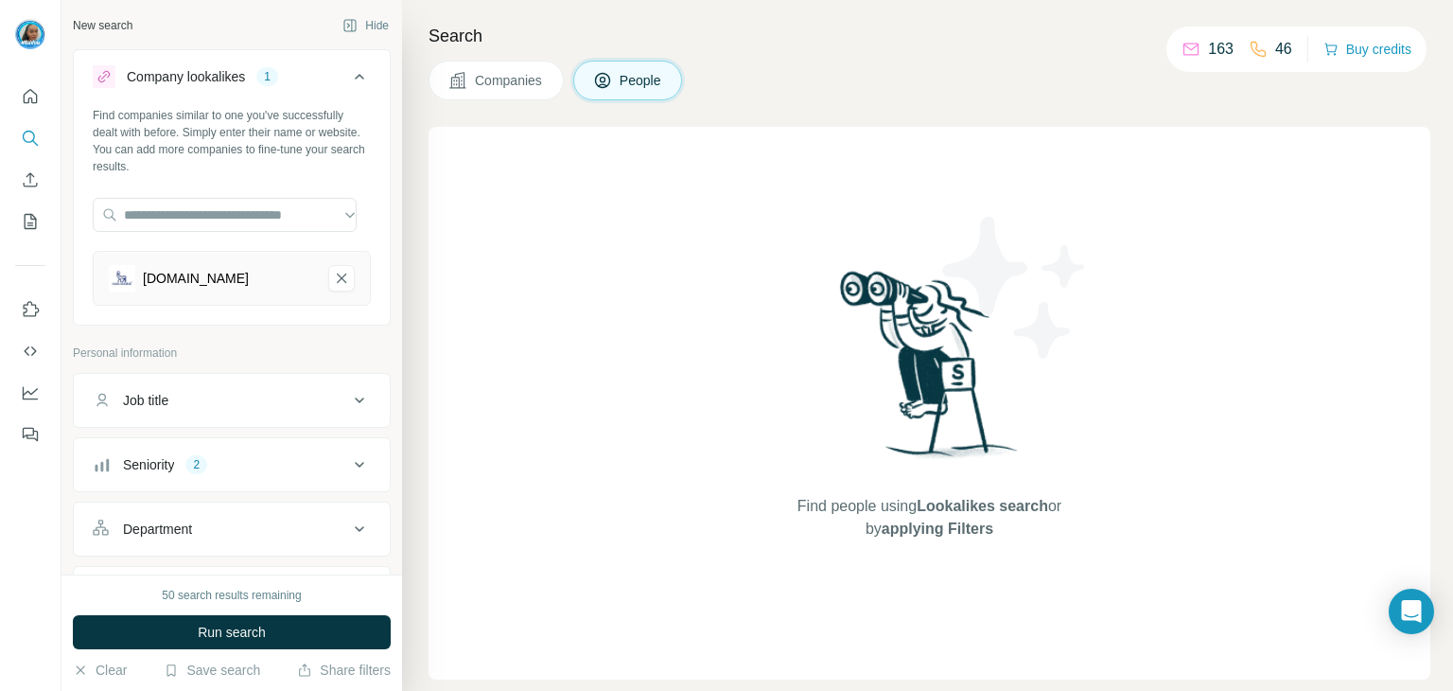
scroll to position [0, 0]
click at [310, 625] on button "Run search" at bounding box center [232, 632] width 318 height 34
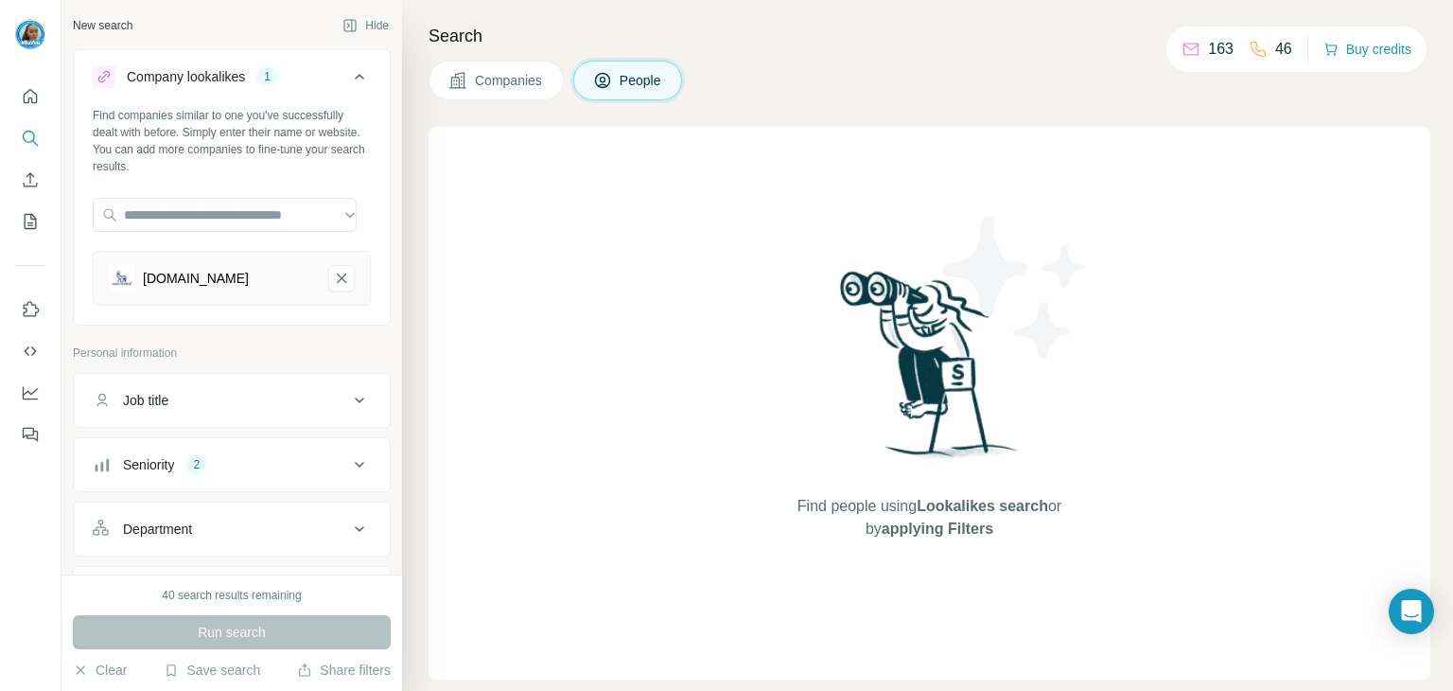
scroll to position [189, 0]
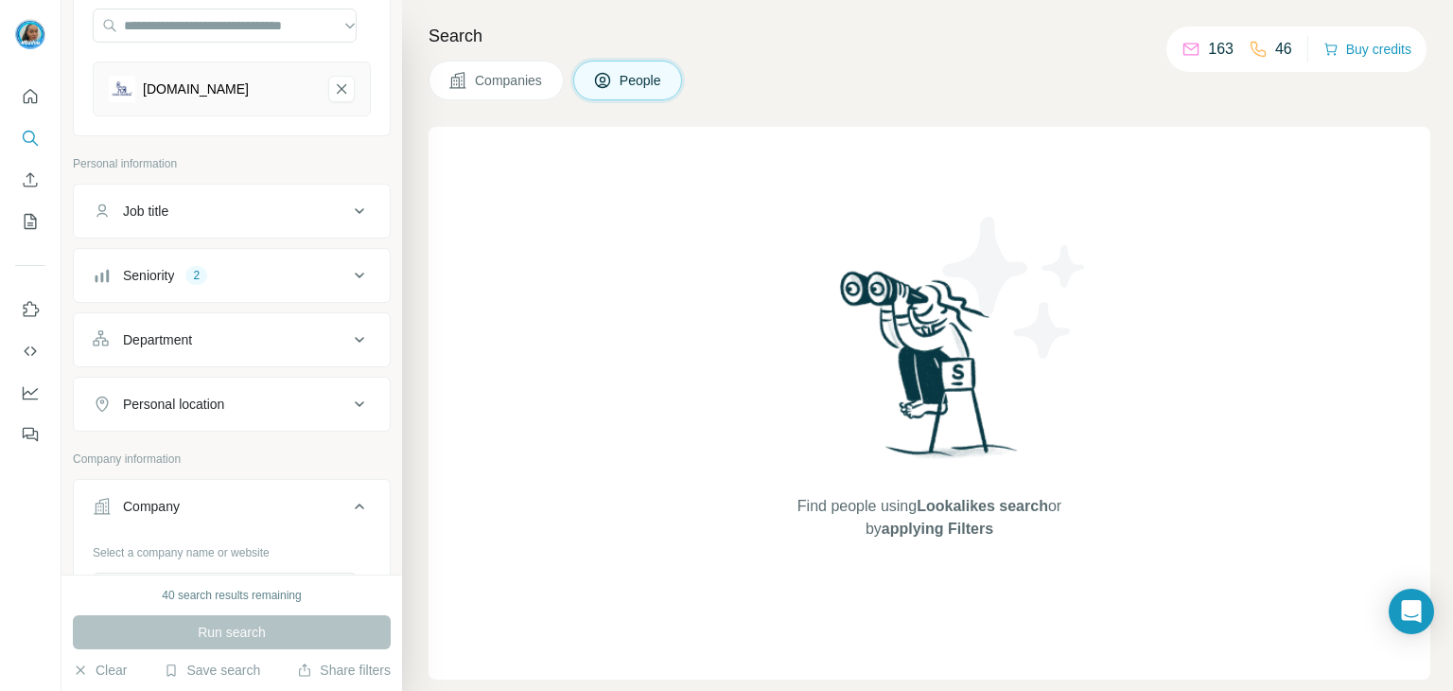
click at [242, 272] on div "Seniority 2" at bounding box center [220, 275] width 255 height 19
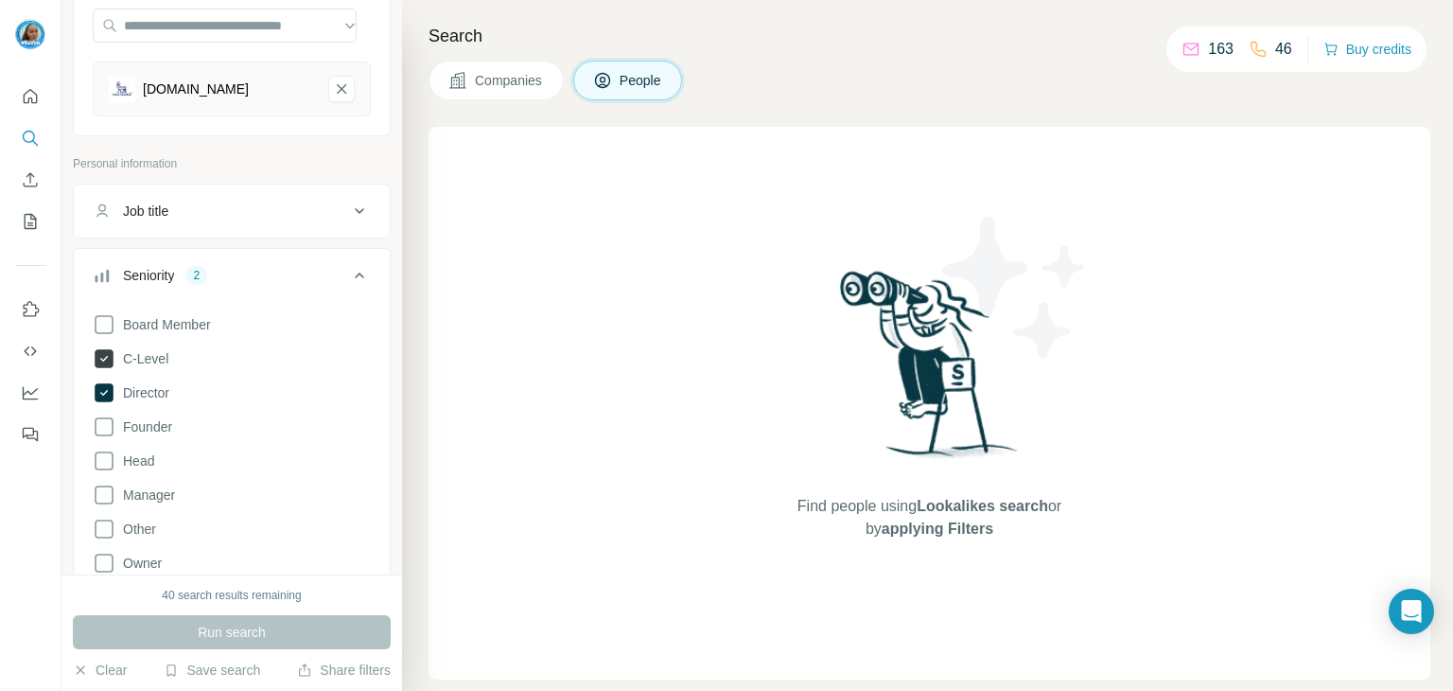
click at [114, 362] on icon at bounding box center [104, 358] width 23 height 23
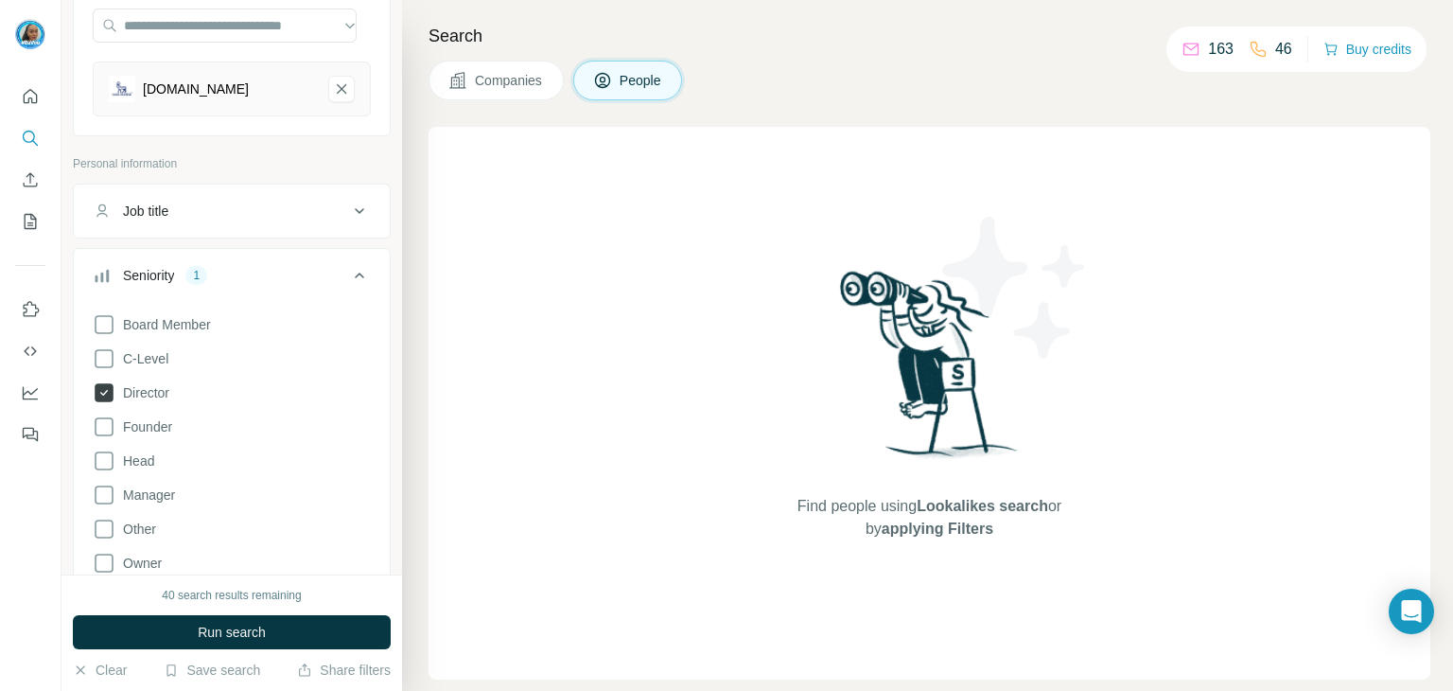
click at [102, 394] on icon at bounding box center [104, 392] width 19 height 19
click at [235, 624] on span "Run search" at bounding box center [232, 631] width 68 height 19
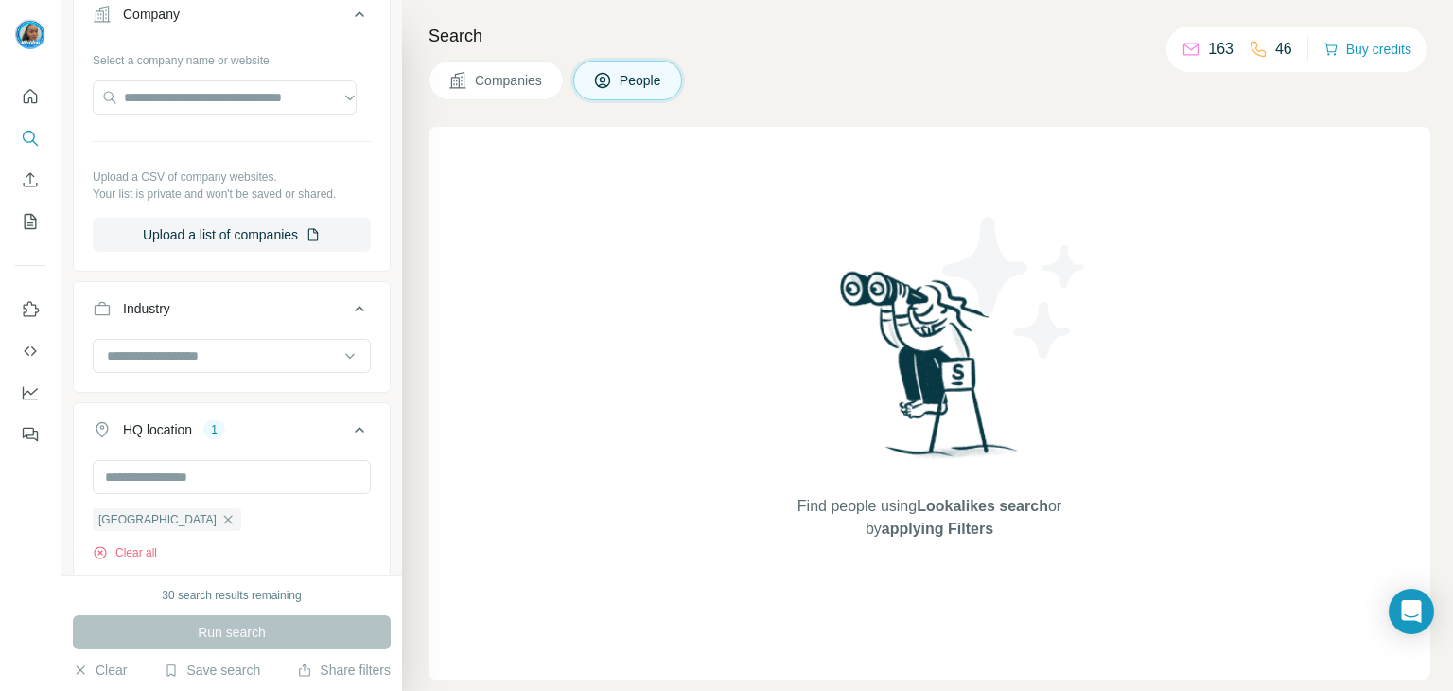
scroll to position [1466, 0]
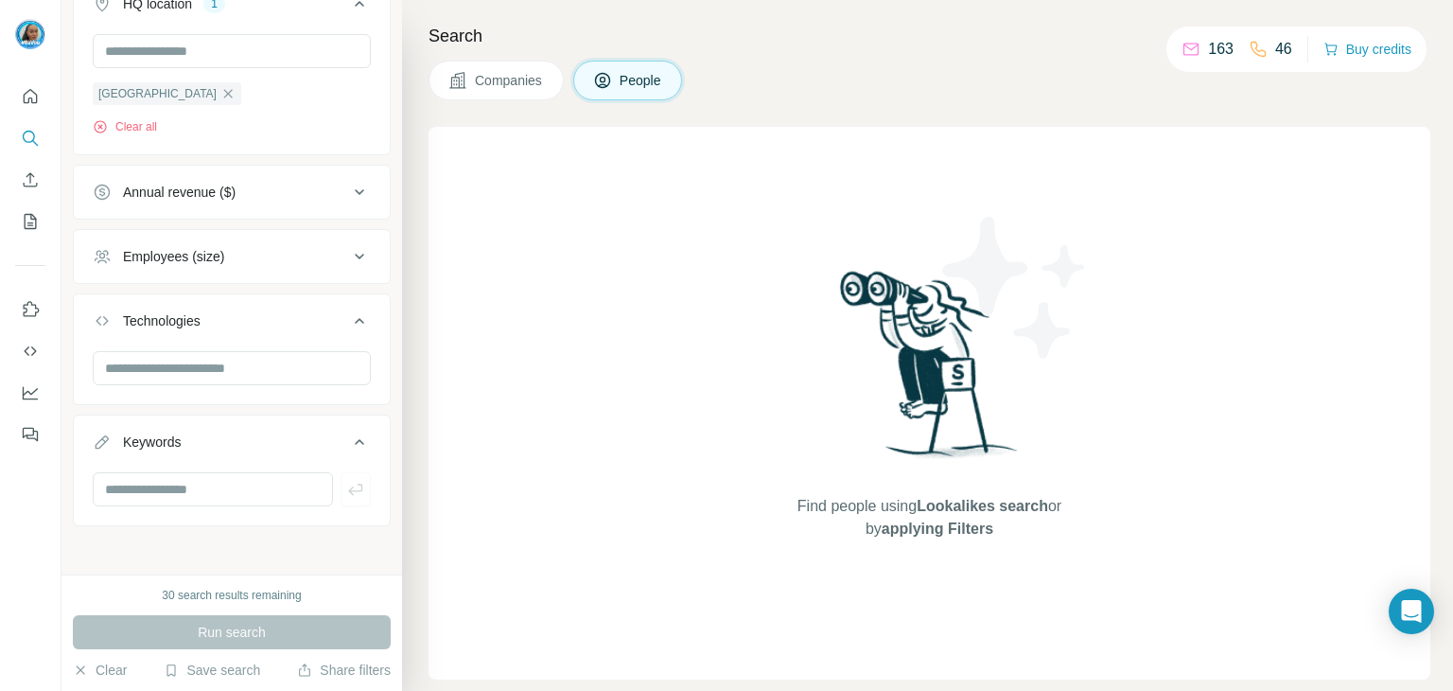
click at [482, 46] on h4 "Search" at bounding box center [930, 36] width 1002 height 26
click at [497, 79] on span "Companies" at bounding box center [509, 80] width 69 height 19
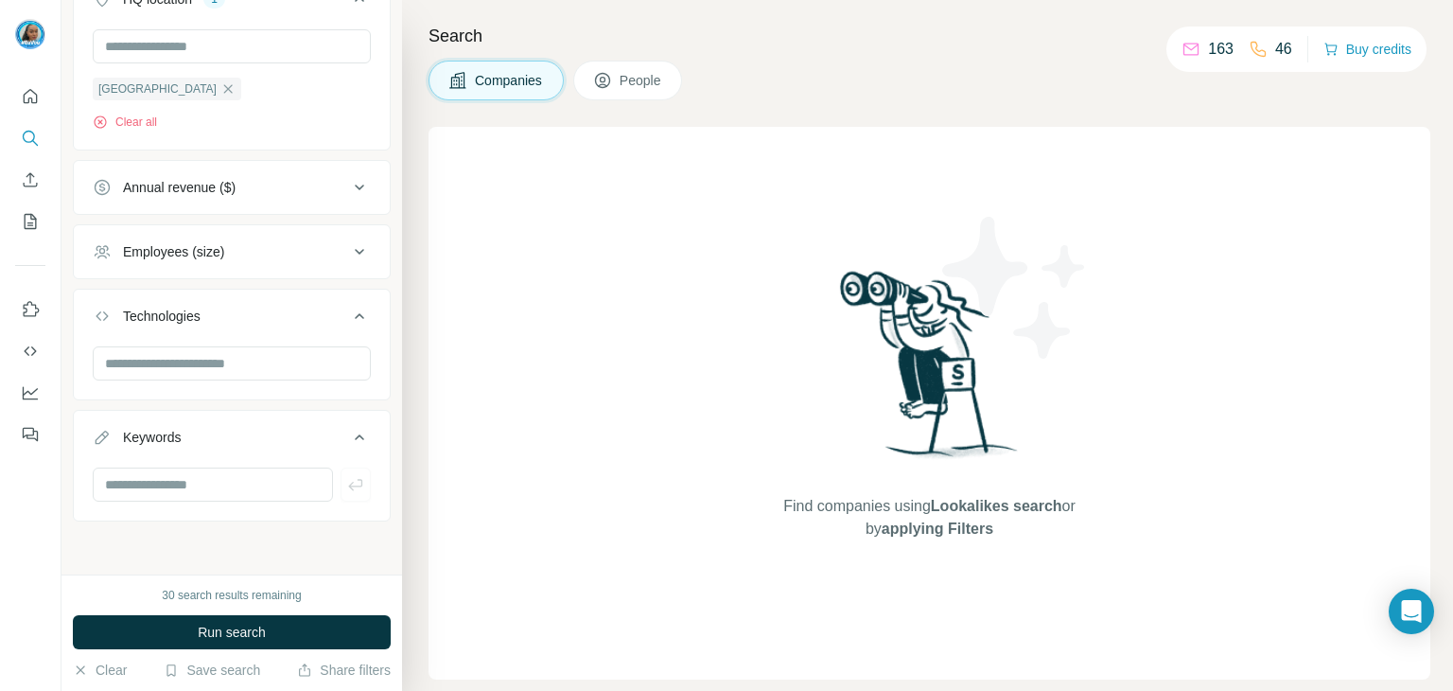
scroll to position [814, 0]
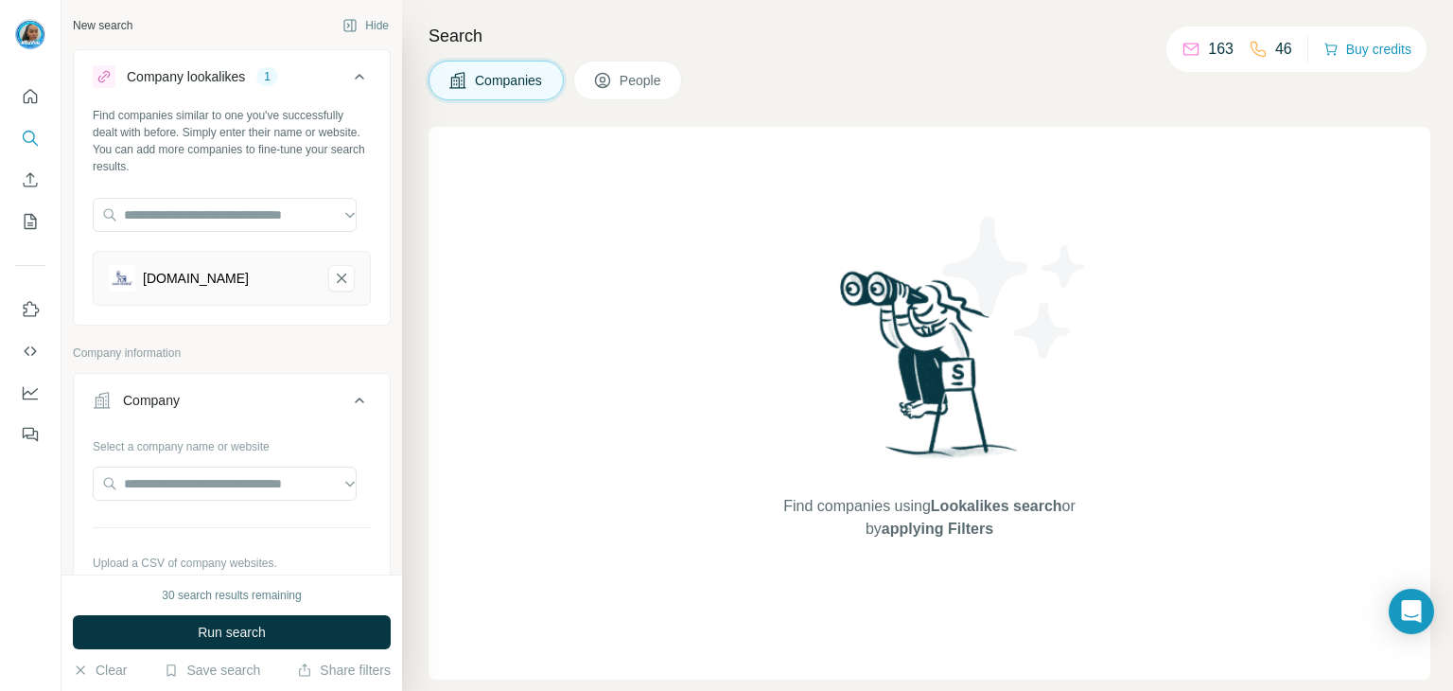
click at [639, 71] on span "People" at bounding box center [642, 80] width 44 height 19
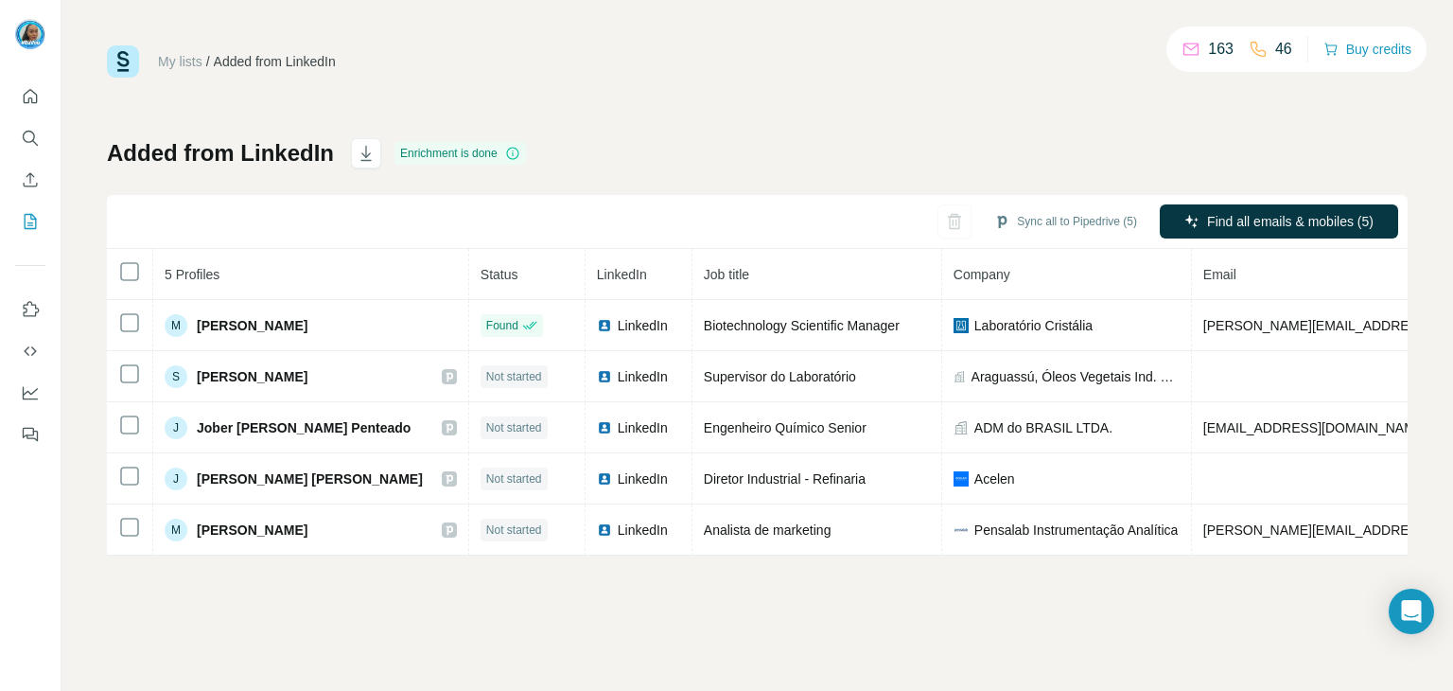
click at [455, 160] on div "Enrichment is done" at bounding box center [459, 153] width 131 height 23
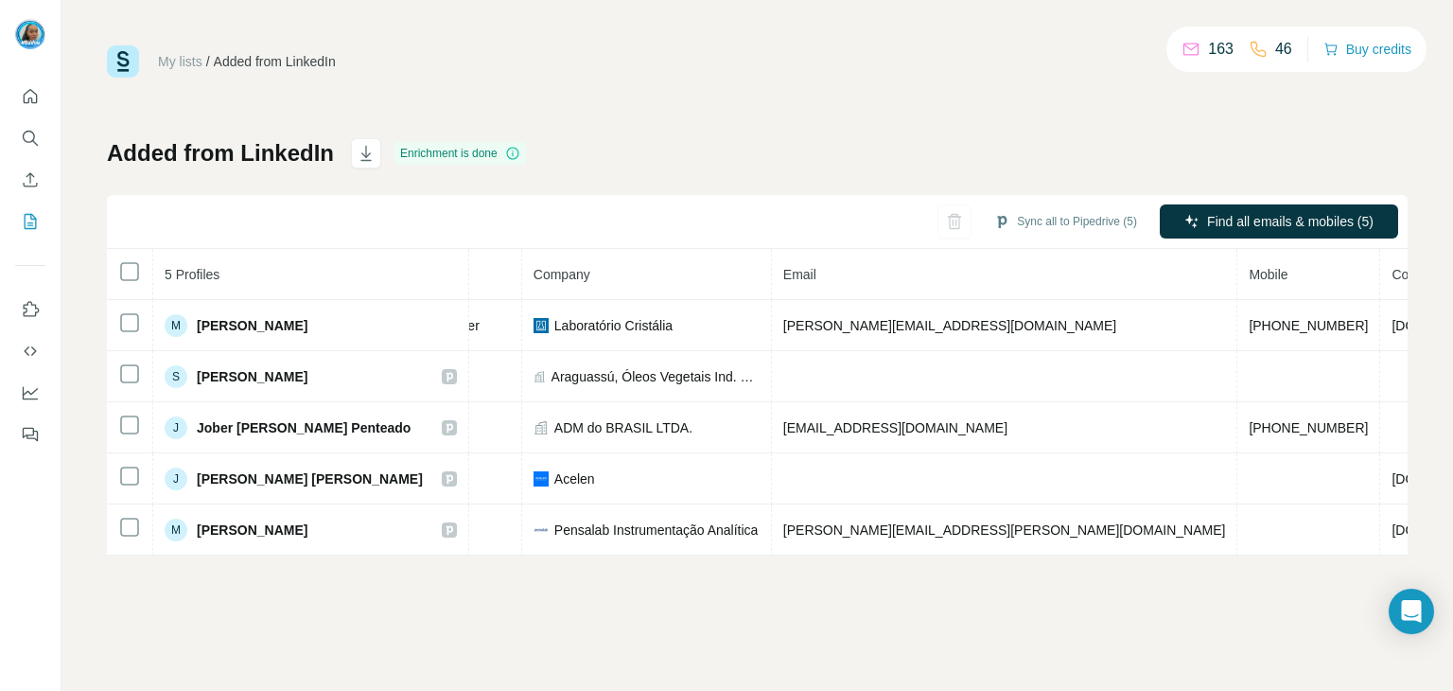
scroll to position [0, 422]
click at [876, 562] on div "My lists / Added from LinkedIn 163 46 Buy credits Added from LinkedIn Enrichmen…" at bounding box center [757, 345] width 1392 height 691
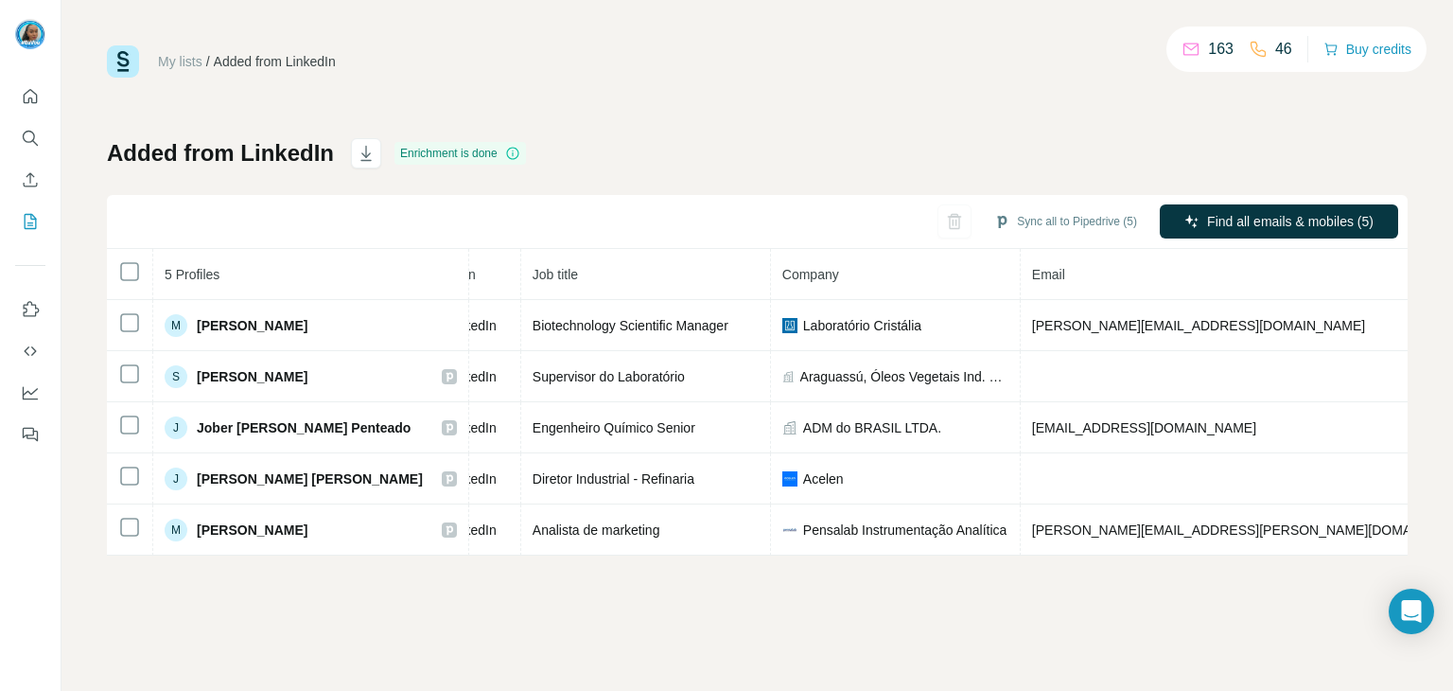
scroll to position [0, 163]
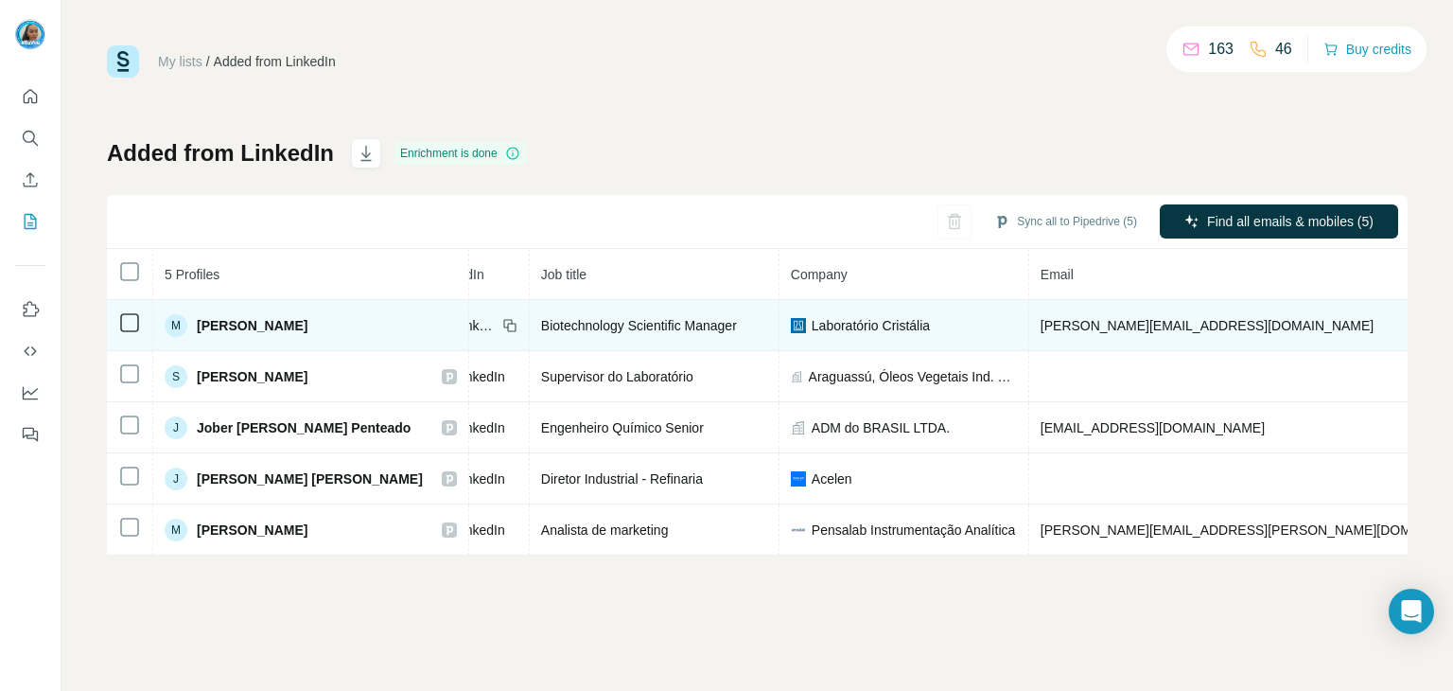
click at [617, 324] on span "Biotechnology Scientific Manager" at bounding box center [639, 325] width 196 height 15
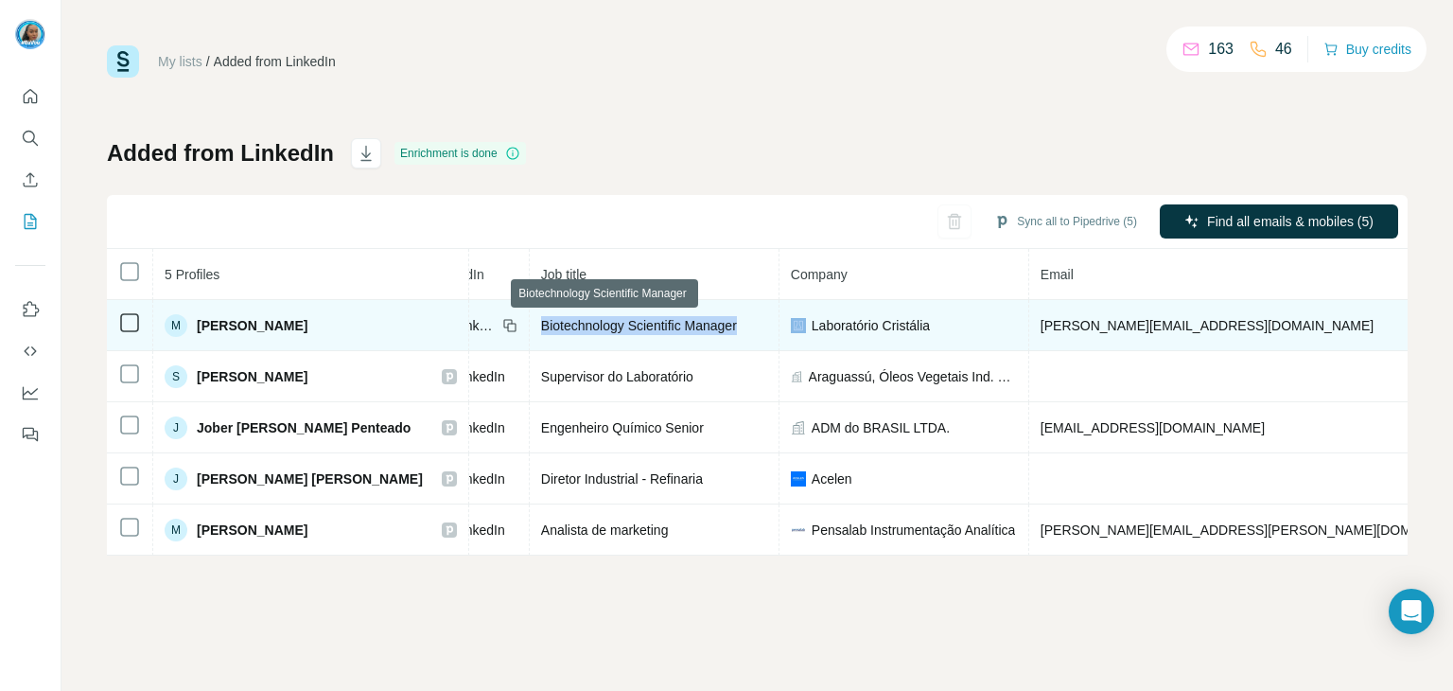
click at [617, 324] on span "Biotechnology Scientific Manager" at bounding box center [639, 325] width 196 height 15
click at [541, 332] on div "Biotechnology Scientific Manager" at bounding box center [654, 325] width 226 height 19
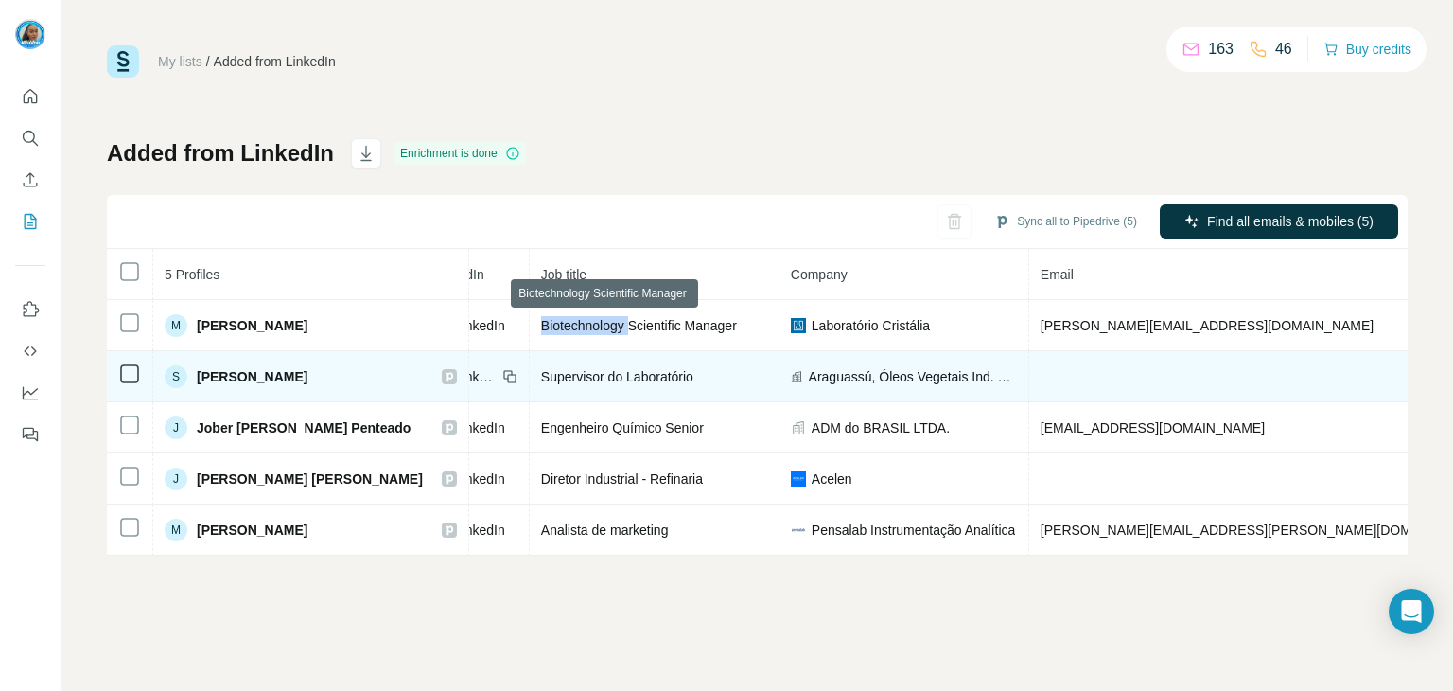
drag, startPoint x: 540, startPoint y: 332, endPoint x: 548, endPoint y: 350, distance: 19.5
click at [541, 332] on div "Biotechnology Scientific Manager" at bounding box center [654, 325] width 226 height 19
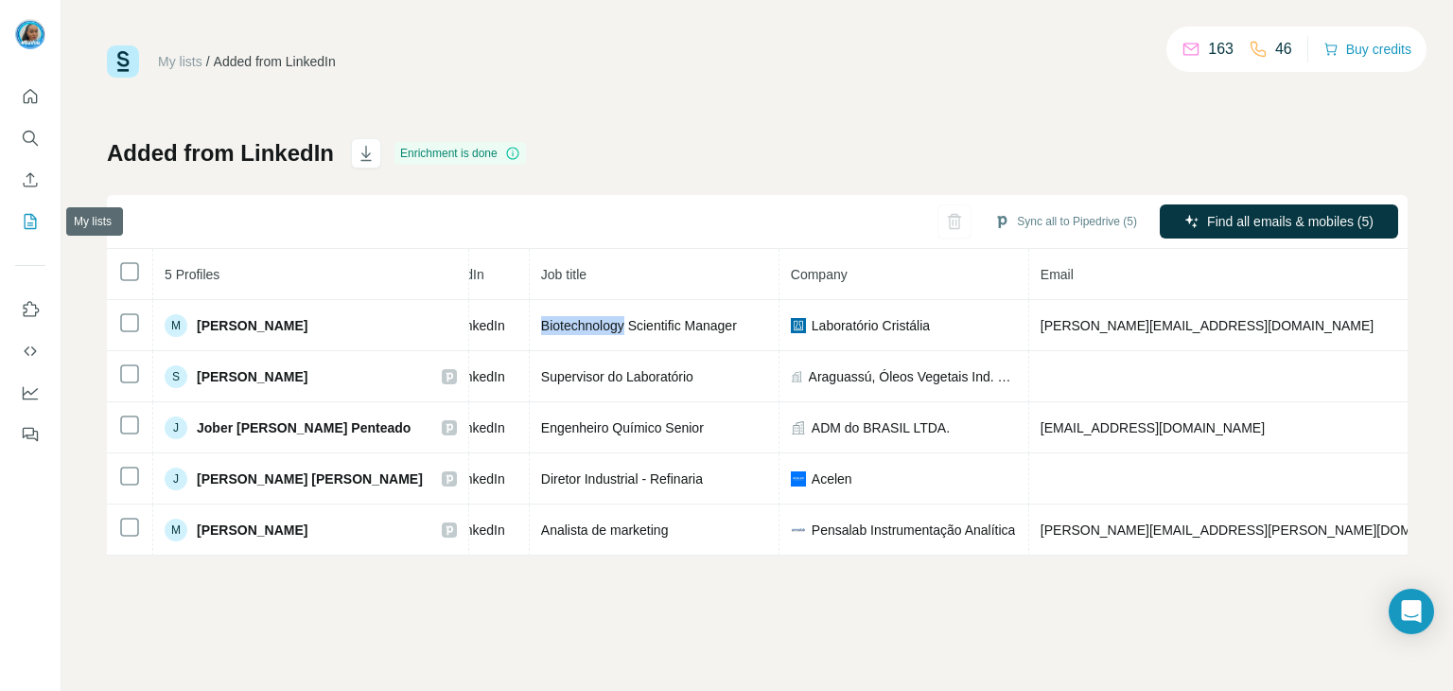
click at [25, 220] on icon "My lists" at bounding box center [31, 221] width 12 height 15
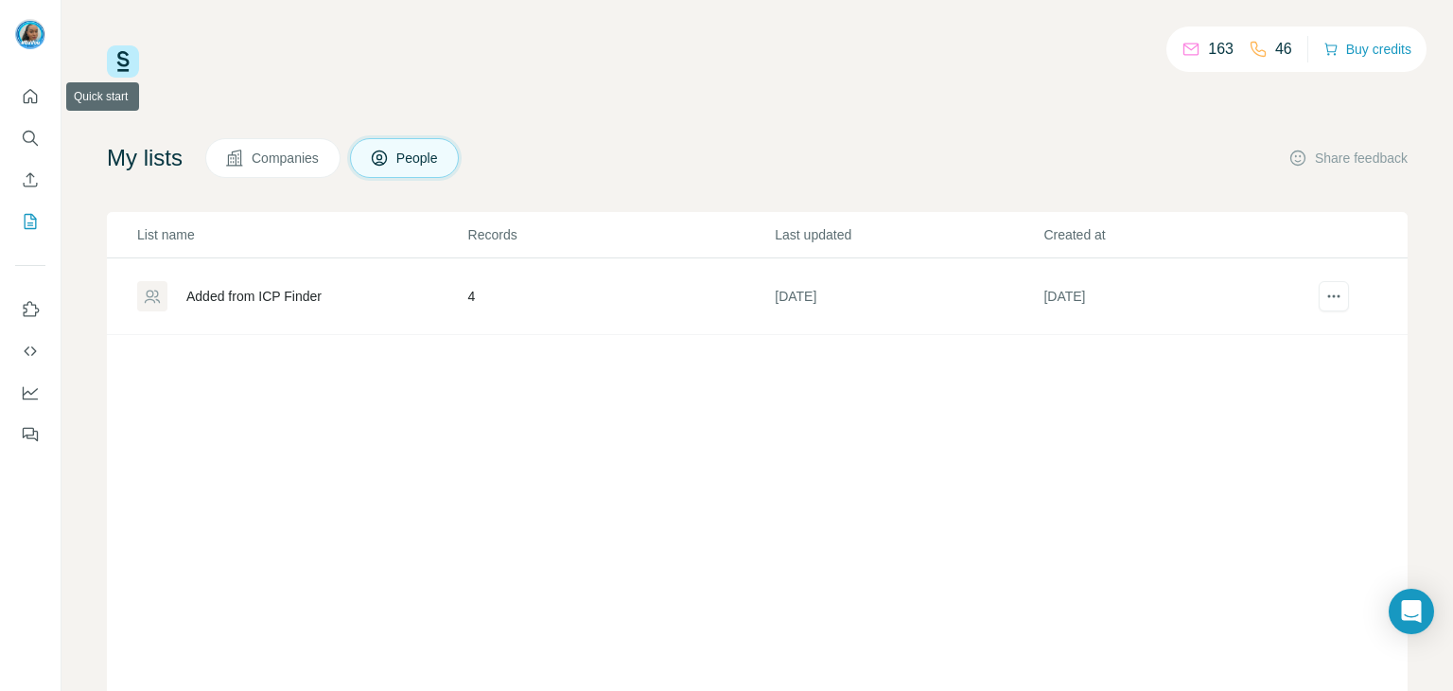
click at [30, 70] on div at bounding box center [30, 259] width 61 height 383
click at [33, 136] on icon "Search" at bounding box center [30, 138] width 19 height 19
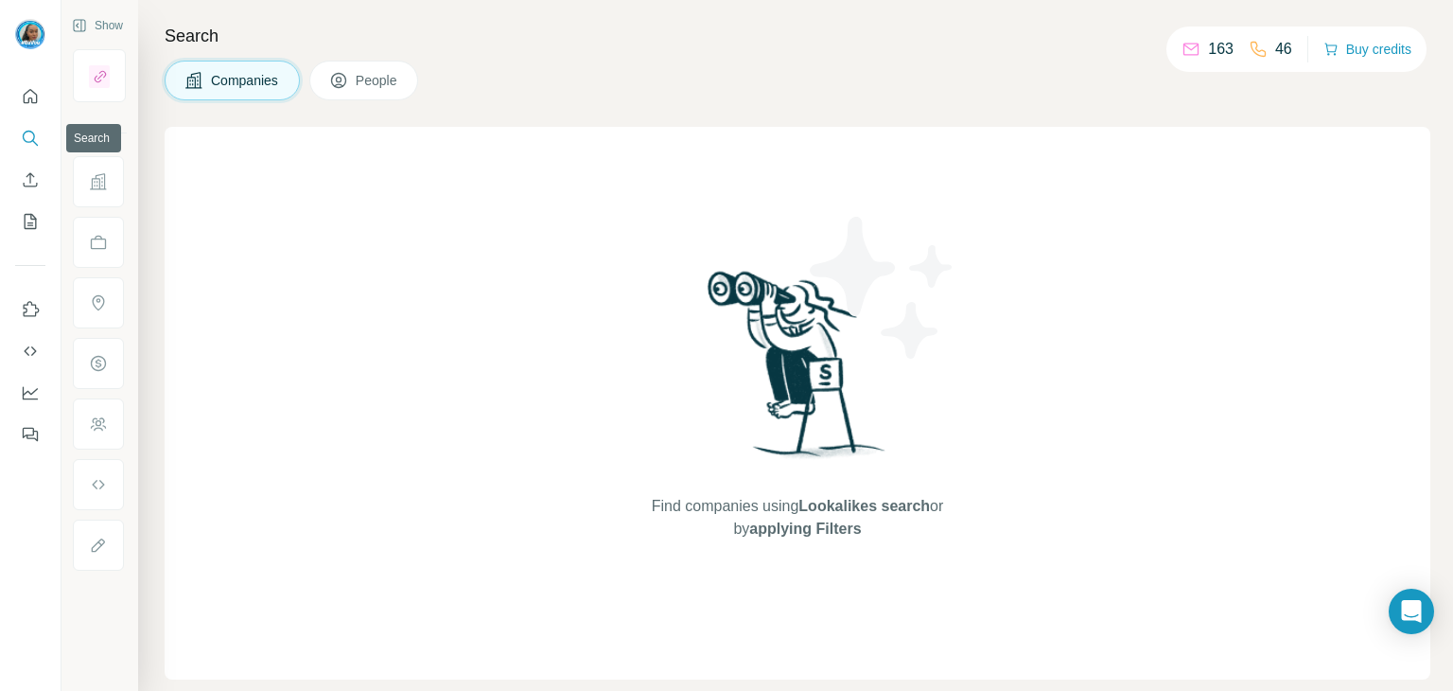
click at [26, 136] on icon "Search" at bounding box center [30, 138] width 19 height 19
click at [579, 130] on div "Find companies using Lookalikes search or by applying Filters" at bounding box center [798, 403] width 1266 height 552
click at [396, 79] on span "People" at bounding box center [378, 80] width 44 height 19
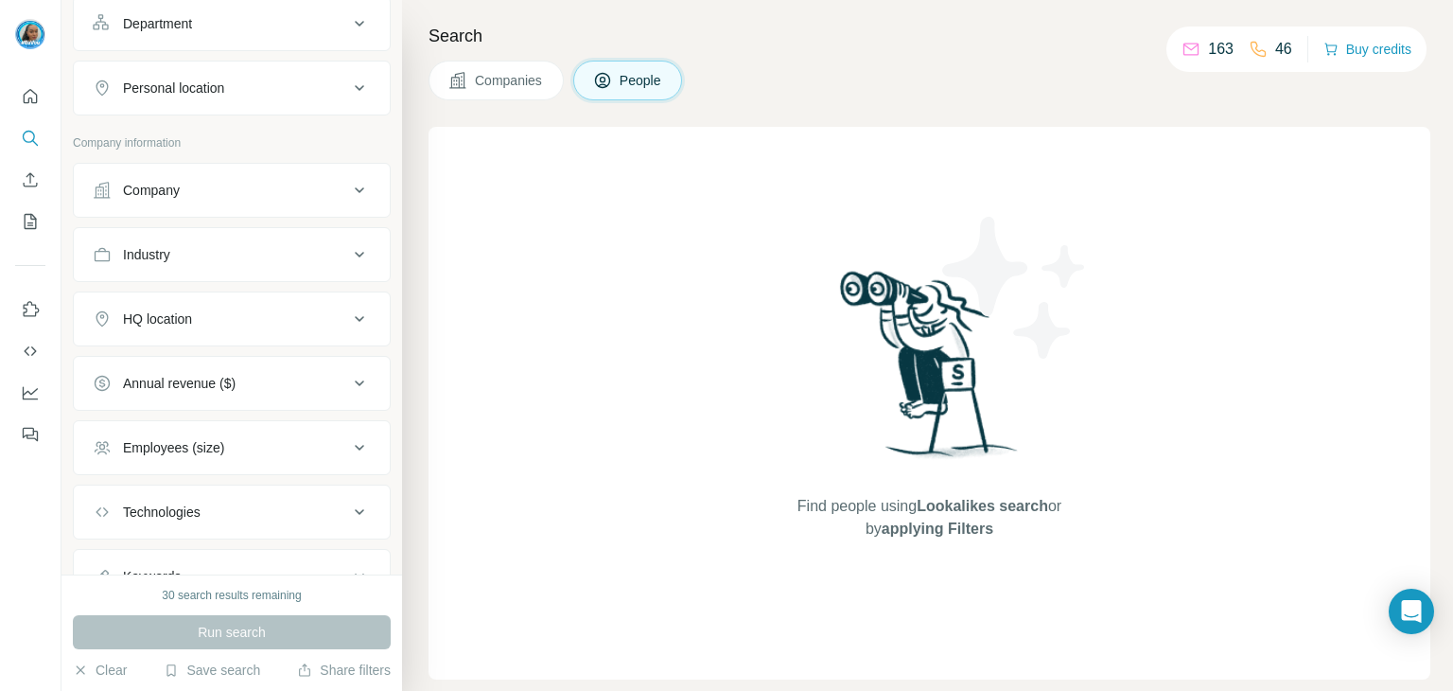
scroll to position [361, 0]
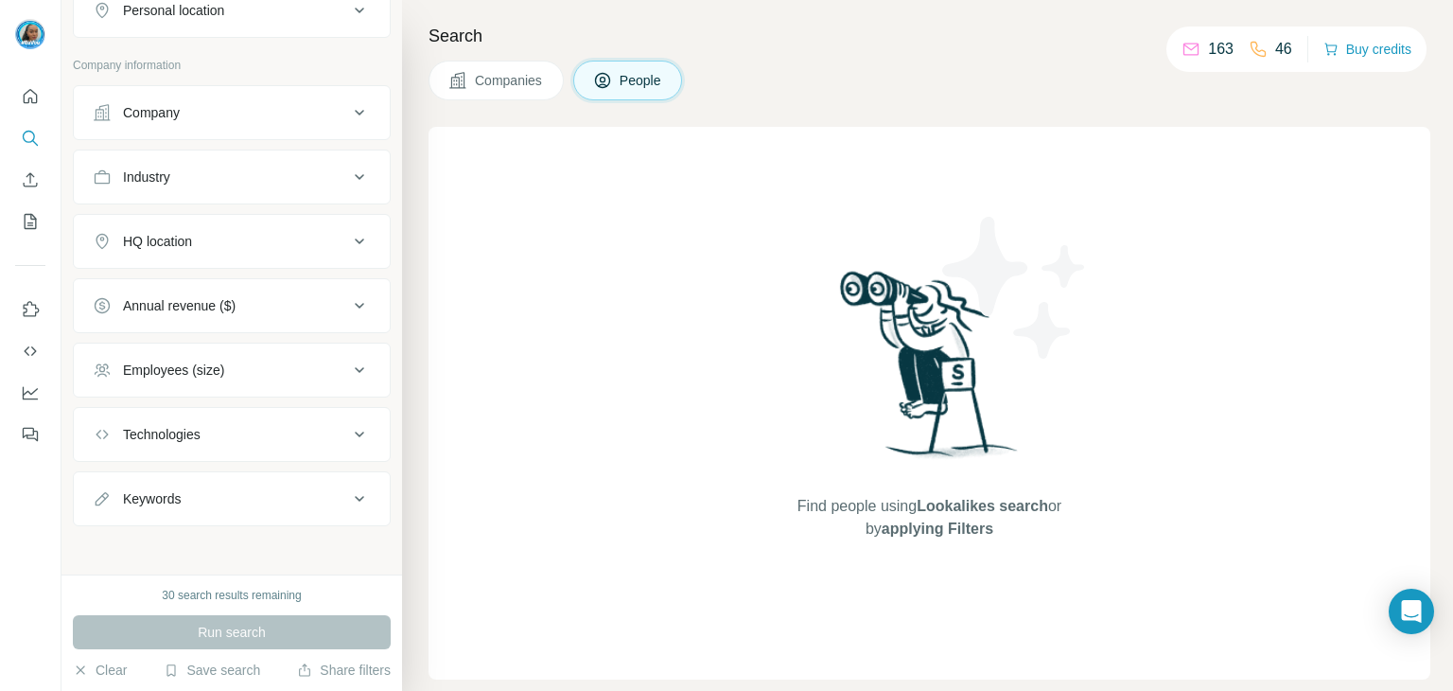
click at [201, 156] on button "Industry" at bounding box center [232, 176] width 316 height 45
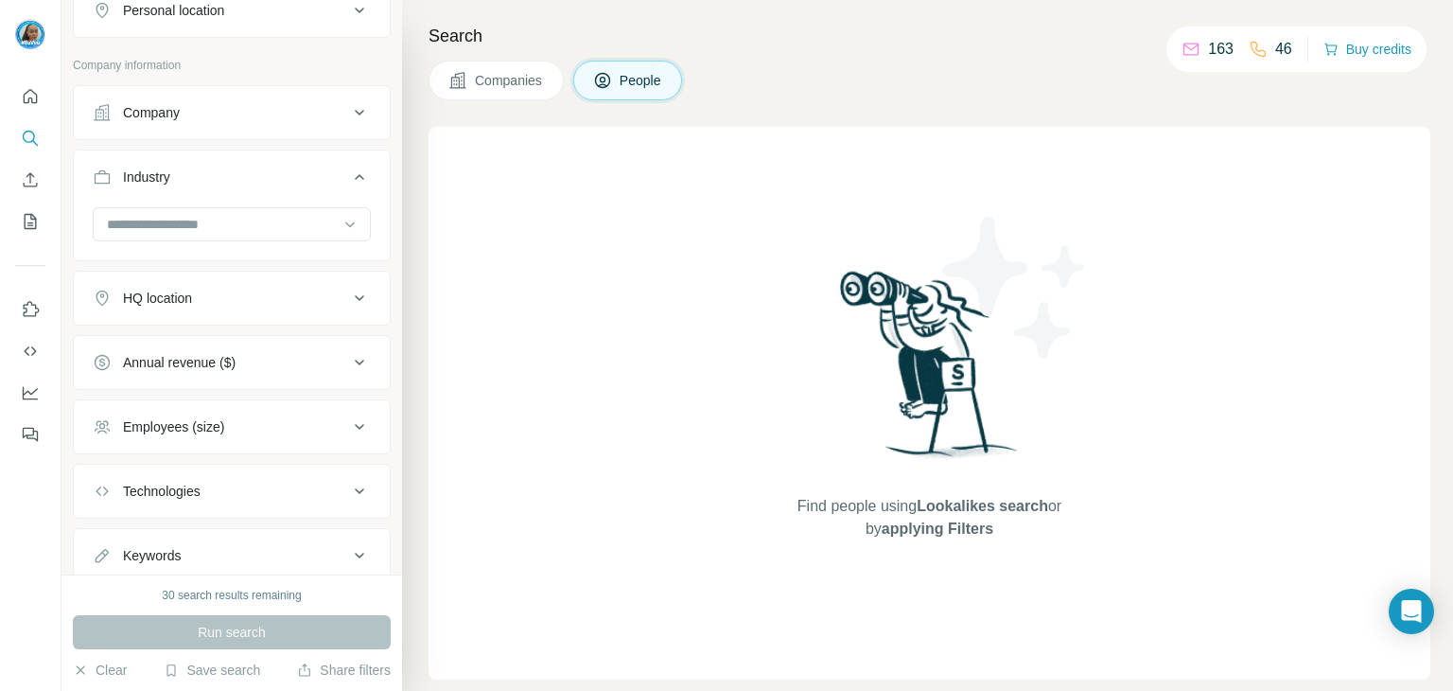
click at [219, 168] on div "Industry" at bounding box center [220, 176] width 255 height 19
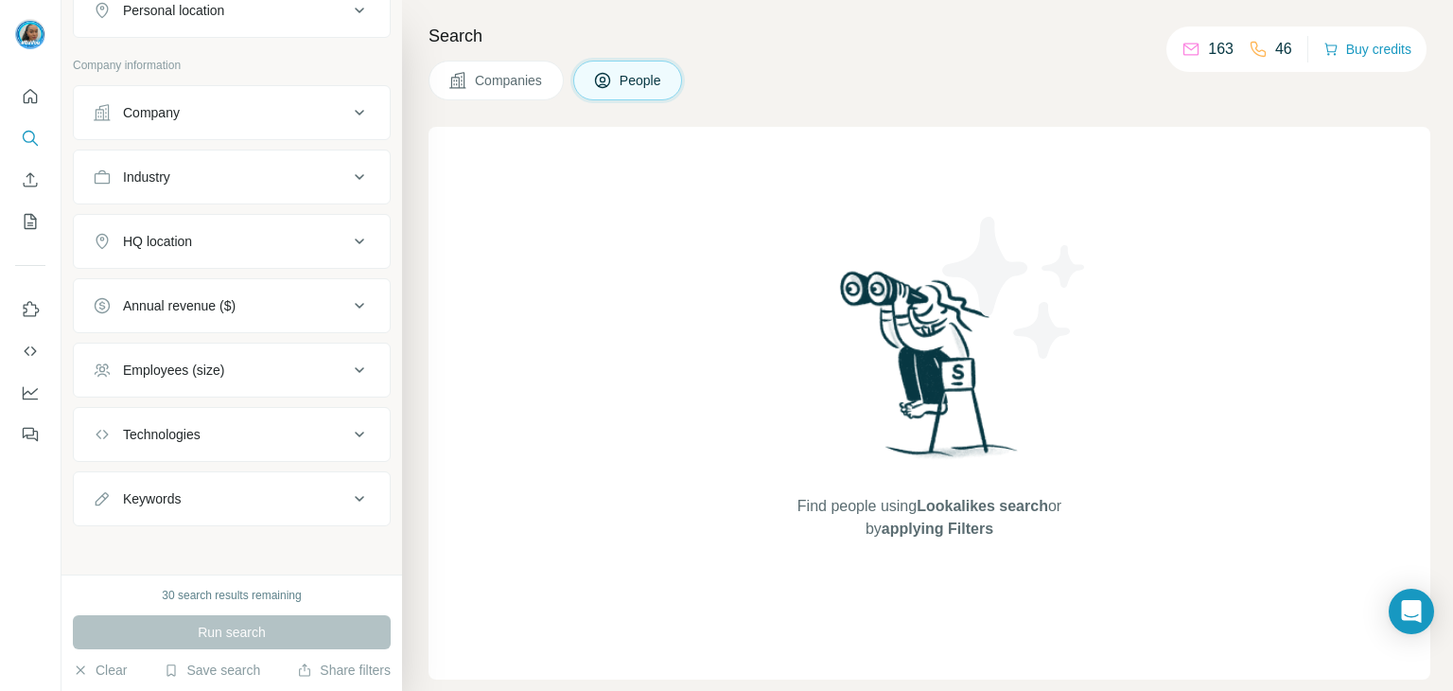
click at [196, 113] on div "Company" at bounding box center [220, 112] width 255 height 19
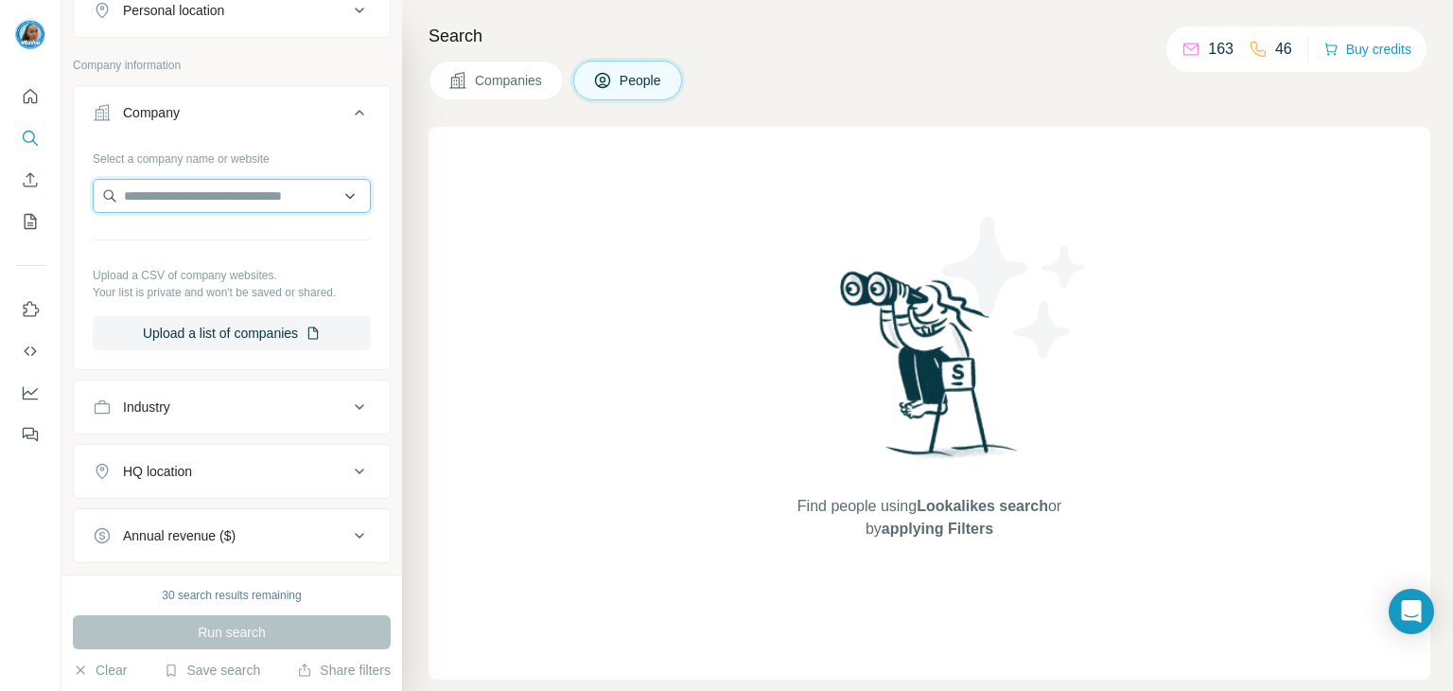
click at [215, 193] on input "text" at bounding box center [232, 196] width 278 height 34
paste input "**********"
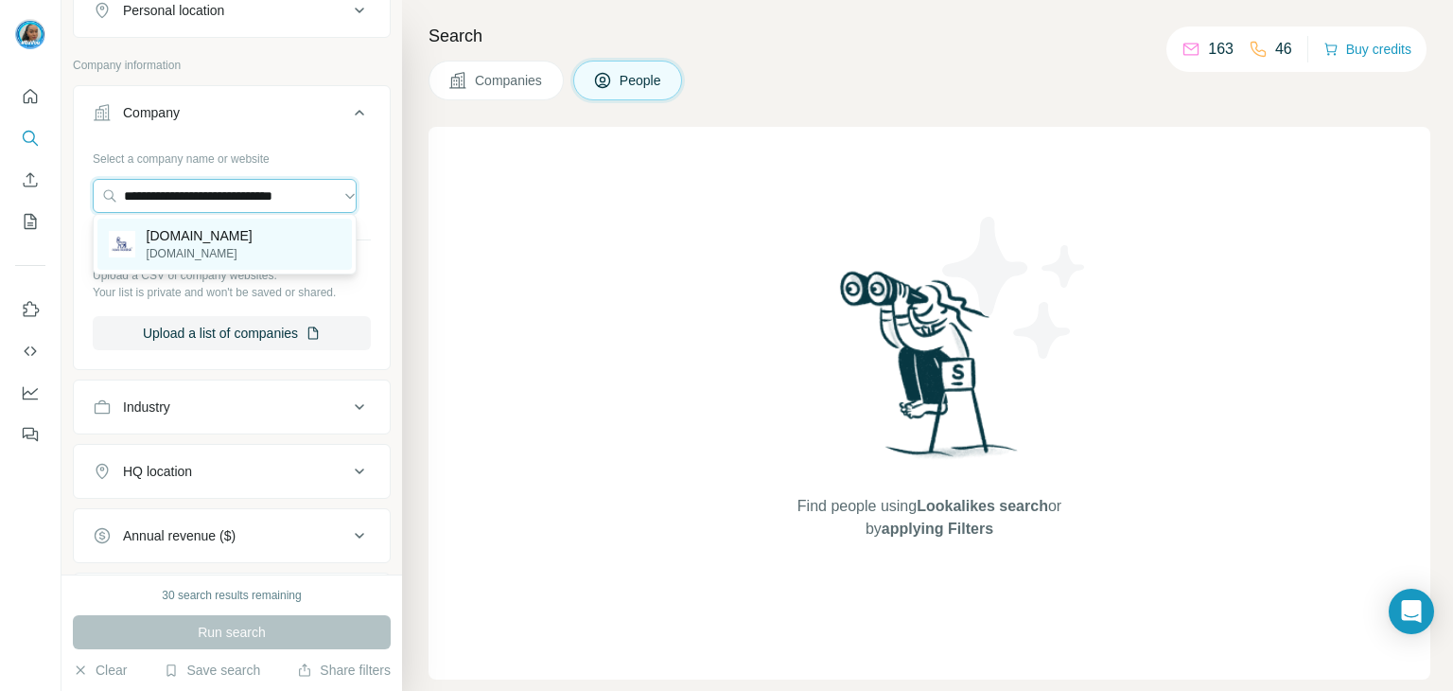
type input "**********"
click at [240, 229] on p "[DOMAIN_NAME]" at bounding box center [200, 235] width 106 height 19
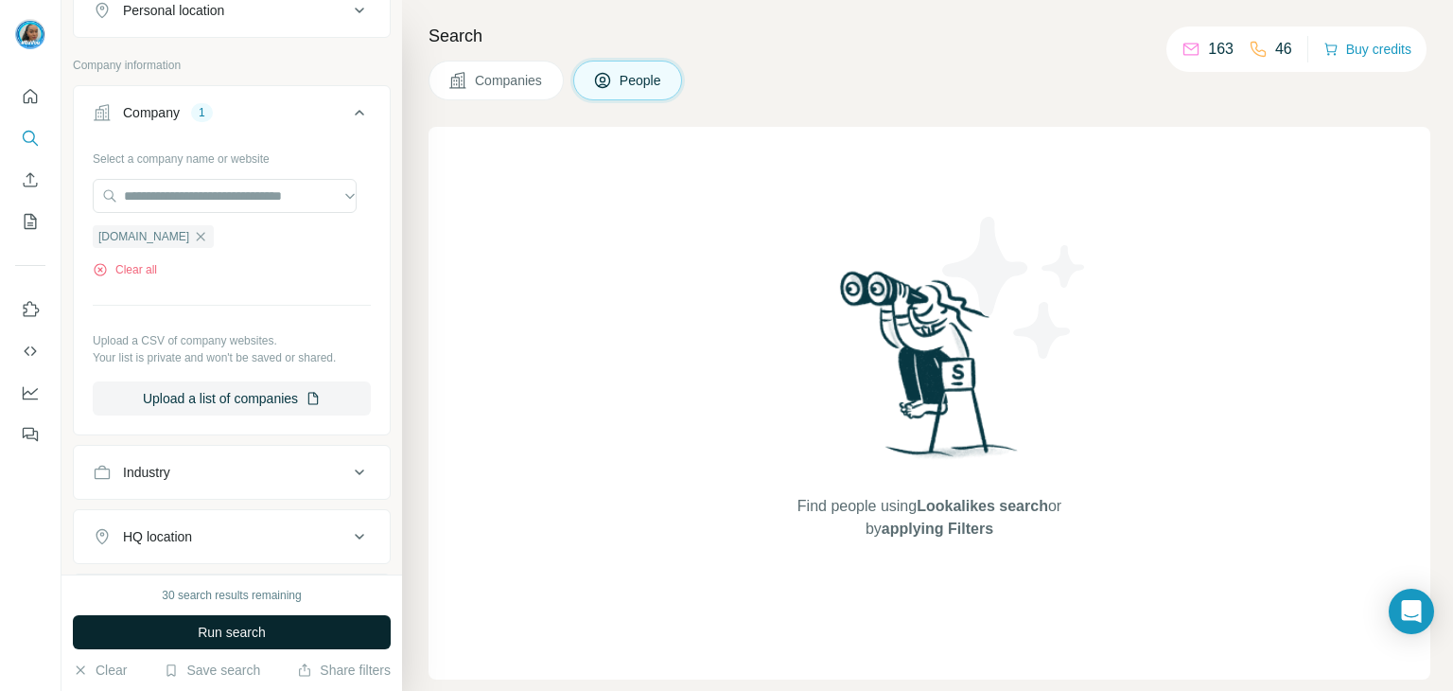
click at [253, 620] on button "Run search" at bounding box center [232, 632] width 318 height 34
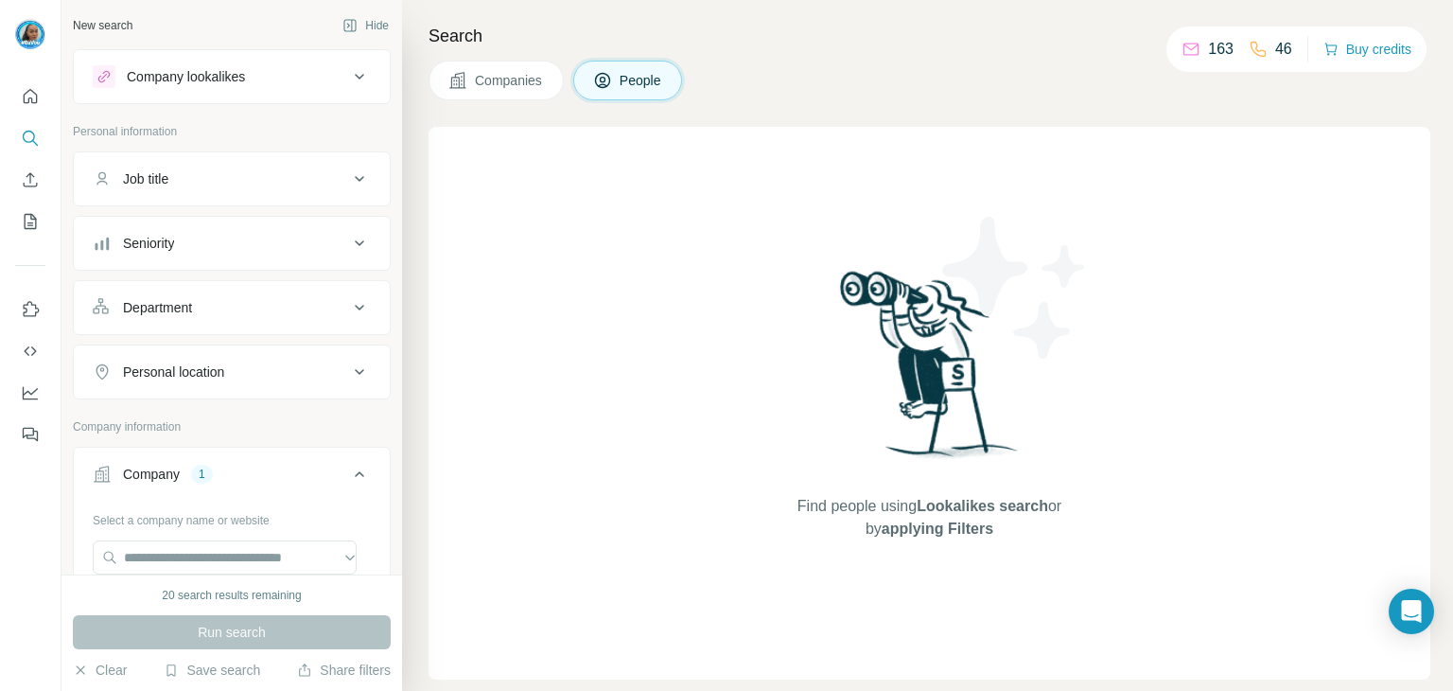
click at [284, 61] on button "Company lookalikes" at bounding box center [232, 76] width 316 height 45
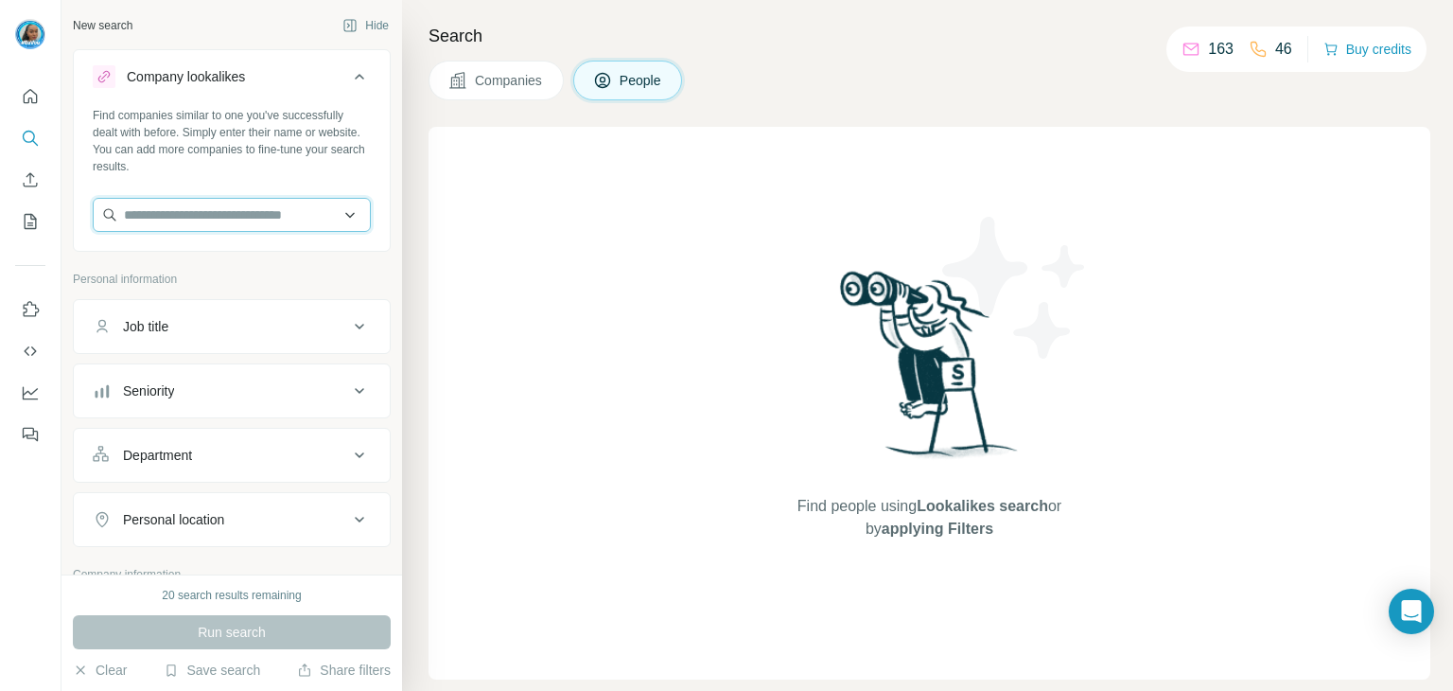
click at [329, 219] on input "text" at bounding box center [232, 215] width 278 height 34
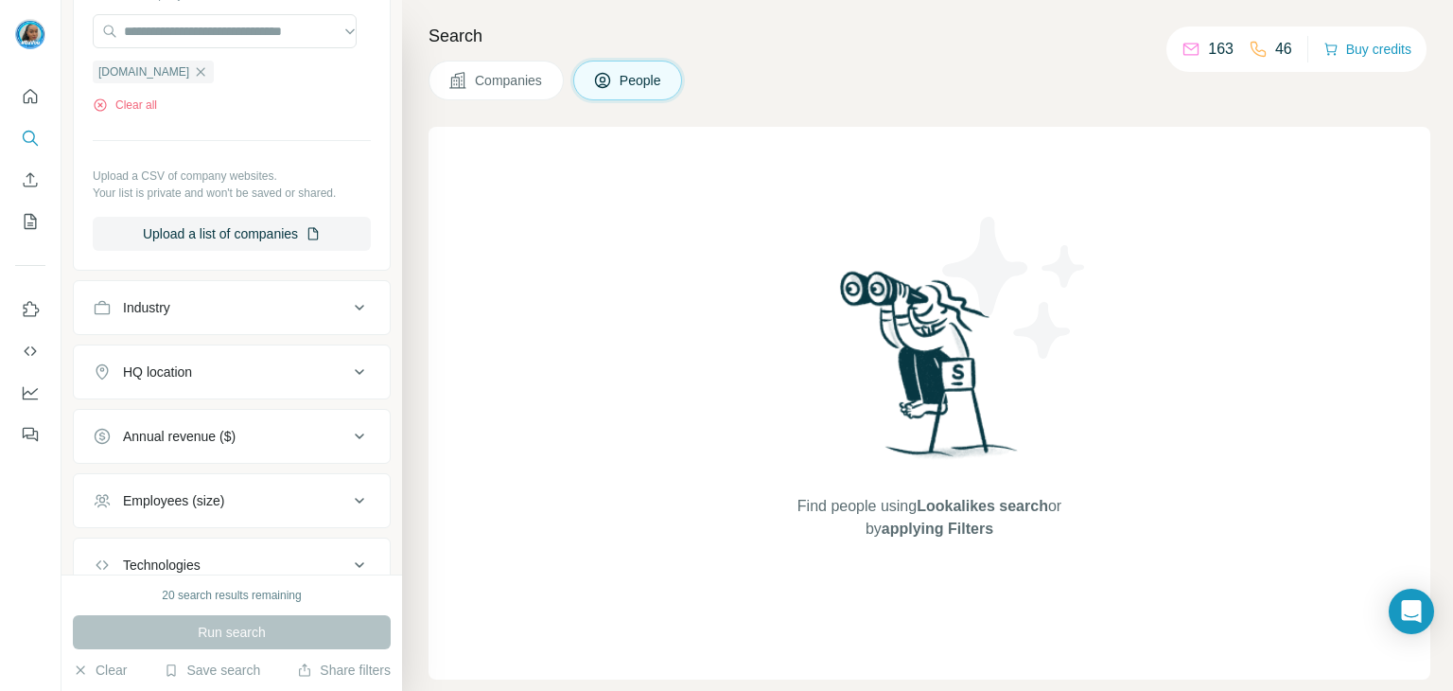
scroll to position [804, 0]
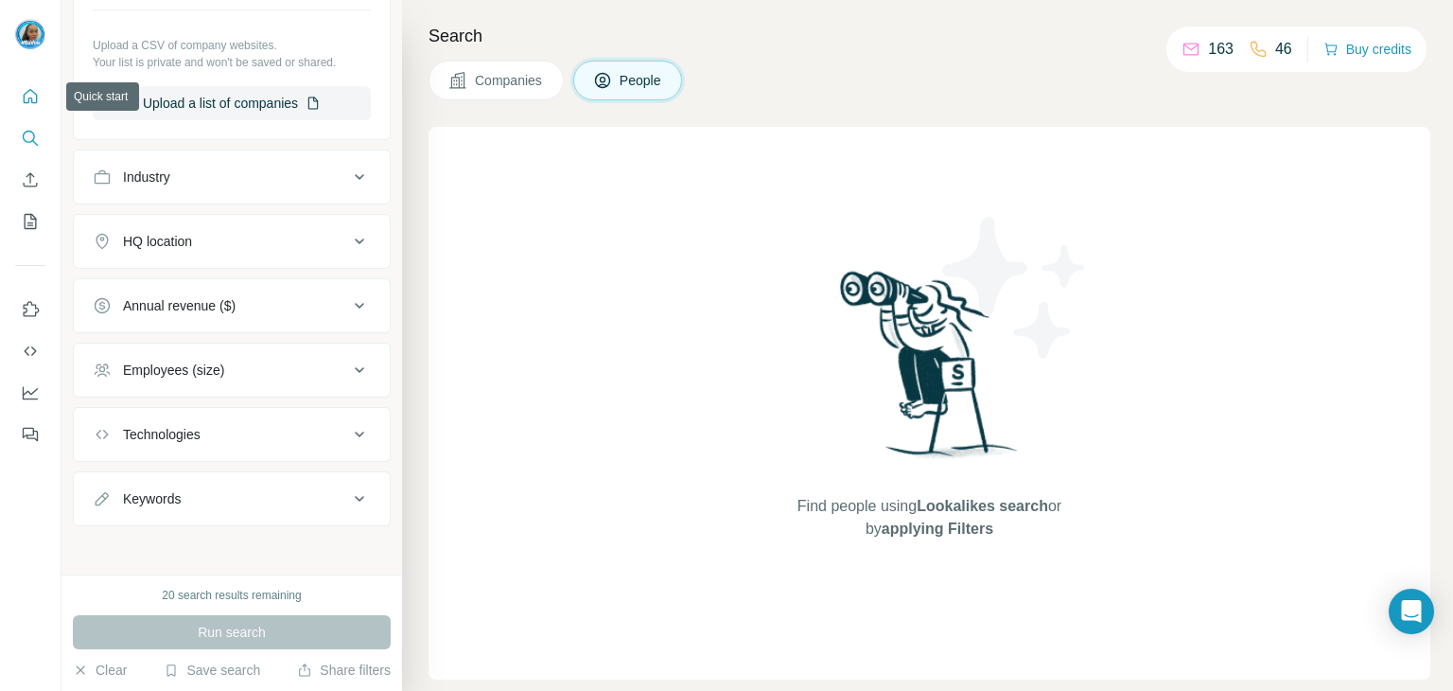
click at [42, 103] on button "Quick start" at bounding box center [30, 96] width 30 height 34
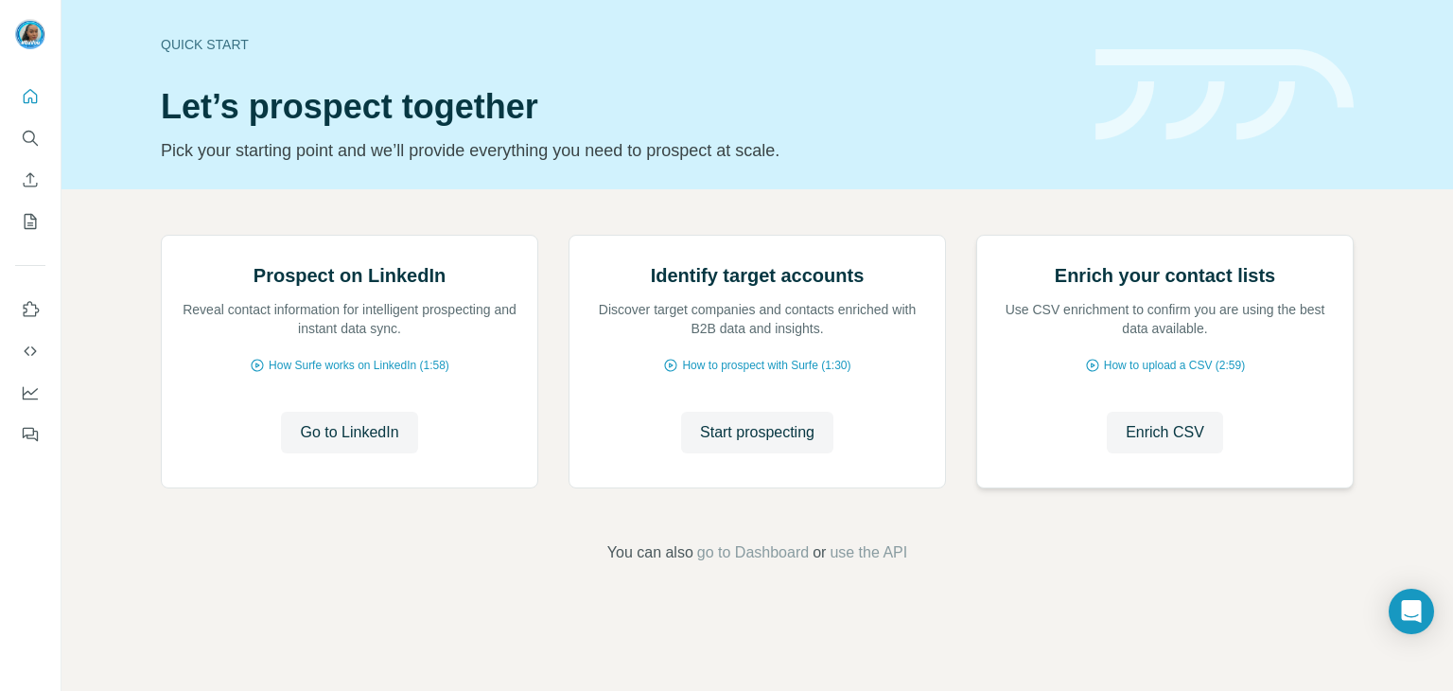
scroll to position [127, 0]
click at [1181, 444] on span "Enrich CSV" at bounding box center [1165, 432] width 79 height 23
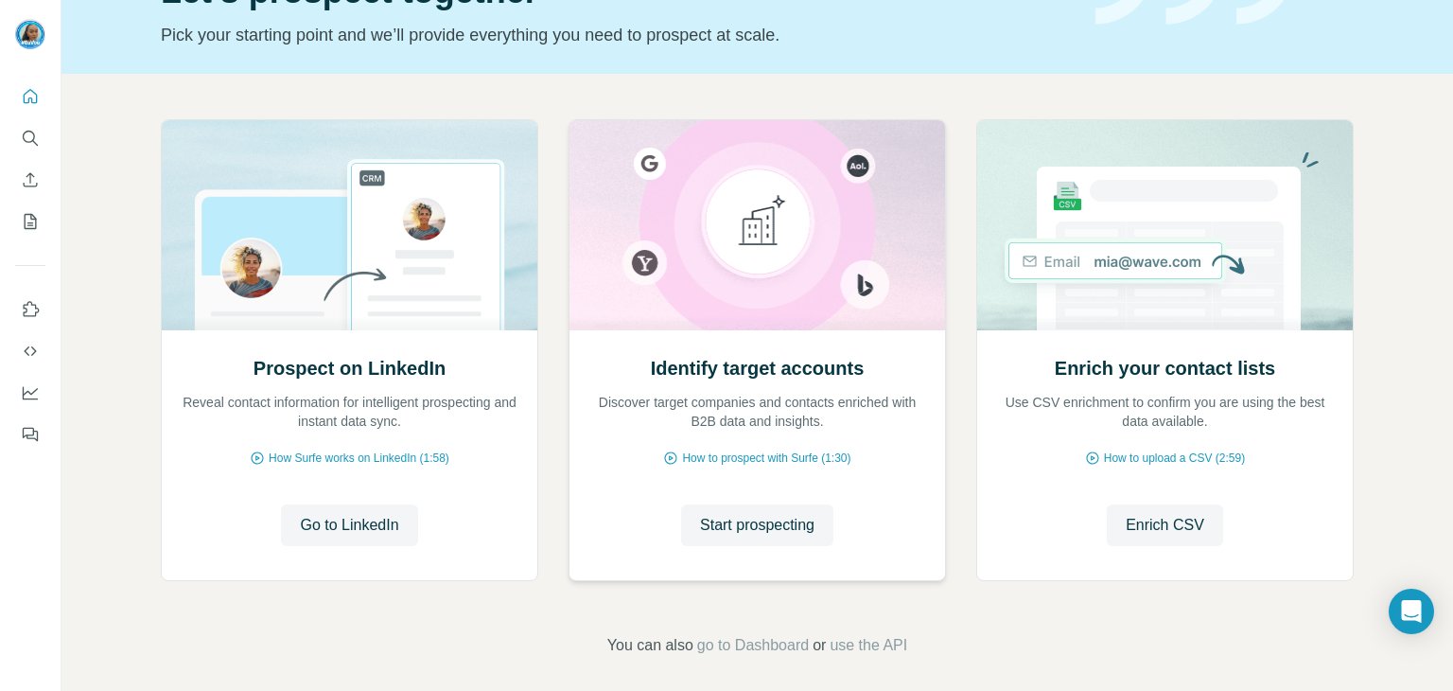
scroll to position [127, 0]
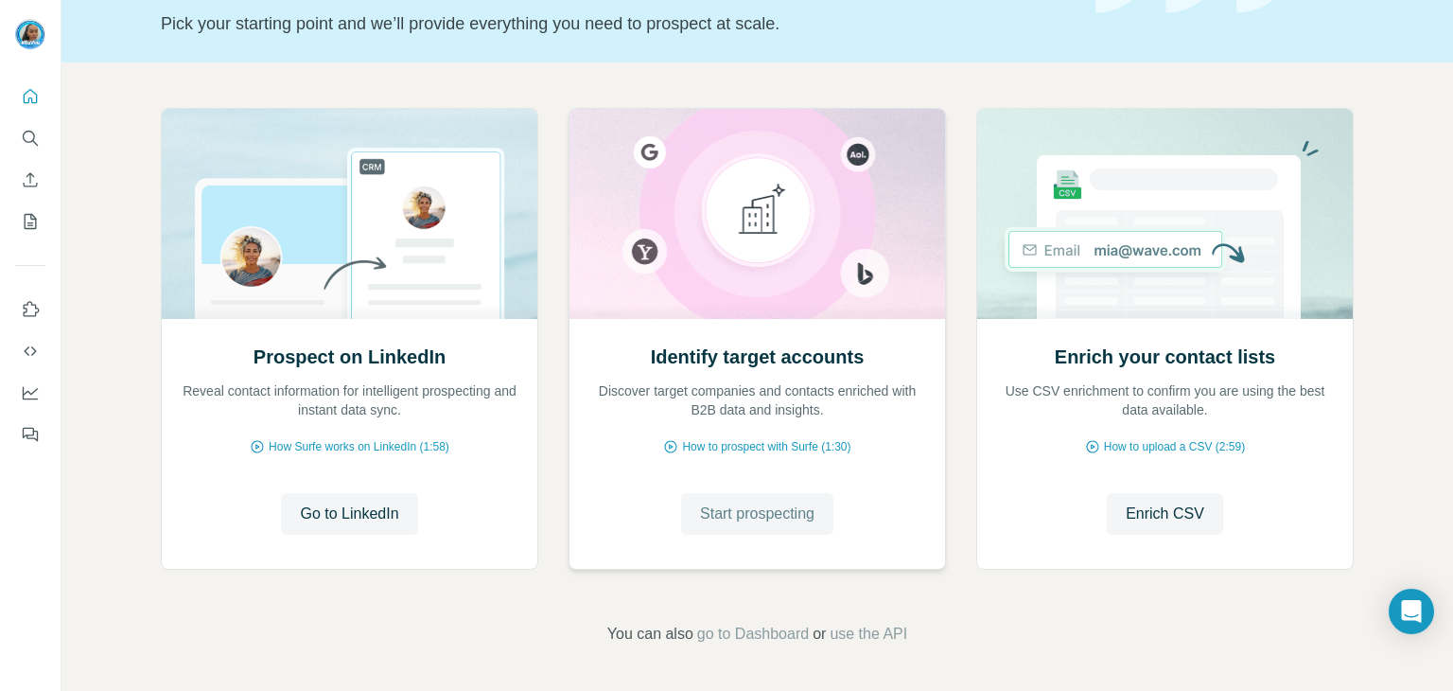
click at [791, 516] on span "Start prospecting" at bounding box center [757, 513] width 114 height 23
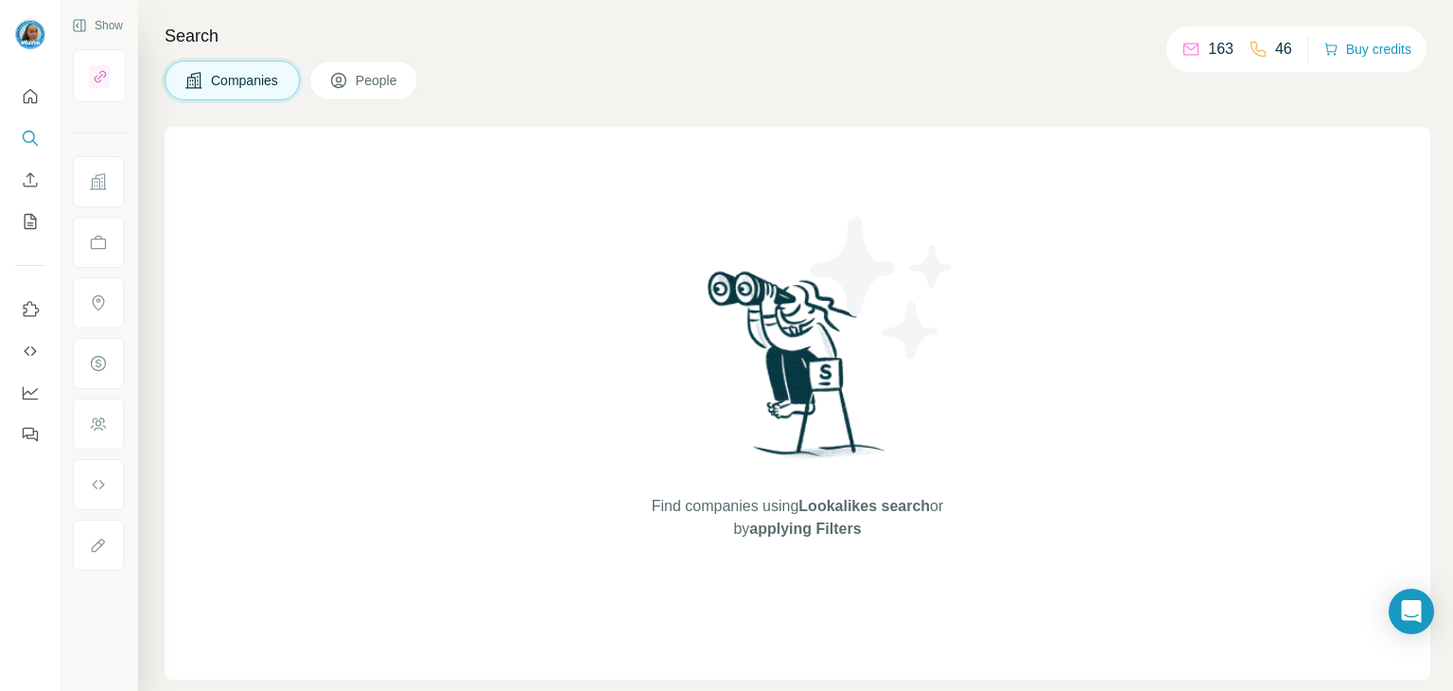
click at [344, 89] on icon at bounding box center [338, 80] width 19 height 19
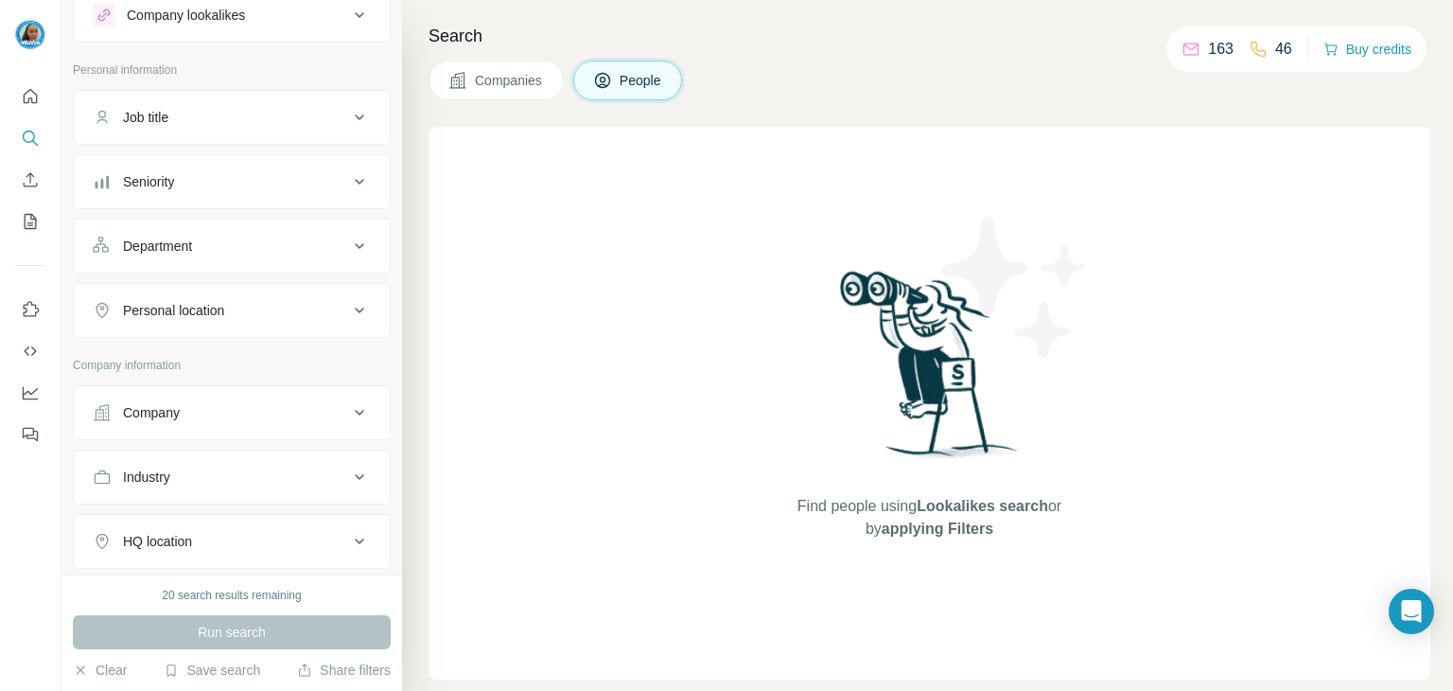
scroll to position [361, 0]
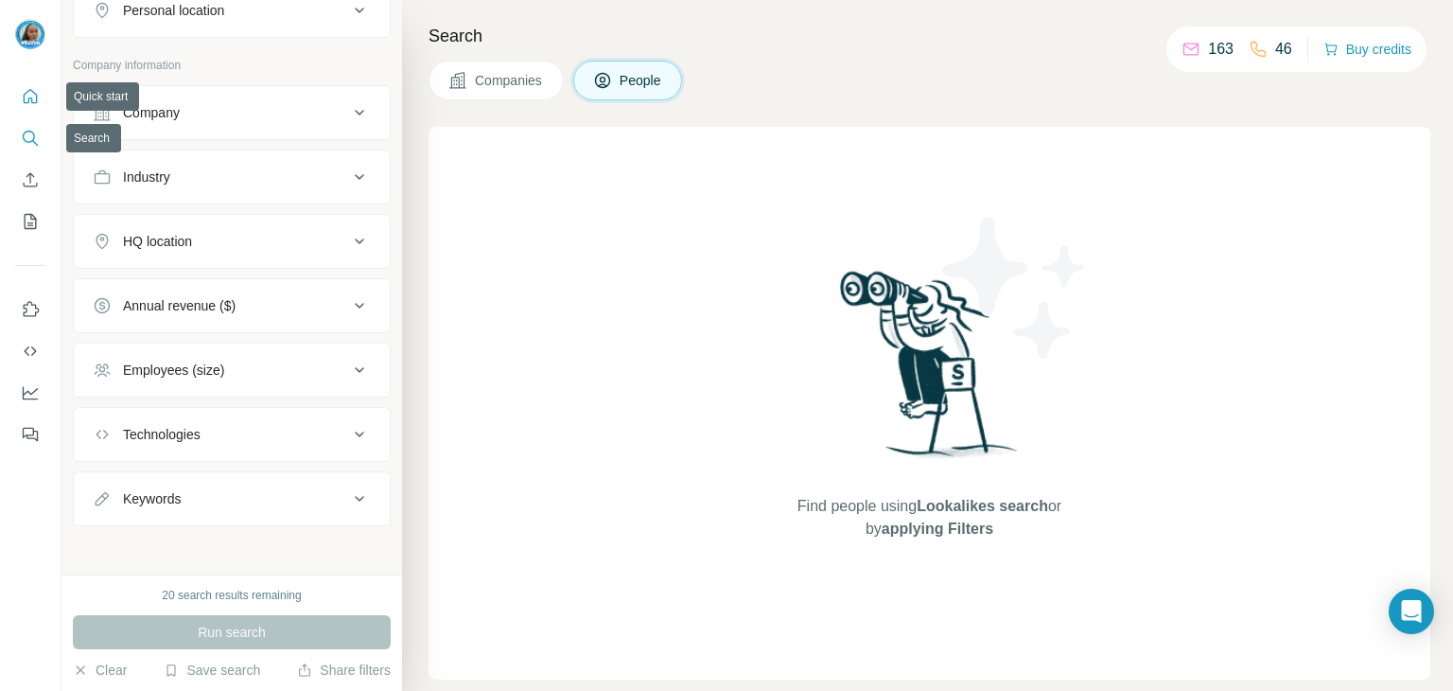
click at [23, 108] on button "Quick start" at bounding box center [30, 96] width 30 height 34
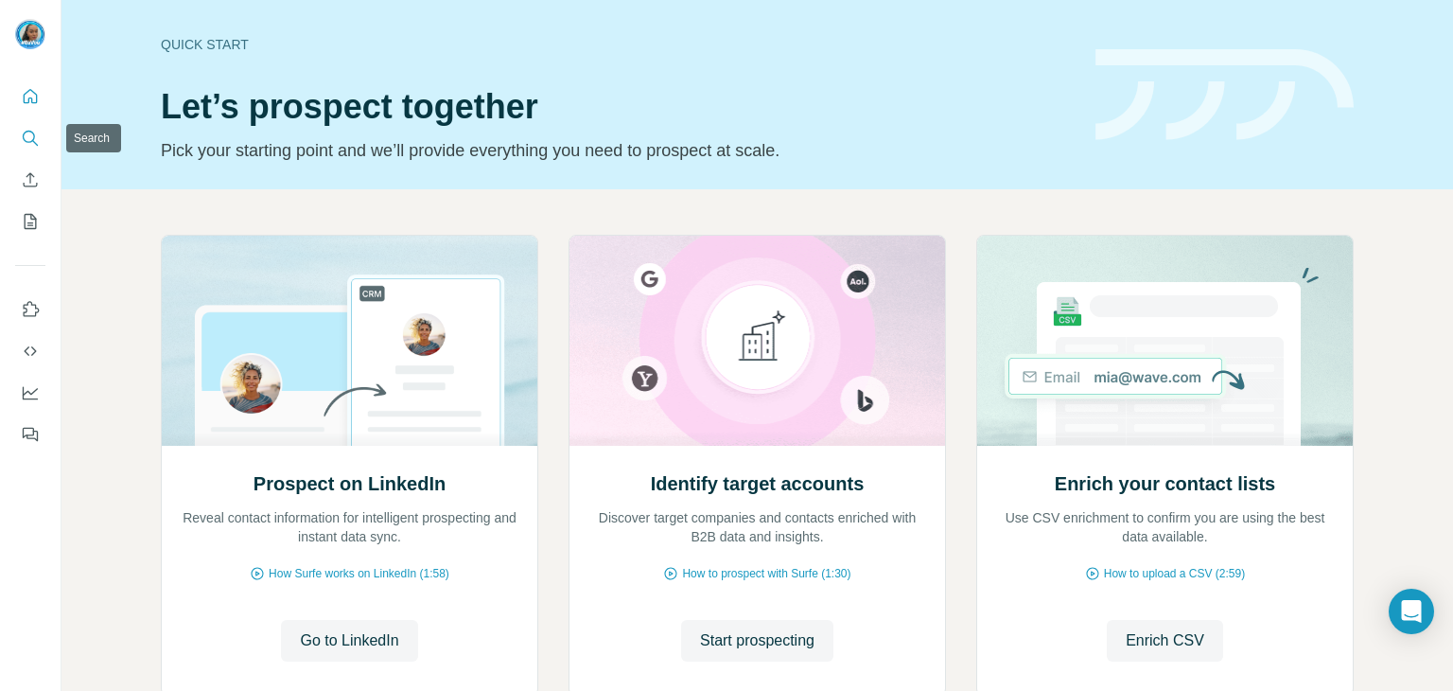
click at [35, 129] on icon "Search" at bounding box center [30, 138] width 19 height 19
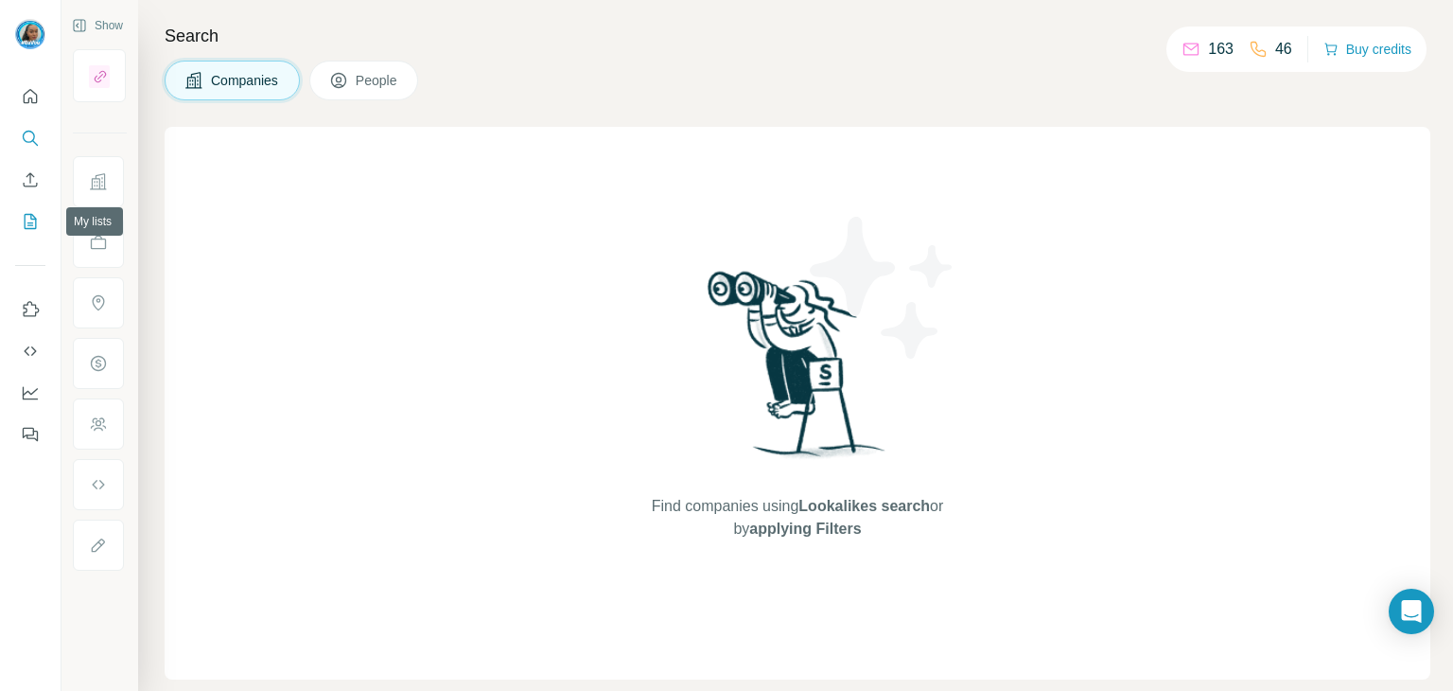
click at [33, 213] on icon "My lists" at bounding box center [30, 221] width 19 height 19
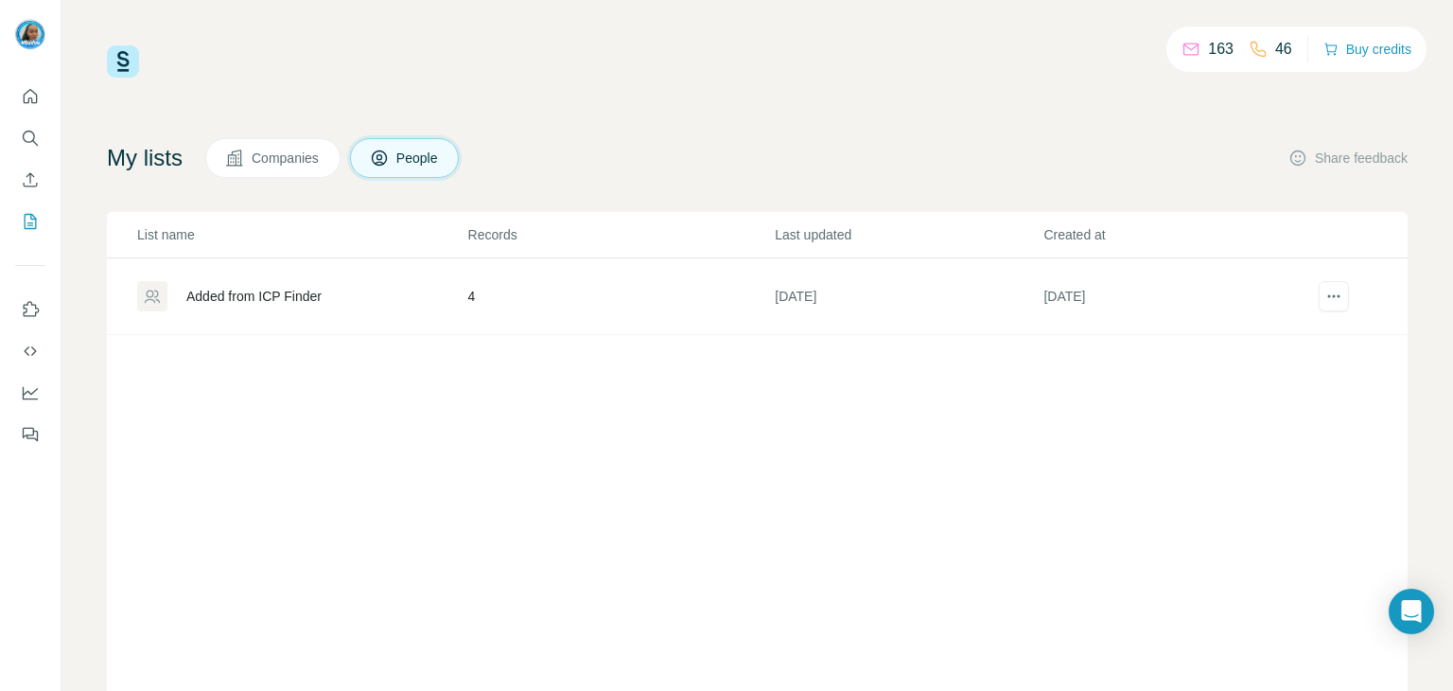
click at [332, 289] on div "Added from ICP Finder" at bounding box center [301, 296] width 329 height 30
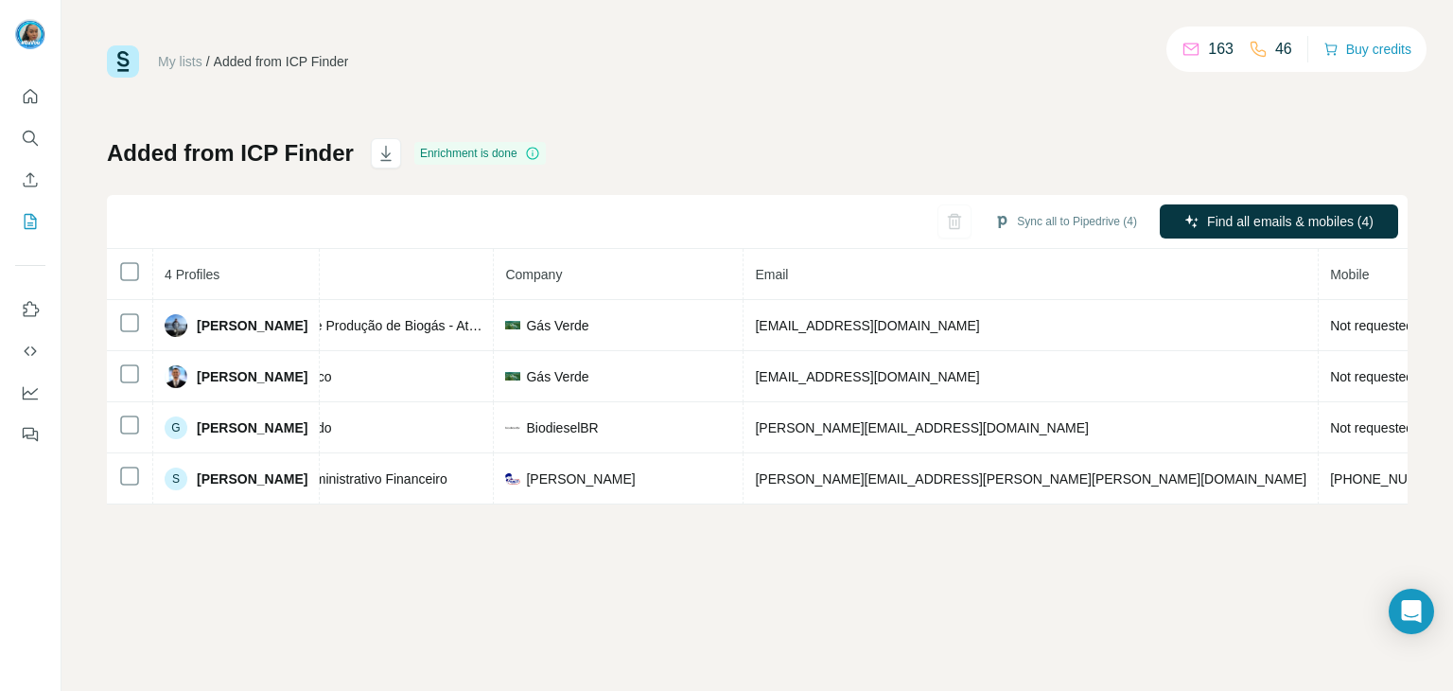
scroll to position [0, 302]
click at [30, 224] on icon "My lists" at bounding box center [31, 220] width 9 height 12
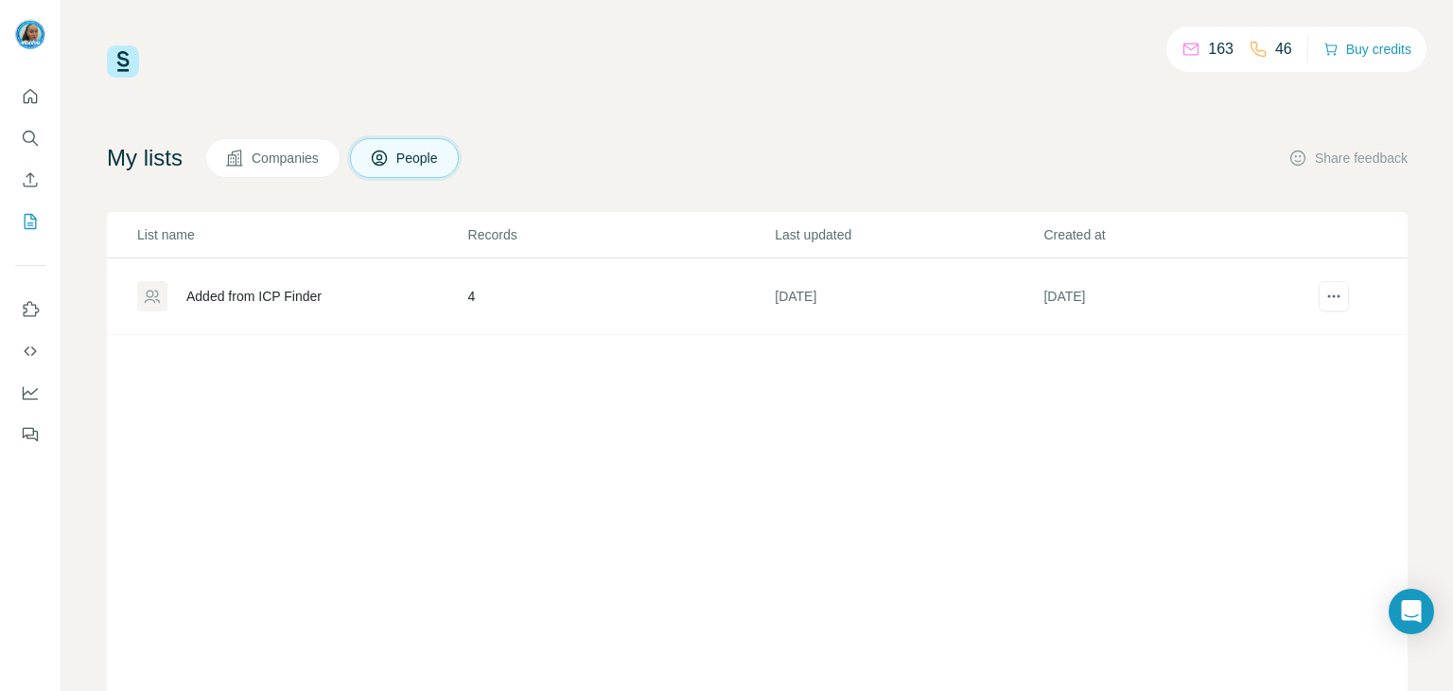
click at [341, 160] on button "Companies" at bounding box center [272, 158] width 135 height 40
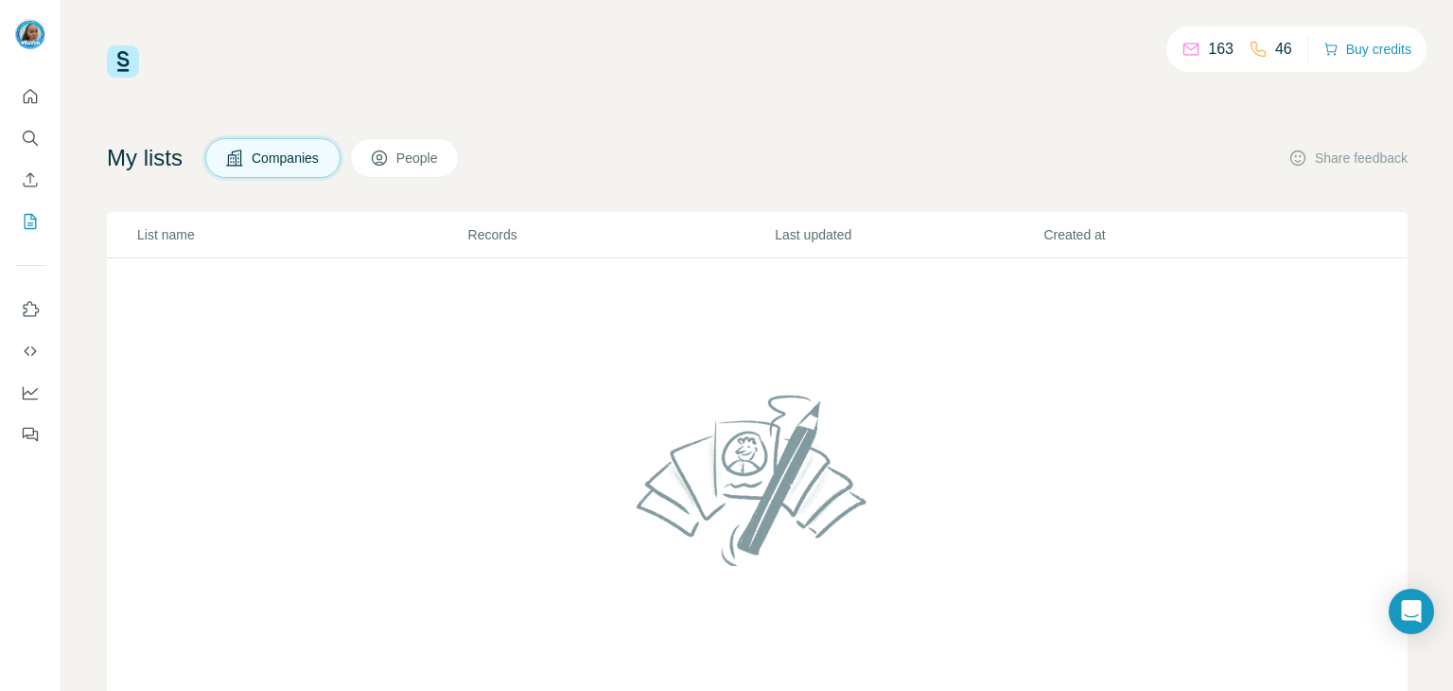
drag, startPoint x: 442, startPoint y: 126, endPoint x: 433, endPoint y: 142, distance: 18.2
click at [442, 126] on div "163 46 Buy credits My lists Companies People Share feedback List name Records L…" at bounding box center [757, 383] width 1301 height 677
click at [433, 143] on button "People" at bounding box center [405, 158] width 110 height 40
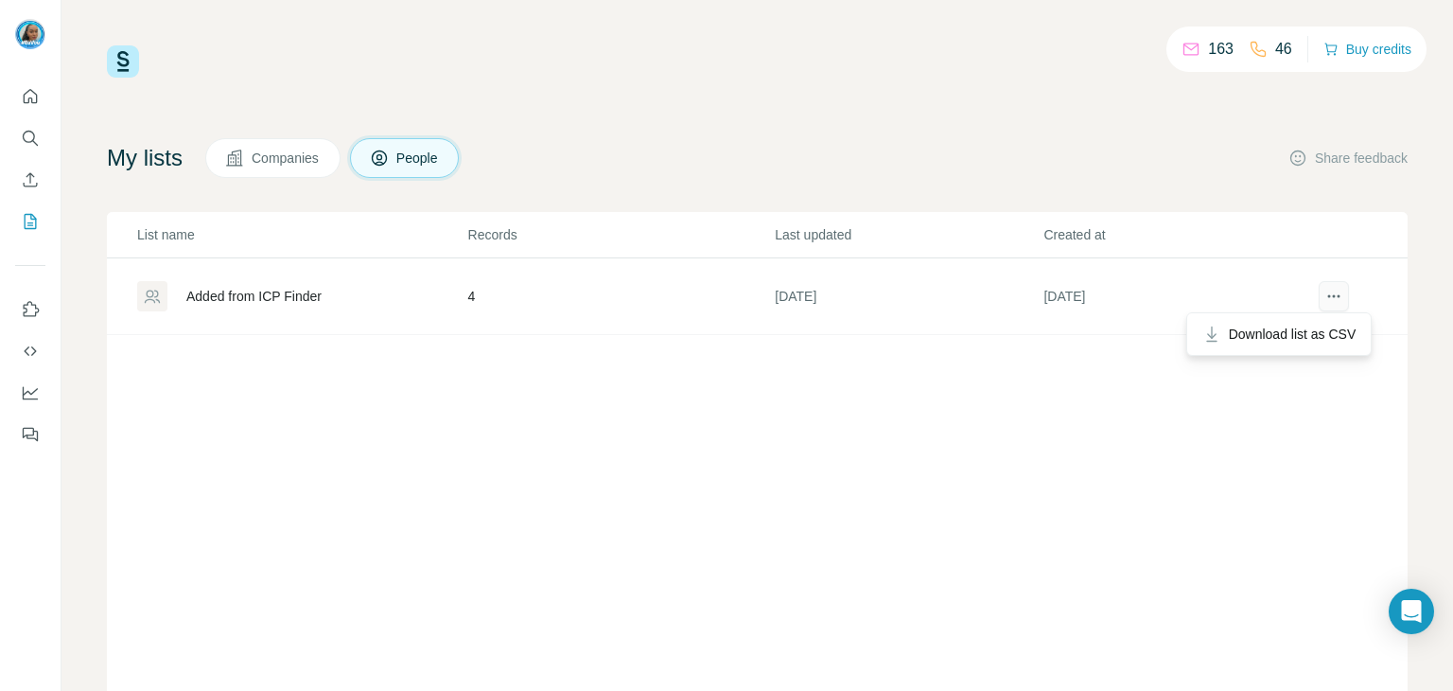
click at [1324, 291] on icon "actions" at bounding box center [1333, 296] width 19 height 19
click at [1324, 292] on icon "actions" at bounding box center [1333, 296] width 19 height 19
click at [1253, 54] on icon at bounding box center [1258, 49] width 19 height 19
click at [1327, 294] on icon "actions" at bounding box center [1333, 296] width 19 height 19
click at [1254, 49] on icon at bounding box center [1258, 49] width 19 height 19
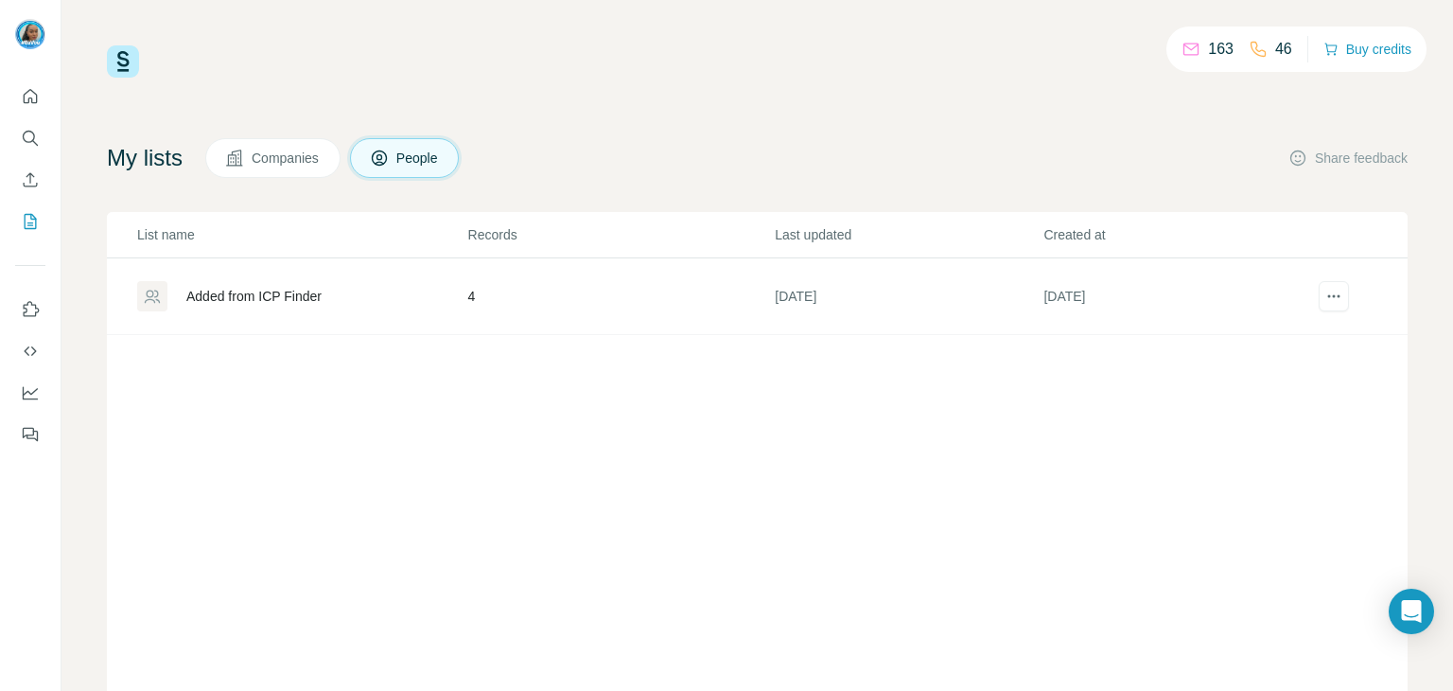
click at [244, 306] on div "Added from ICP Finder" at bounding box center [301, 296] width 329 height 30
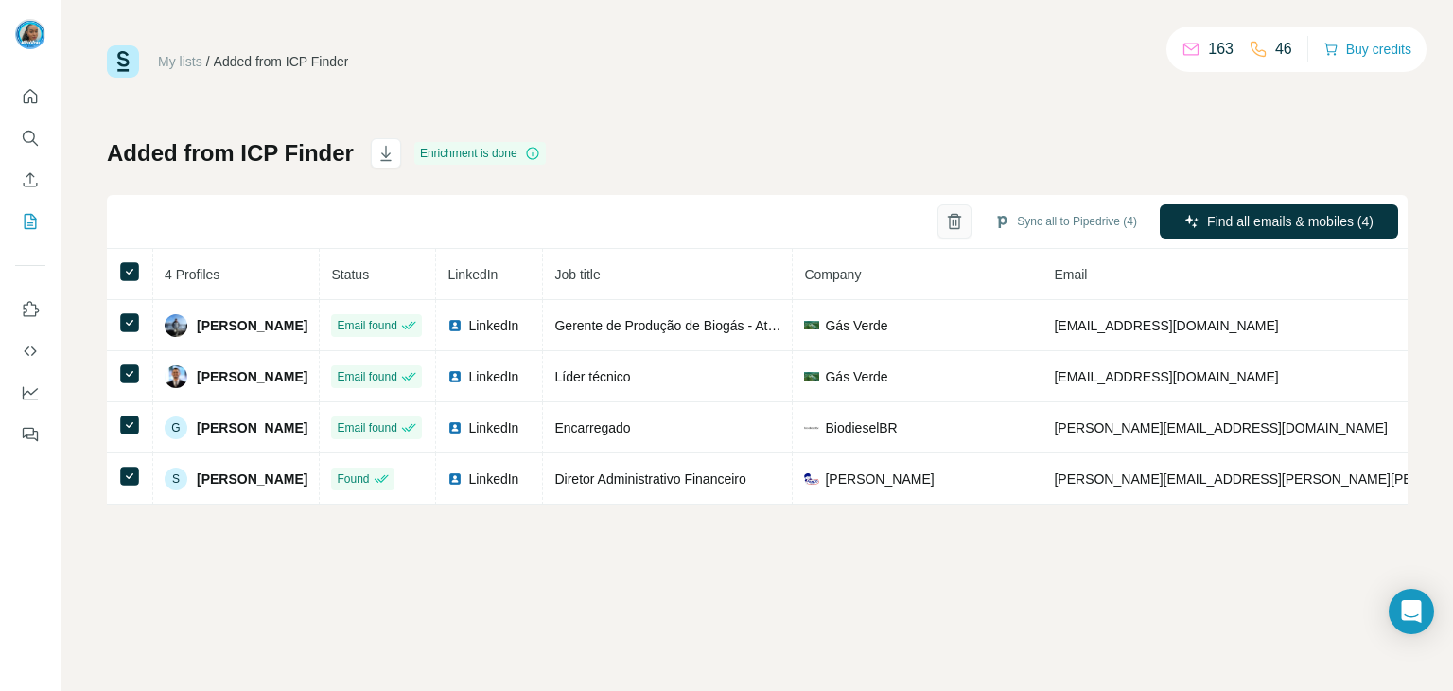
click at [945, 221] on icon "button" at bounding box center [954, 221] width 19 height 19
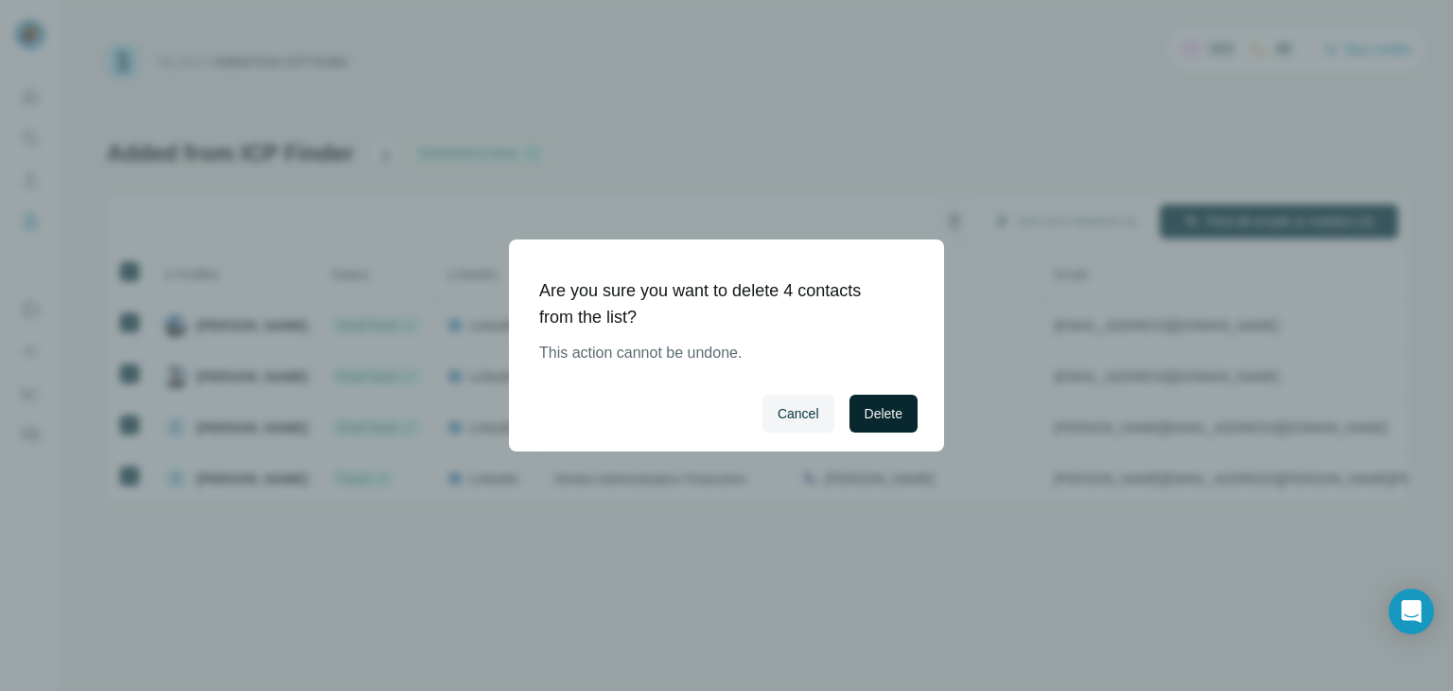
click at [884, 413] on span "Delete" at bounding box center [884, 413] width 38 height 19
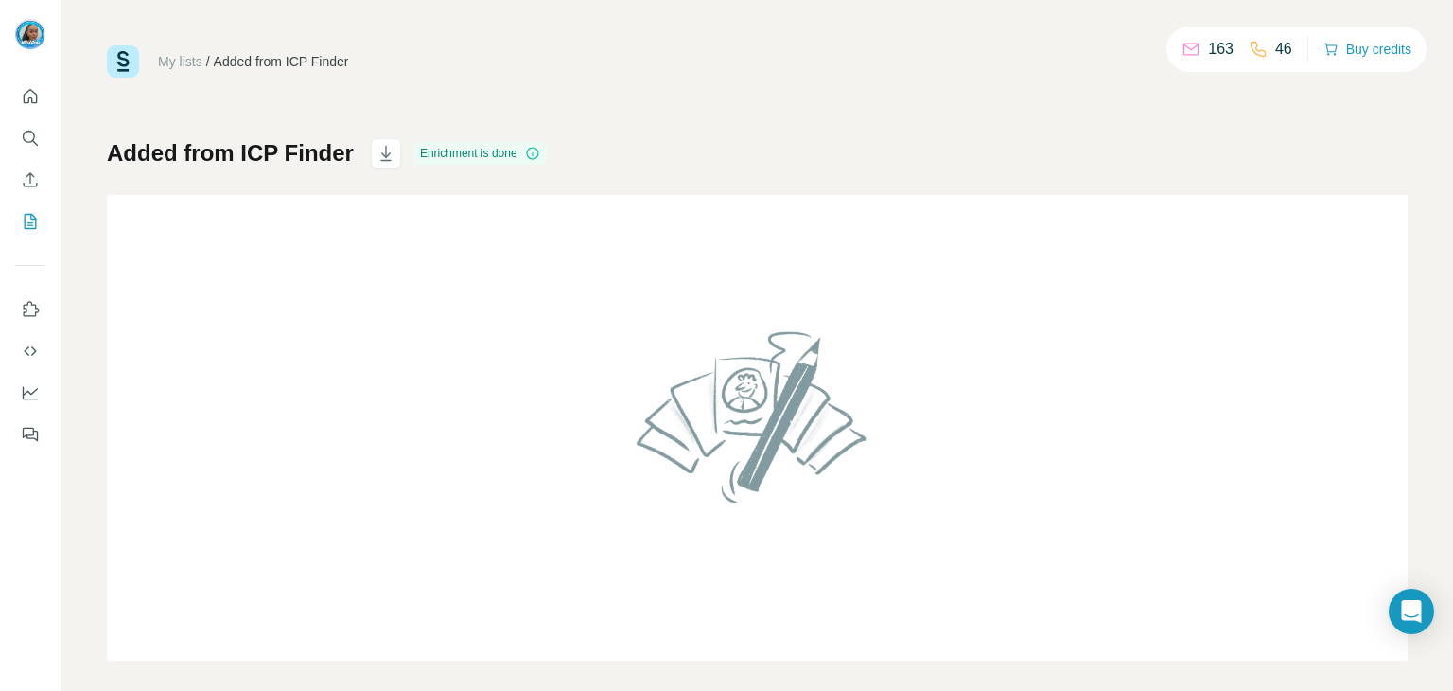
click at [431, 146] on div "Enrichment is done" at bounding box center [479, 153] width 131 height 23
drag, startPoint x: 439, startPoint y: 153, endPoint x: 409, endPoint y: 155, distance: 30.3
click at [439, 152] on div "Enrichment is done" at bounding box center [479, 153] width 131 height 23
click at [393, 145] on button "button" at bounding box center [386, 153] width 30 height 30
click at [31, 224] on icon "My lists" at bounding box center [30, 221] width 19 height 19
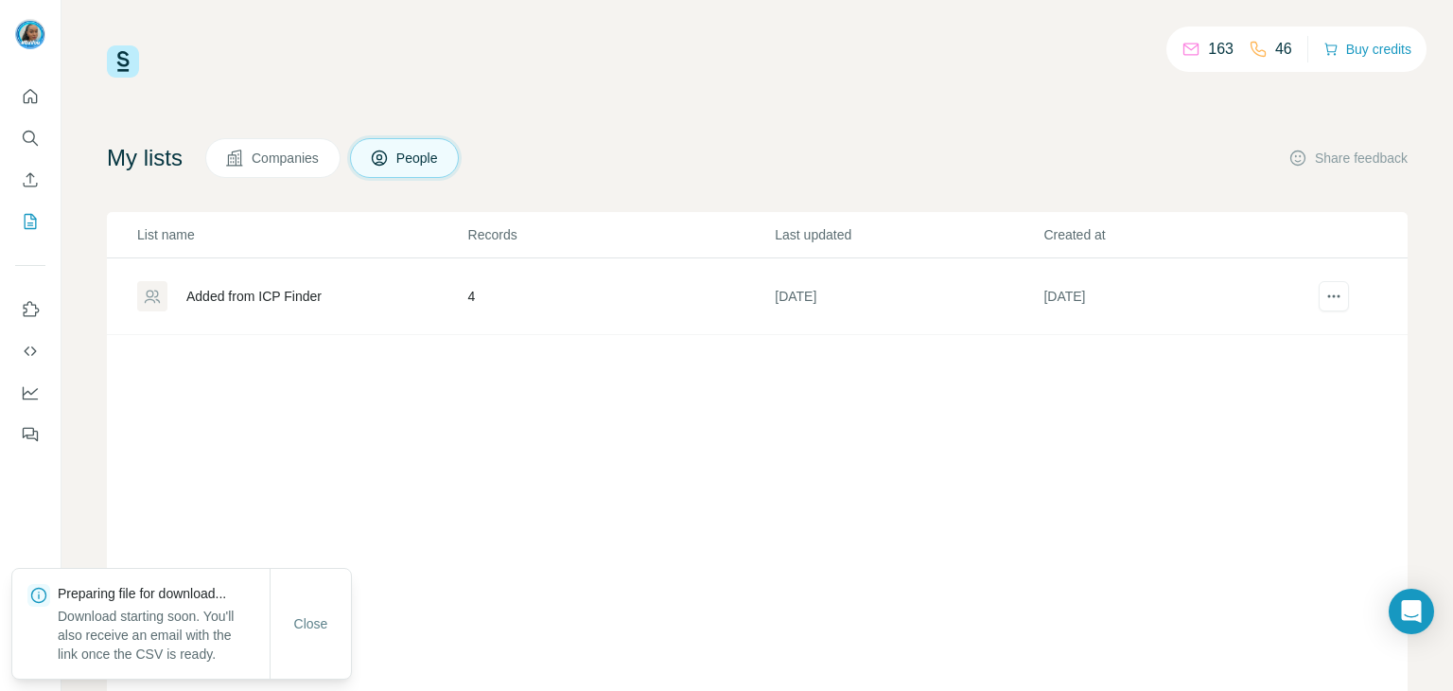
drag, startPoint x: 481, startPoint y: 371, endPoint x: 741, endPoint y: 354, distance: 260.7
click at [481, 368] on div "List name Records Last updated Created at Added from ICP Finder 4 28 days ago 2…" at bounding box center [757, 467] width 1301 height 511
click at [1324, 302] on icon "actions" at bounding box center [1333, 296] width 19 height 19
drag, startPoint x: 762, startPoint y: 431, endPoint x: 681, endPoint y: 376, distance: 98.7
click at [762, 431] on div "List name Records Last updated Created at Added from ICP Finder 4 28 days ago 2…" at bounding box center [757, 467] width 1301 height 511
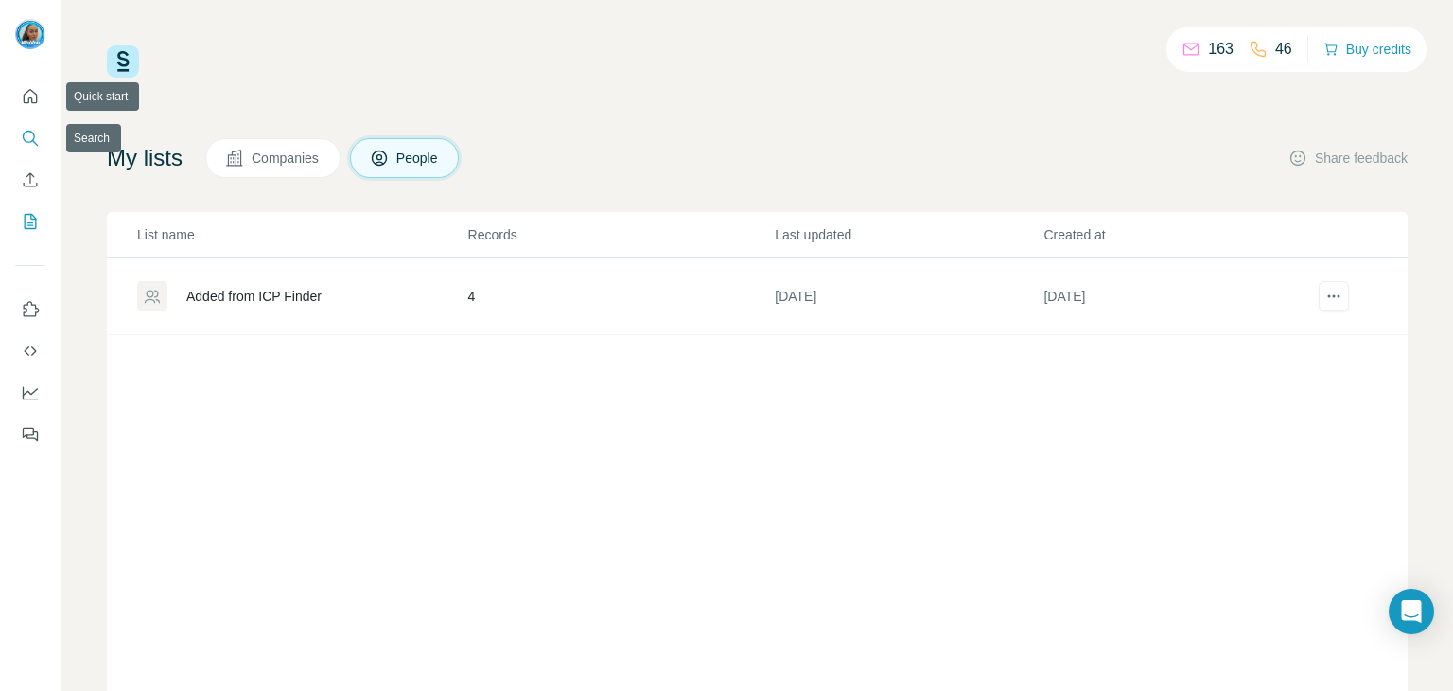
click at [30, 149] on button "Search" at bounding box center [30, 138] width 30 height 34
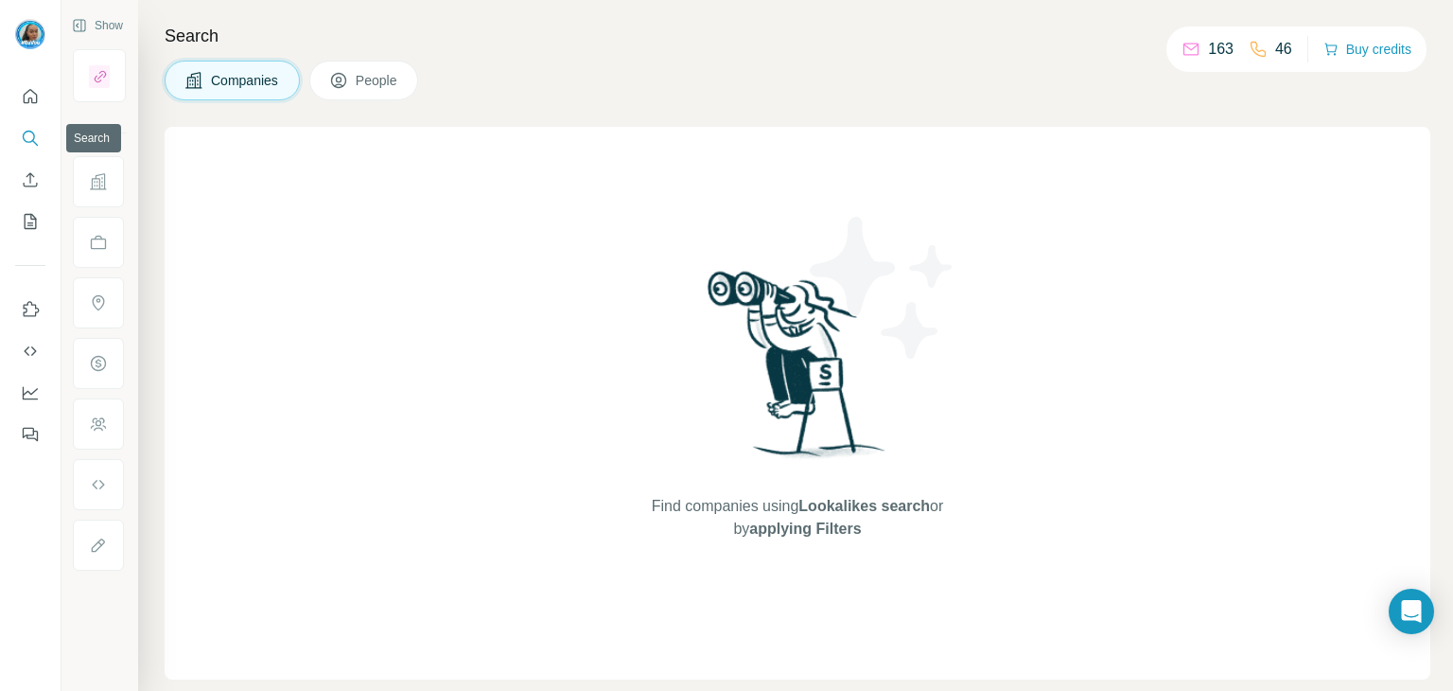
click at [38, 152] on button "Search" at bounding box center [30, 138] width 30 height 34
click at [361, 73] on span "People" at bounding box center [378, 80] width 44 height 19
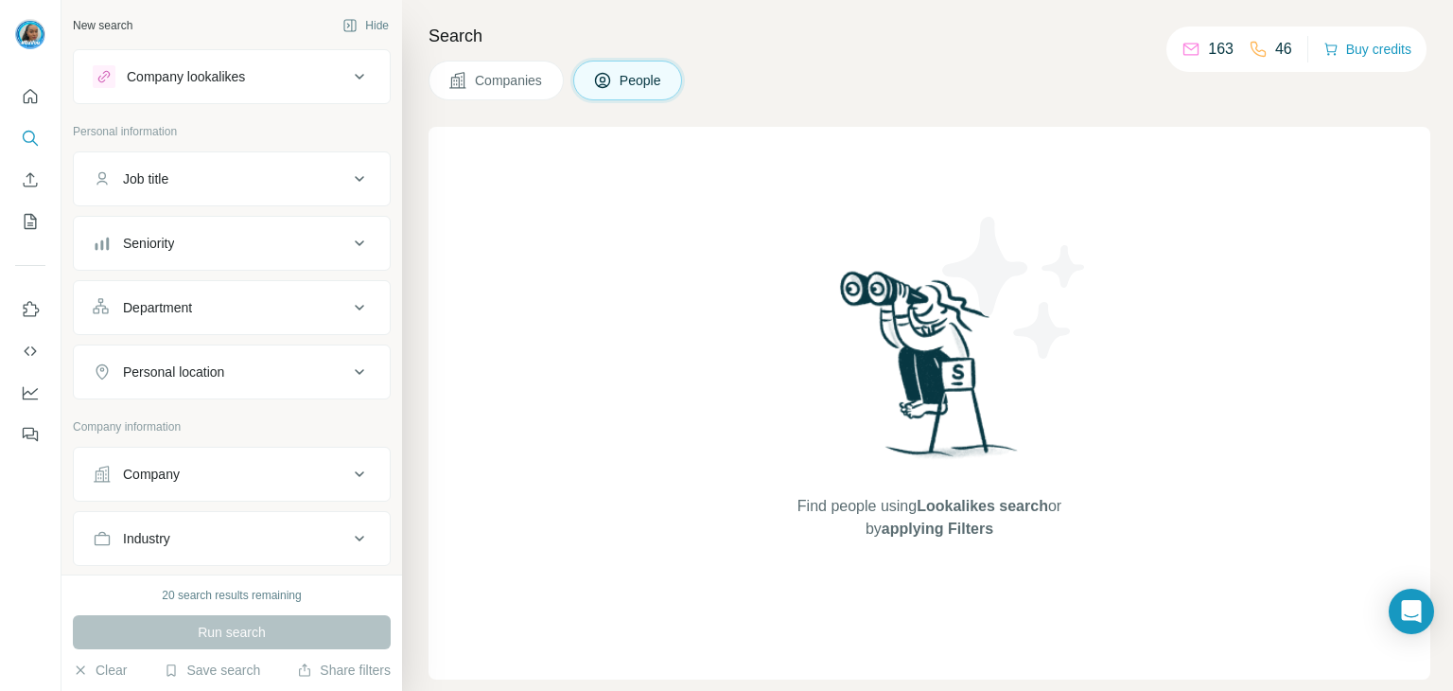
click at [204, 77] on div "Company lookalikes" at bounding box center [186, 76] width 118 height 19
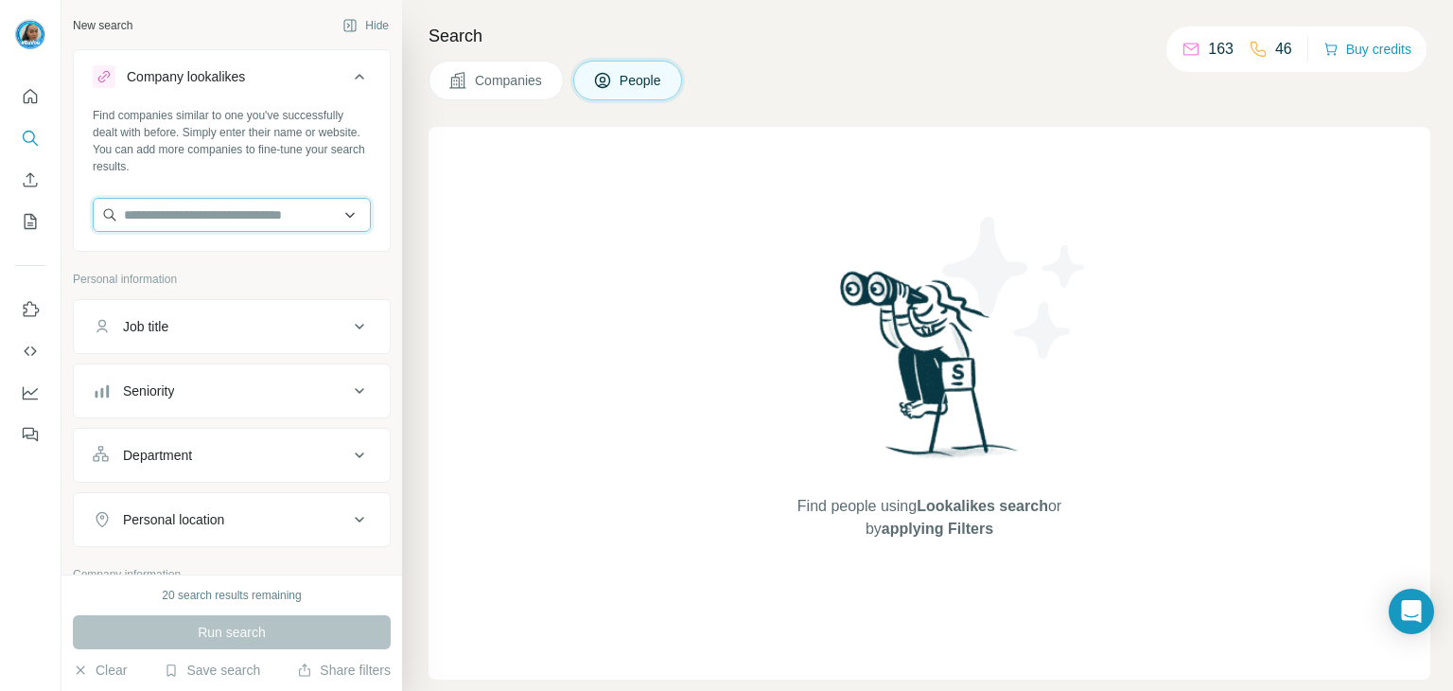
click at [236, 209] on input "text" at bounding box center [232, 215] width 278 height 34
paste input "**********"
type input "**********"
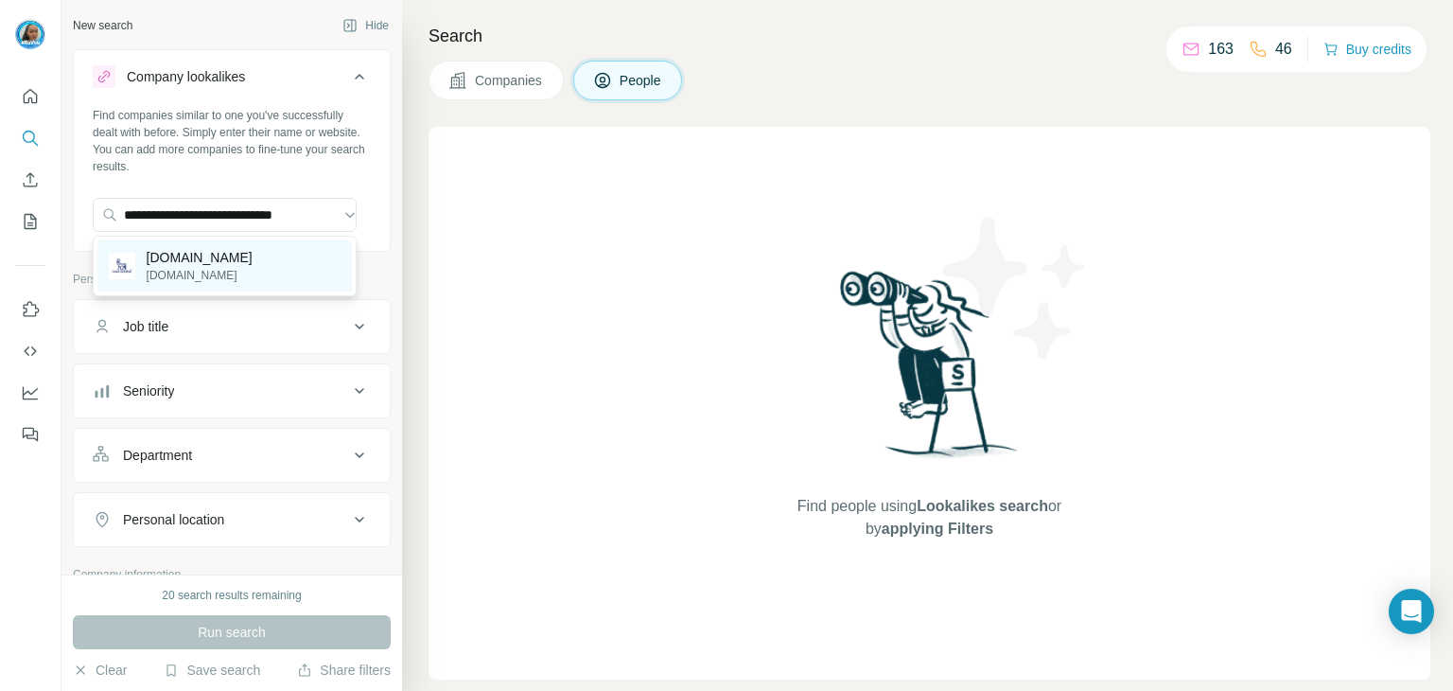
scroll to position [0, 0]
click at [281, 253] on div "[DOMAIN_NAME] [DOMAIN_NAME]" at bounding box center [224, 265] width 254 height 51
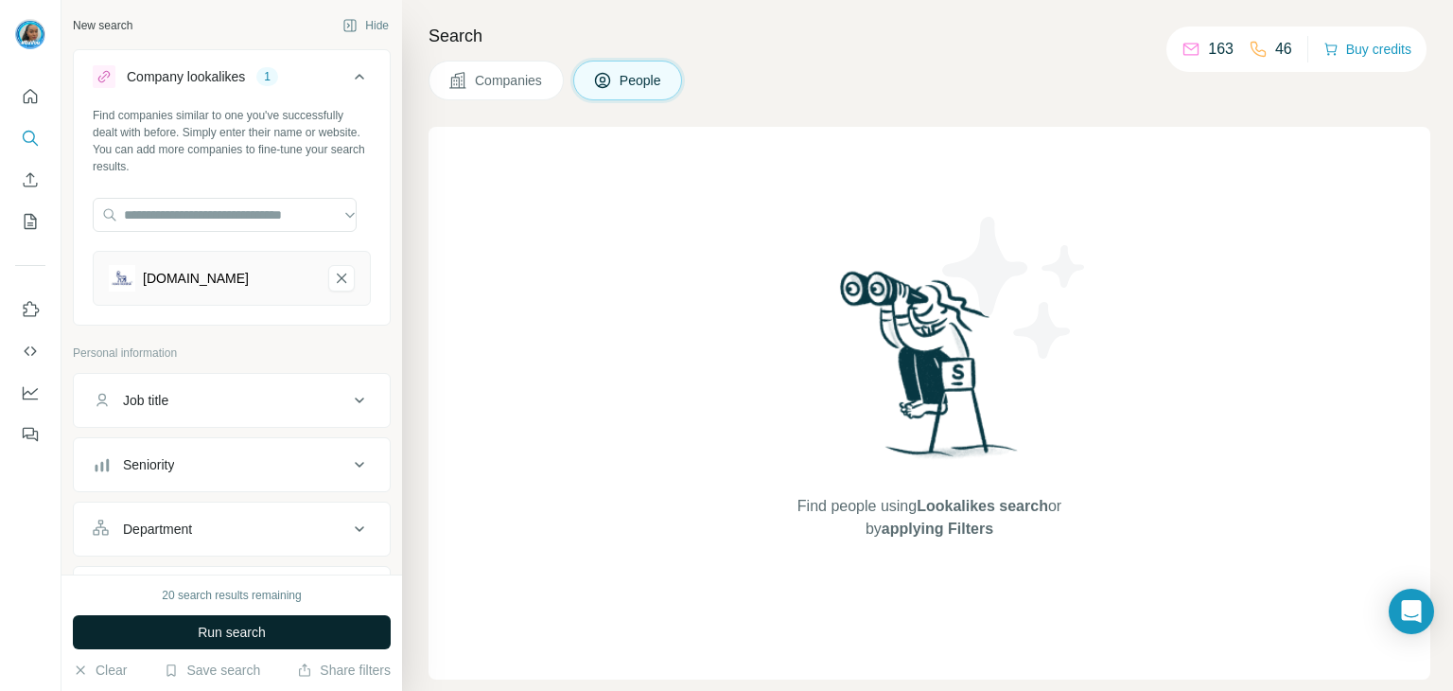
click at [257, 617] on button "Run search" at bounding box center [232, 632] width 318 height 34
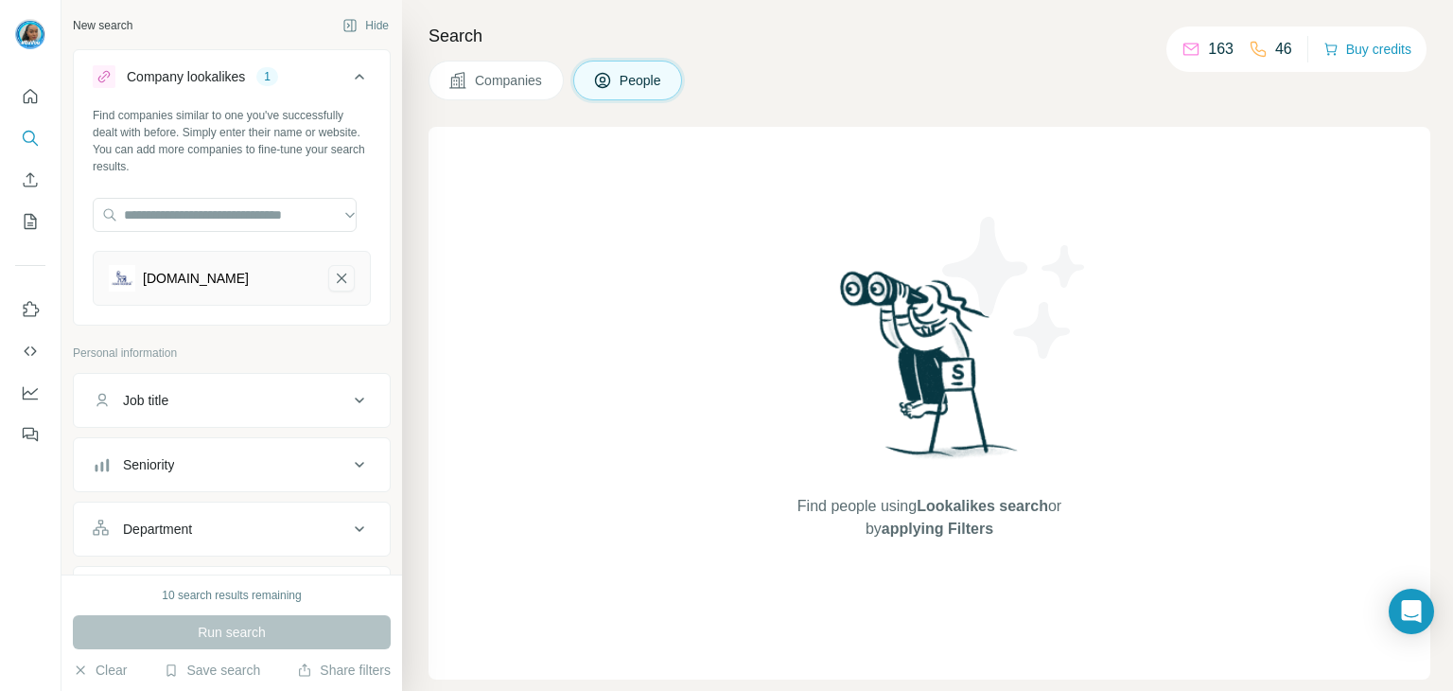
click at [334, 269] on icon "novonordisk.com.br-remove-button" at bounding box center [341, 278] width 17 height 19
drag, startPoint x: 340, startPoint y: 74, endPoint x: 336, endPoint y: 120, distance: 46.5
click at [348, 73] on icon at bounding box center [359, 76] width 23 height 23
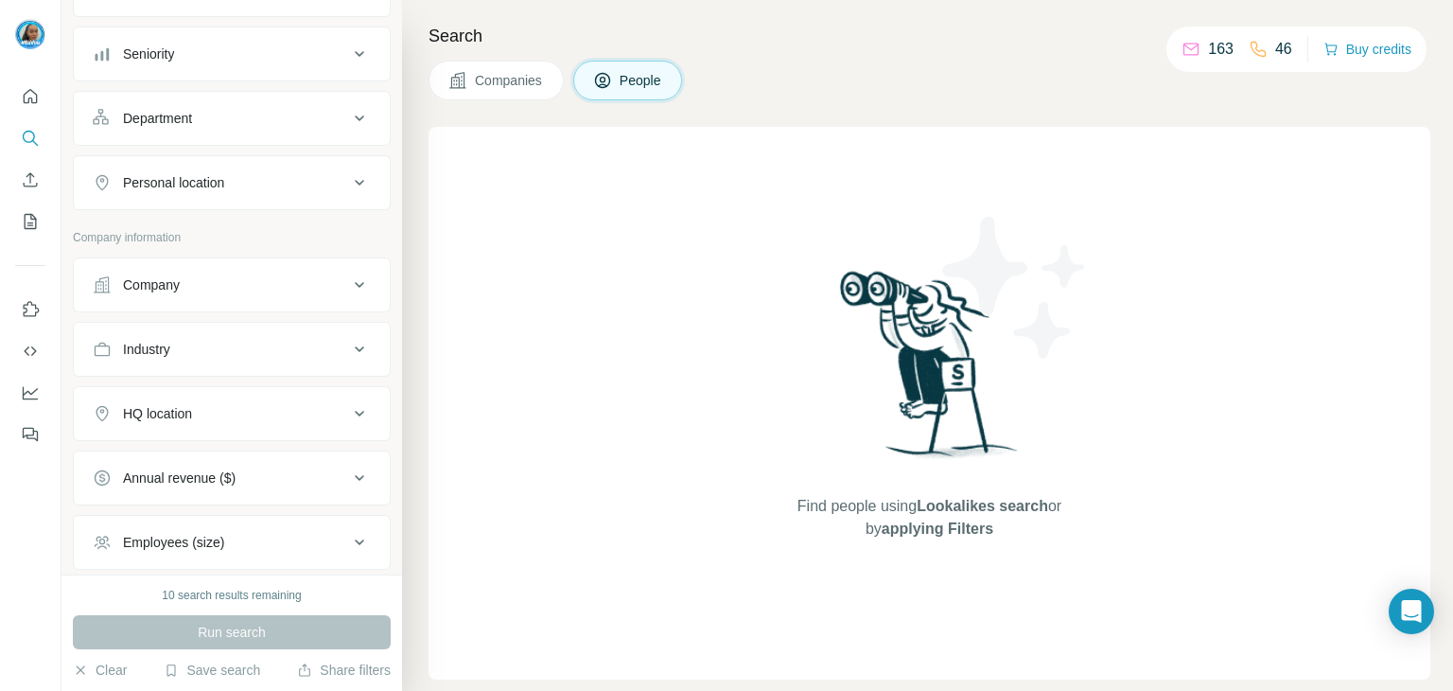
scroll to position [284, 0]
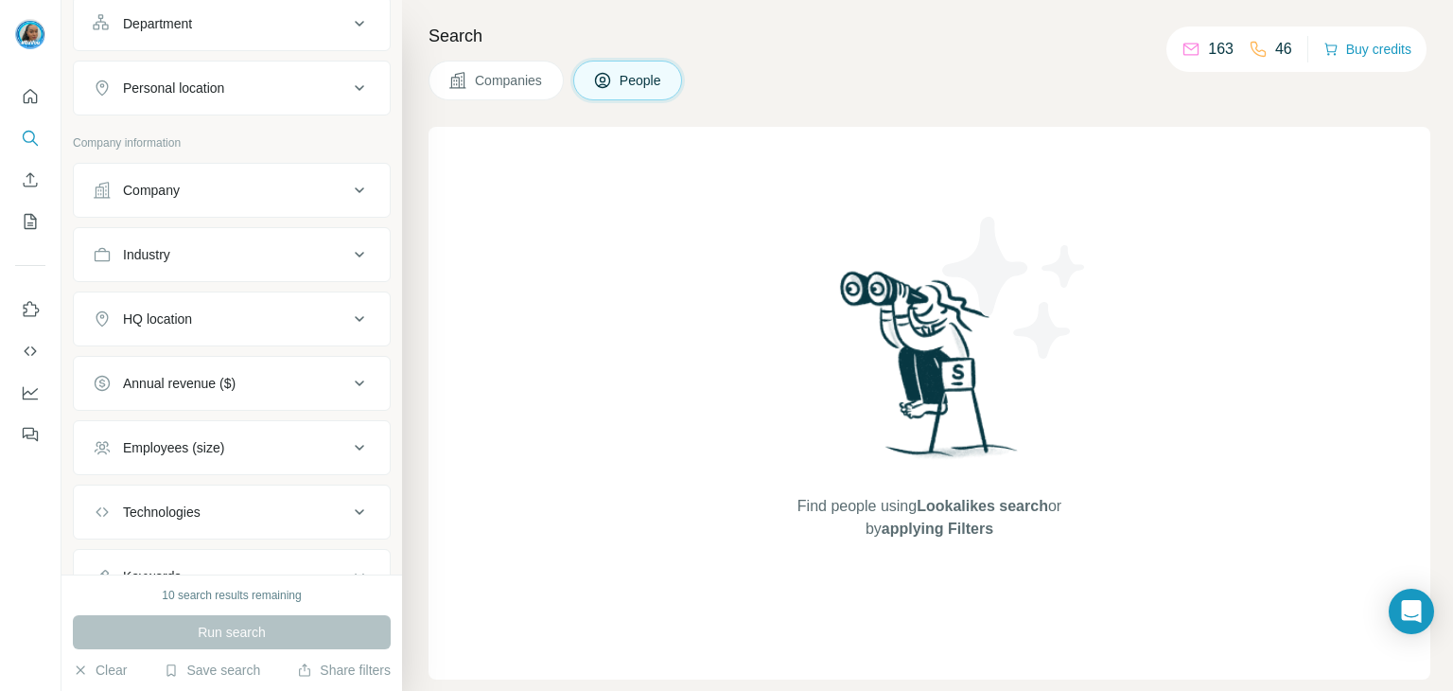
click at [192, 205] on button "Company" at bounding box center [232, 189] width 316 height 45
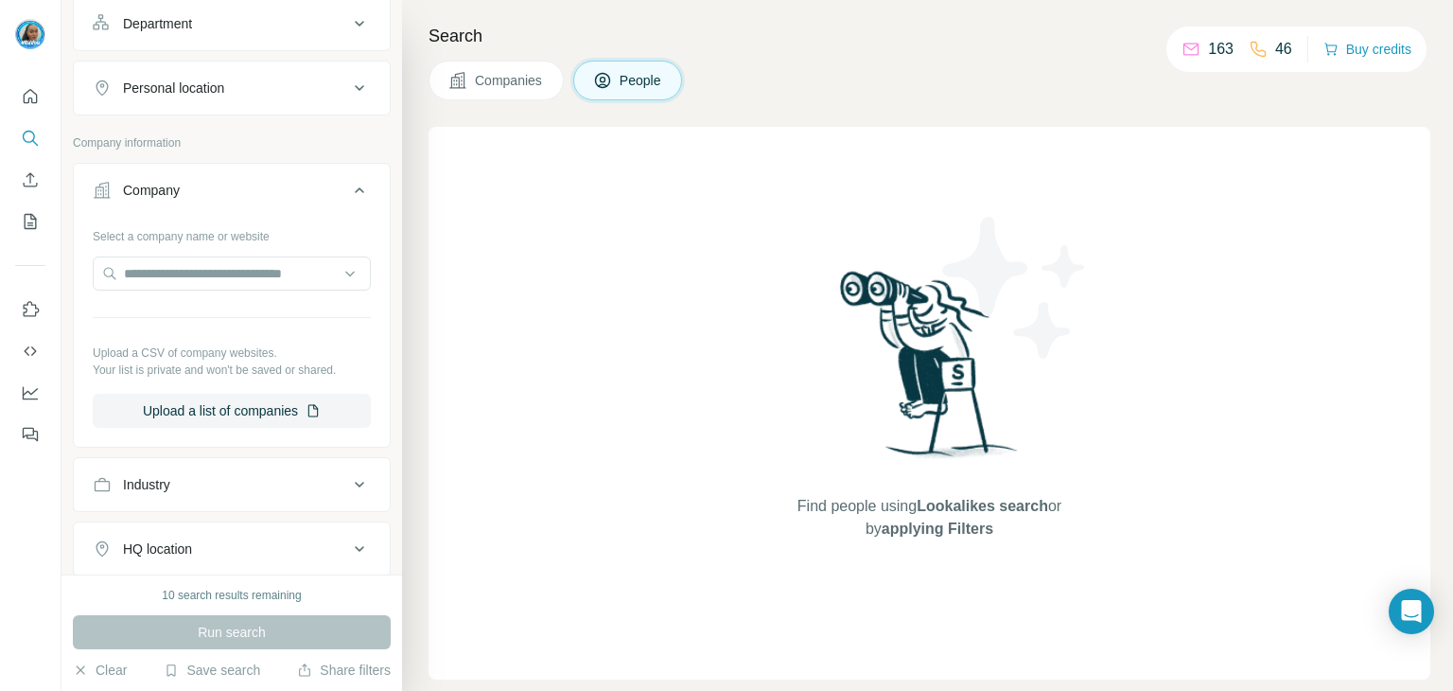
click at [217, 289] on div at bounding box center [232, 275] width 278 height 38
click at [205, 268] on input "text" at bounding box center [232, 273] width 278 height 34
paste input "**********"
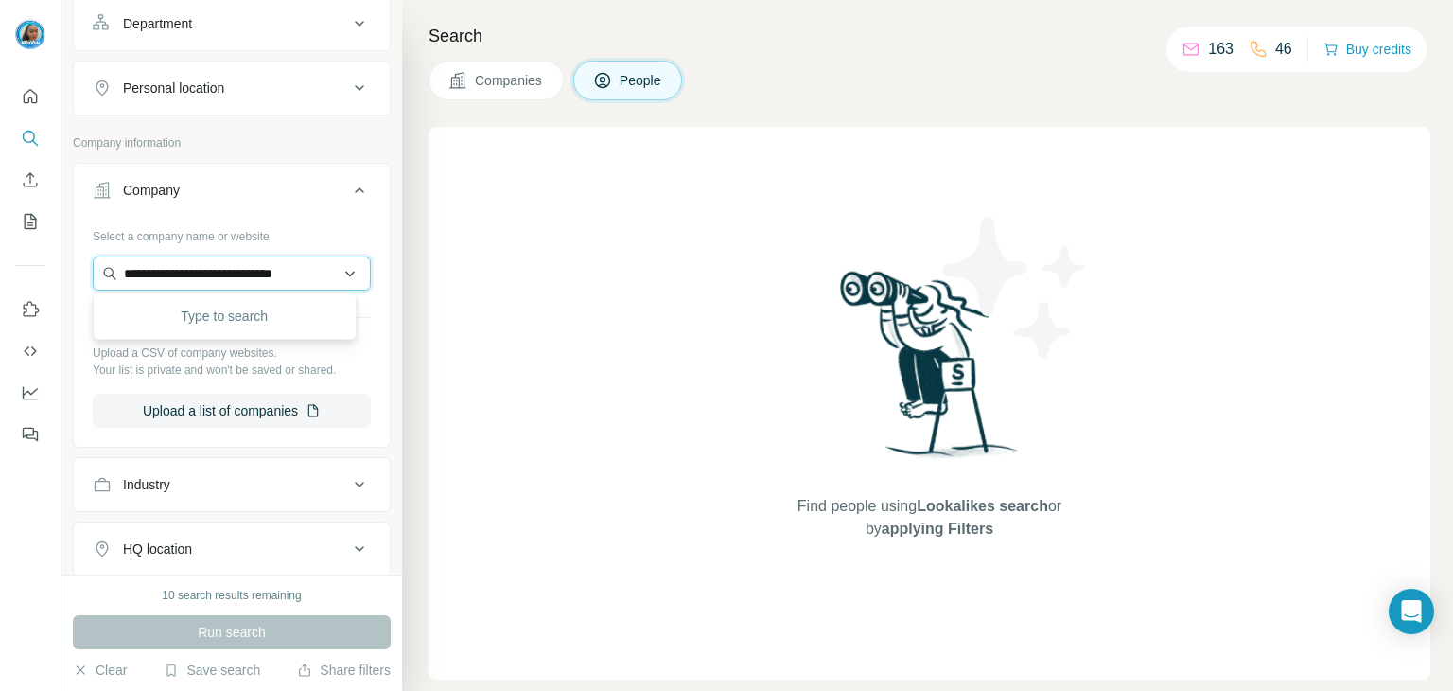
scroll to position [0, 13]
type input "**********"
click at [240, 302] on div "[DOMAIN_NAME] [DOMAIN_NAME]" at bounding box center [224, 322] width 254 height 51
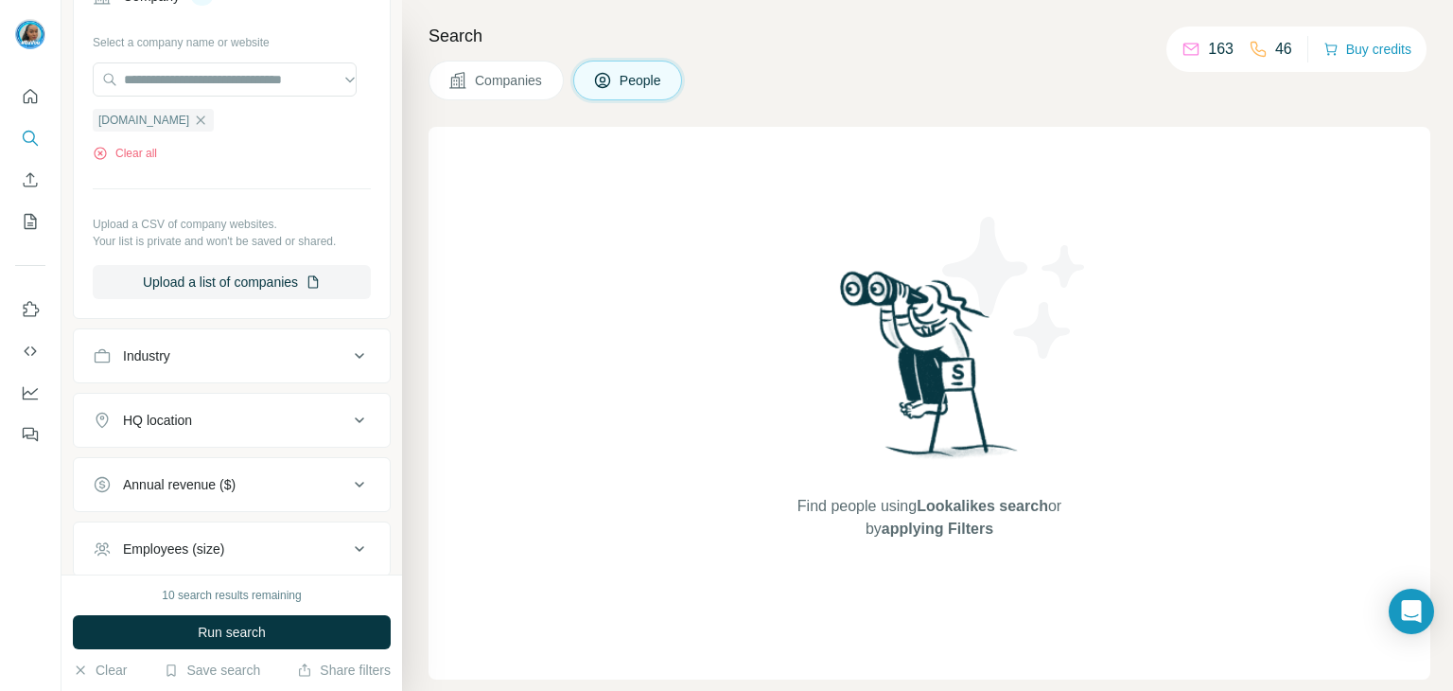
scroll to position [657, 0]
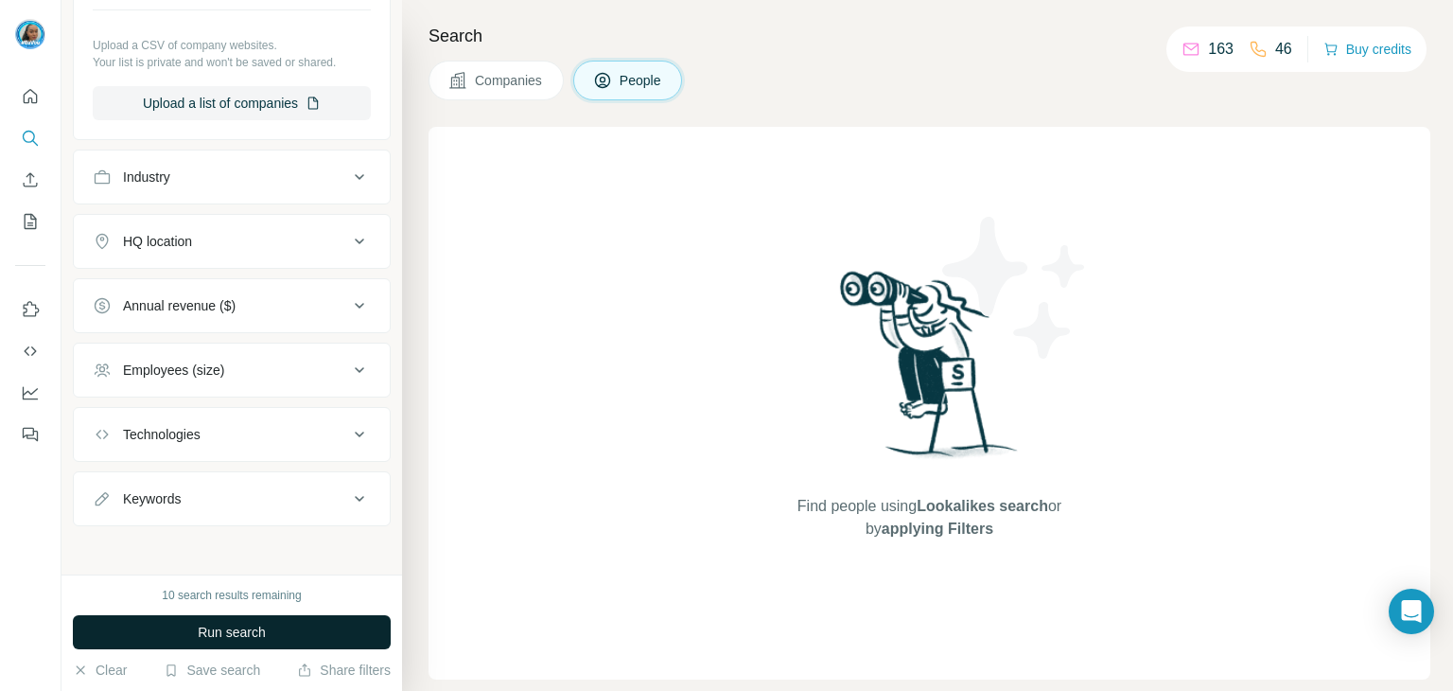
click at [261, 615] on button "Run search" at bounding box center [232, 632] width 318 height 34
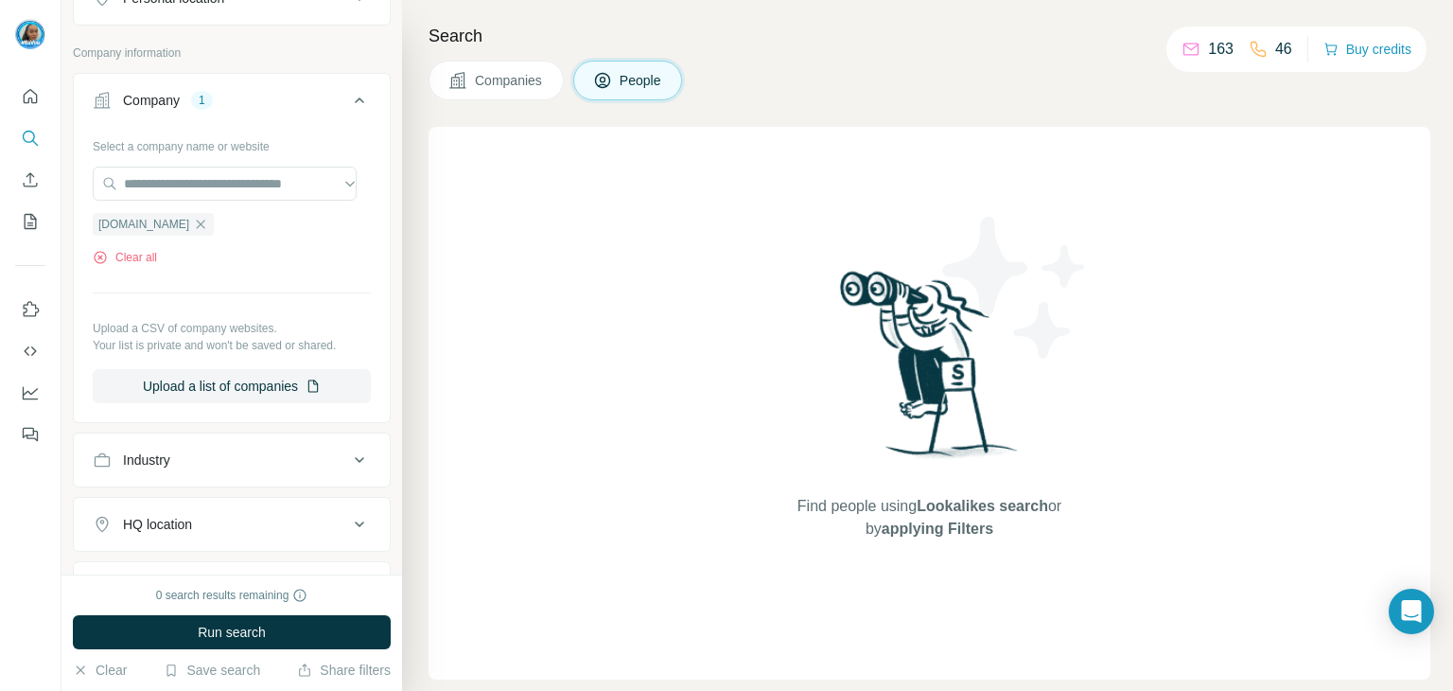
scroll to position [373, 0]
click at [208, 218] on icon "button" at bounding box center [200, 225] width 15 height 15
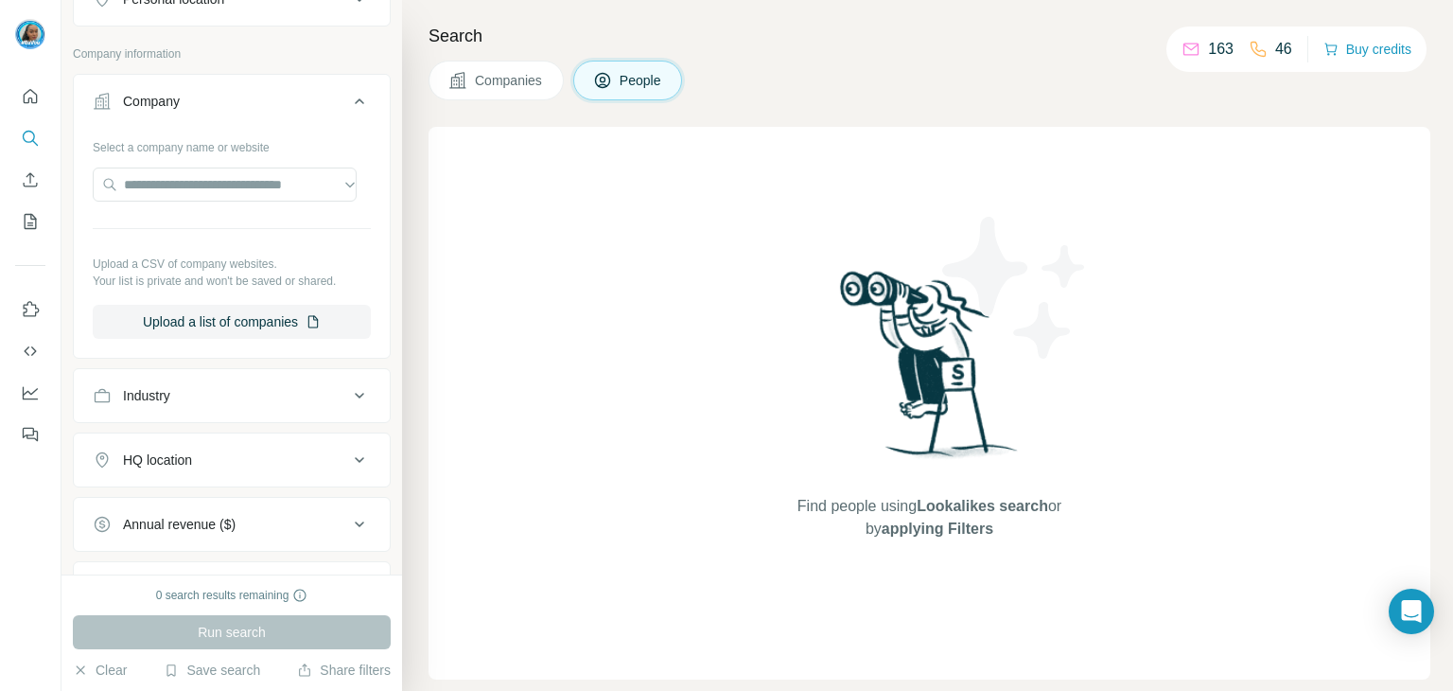
click at [196, 398] on div "Industry" at bounding box center [220, 395] width 255 height 19
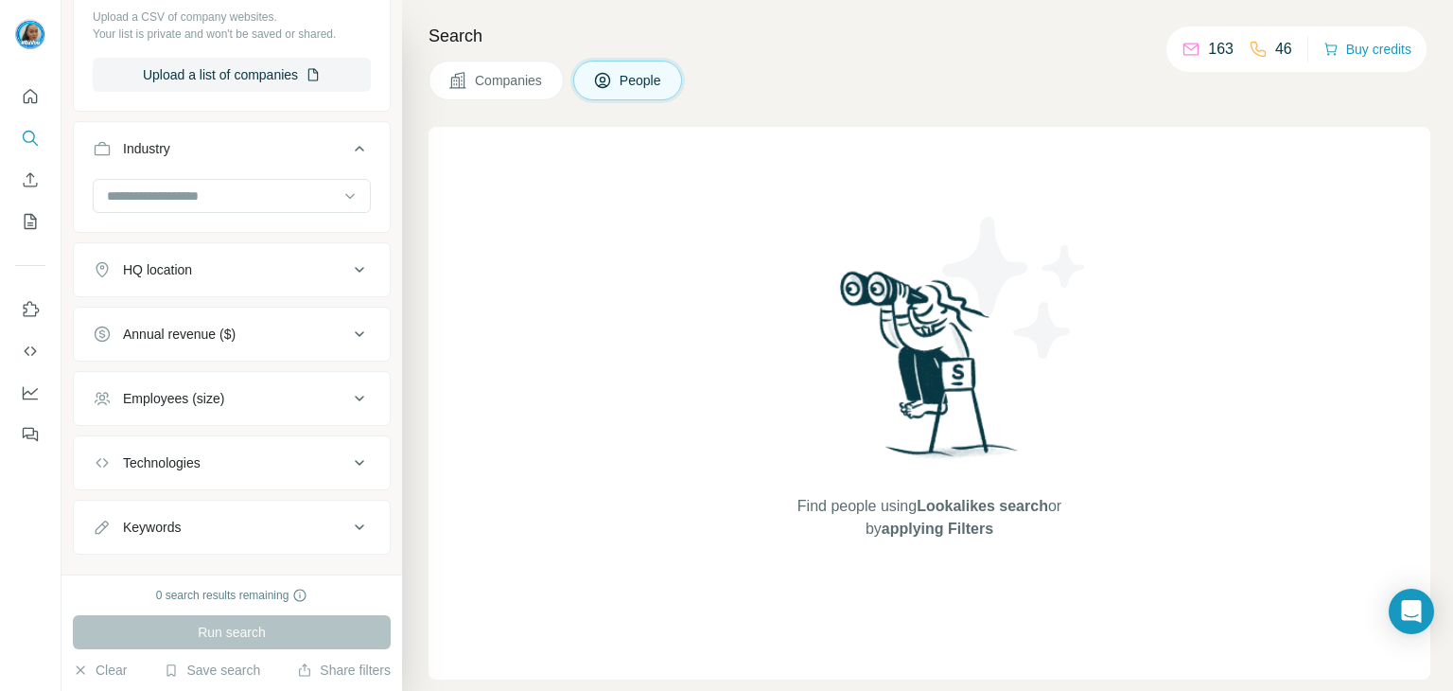
scroll to position [647, 0]
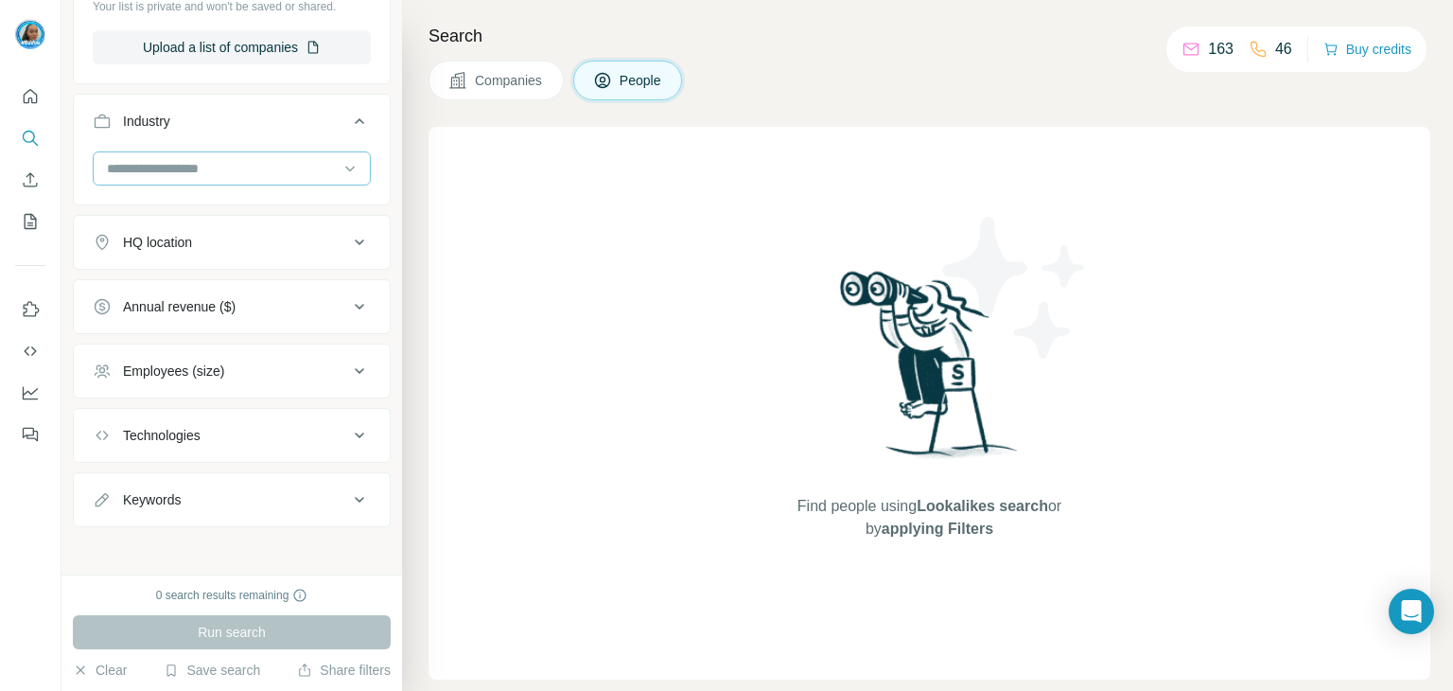
click at [209, 164] on input at bounding box center [222, 168] width 234 height 21
type input "*****"
click at [227, 210] on div "Biotechnology" at bounding box center [225, 207] width 232 height 19
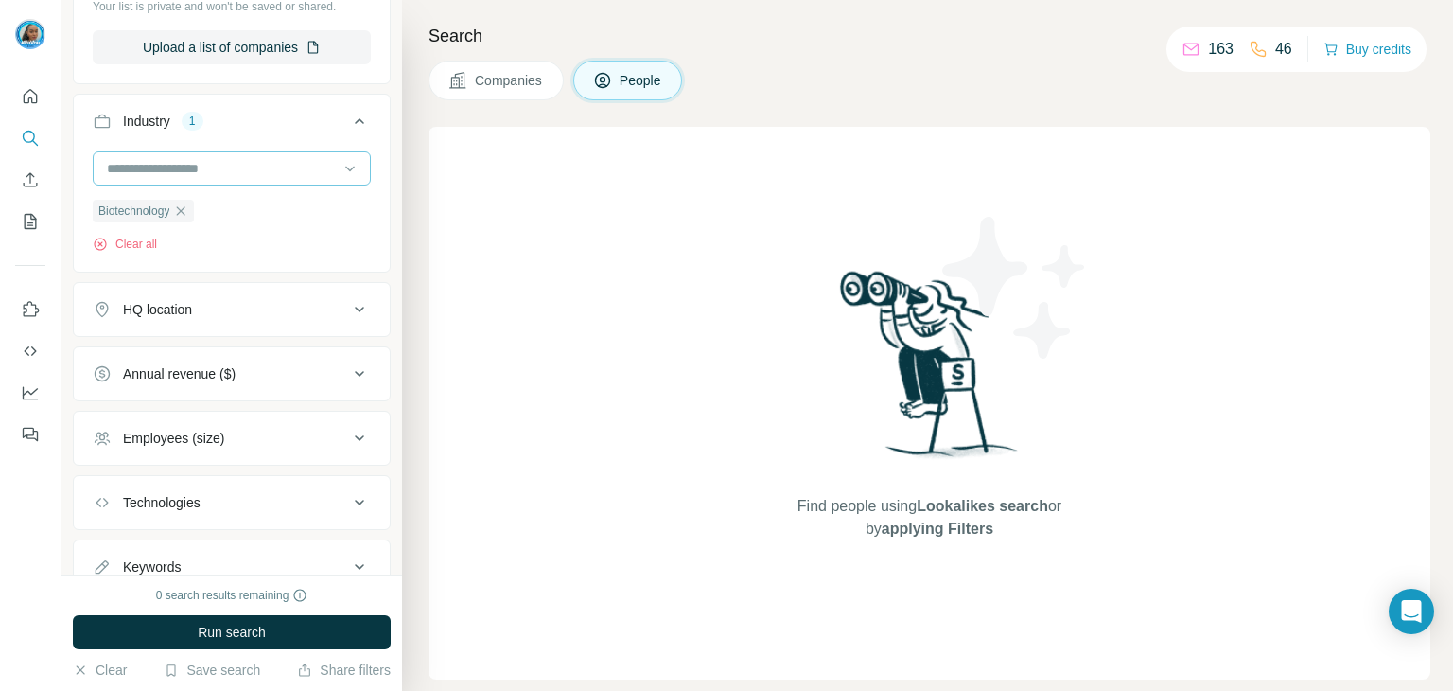
click at [238, 166] on input at bounding box center [222, 168] width 234 height 21
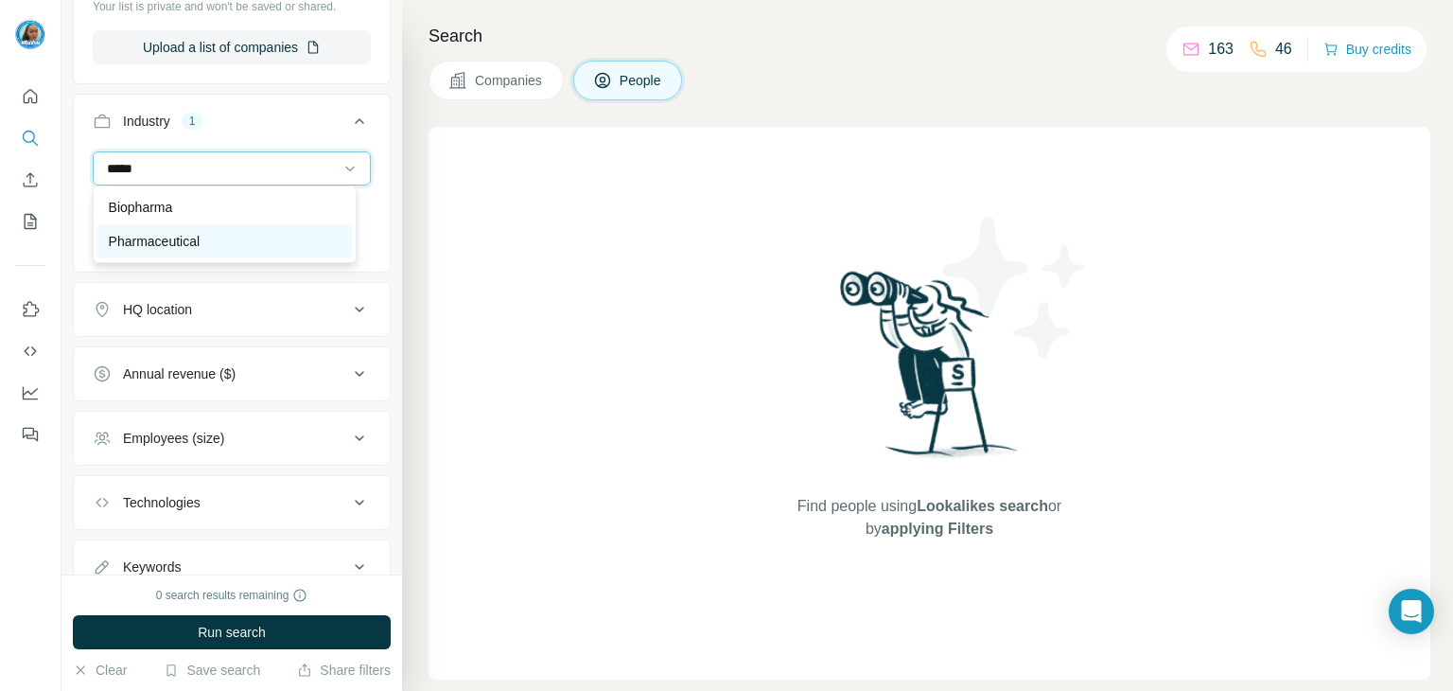
type input "*****"
click at [216, 242] on div "Pharmaceutical" at bounding box center [225, 241] width 232 height 19
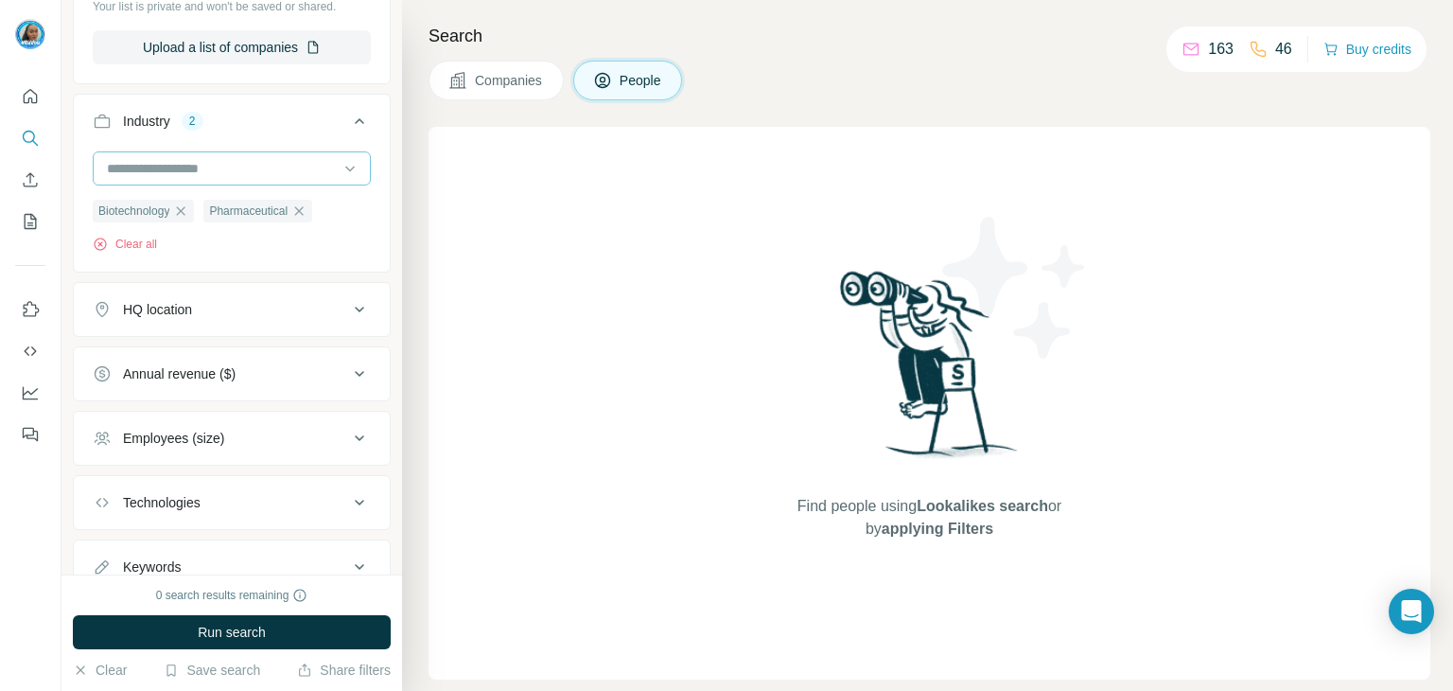
click at [184, 165] on input at bounding box center [222, 168] width 234 height 21
type input "****"
click at [184, 217] on div "Biopharma" at bounding box center [224, 207] width 254 height 34
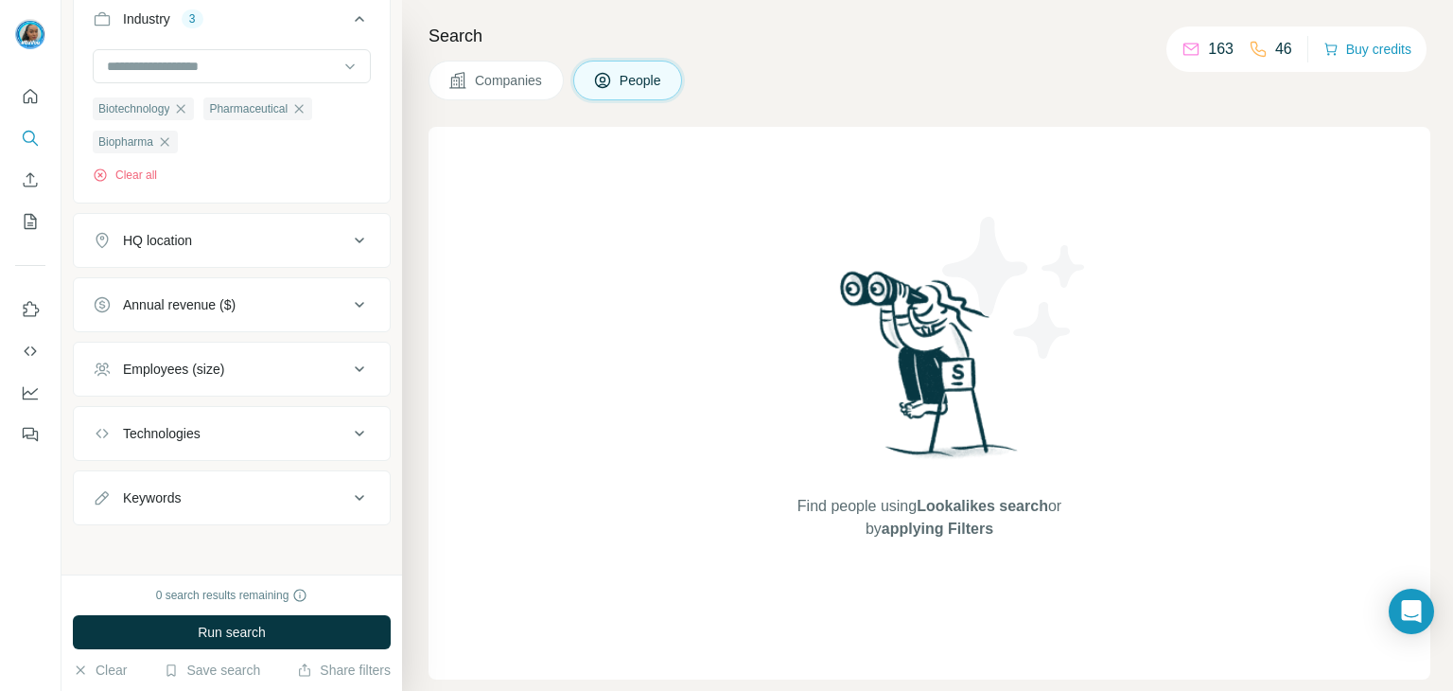
scroll to position [749, 0]
click at [219, 622] on span "Run search" at bounding box center [232, 631] width 68 height 19
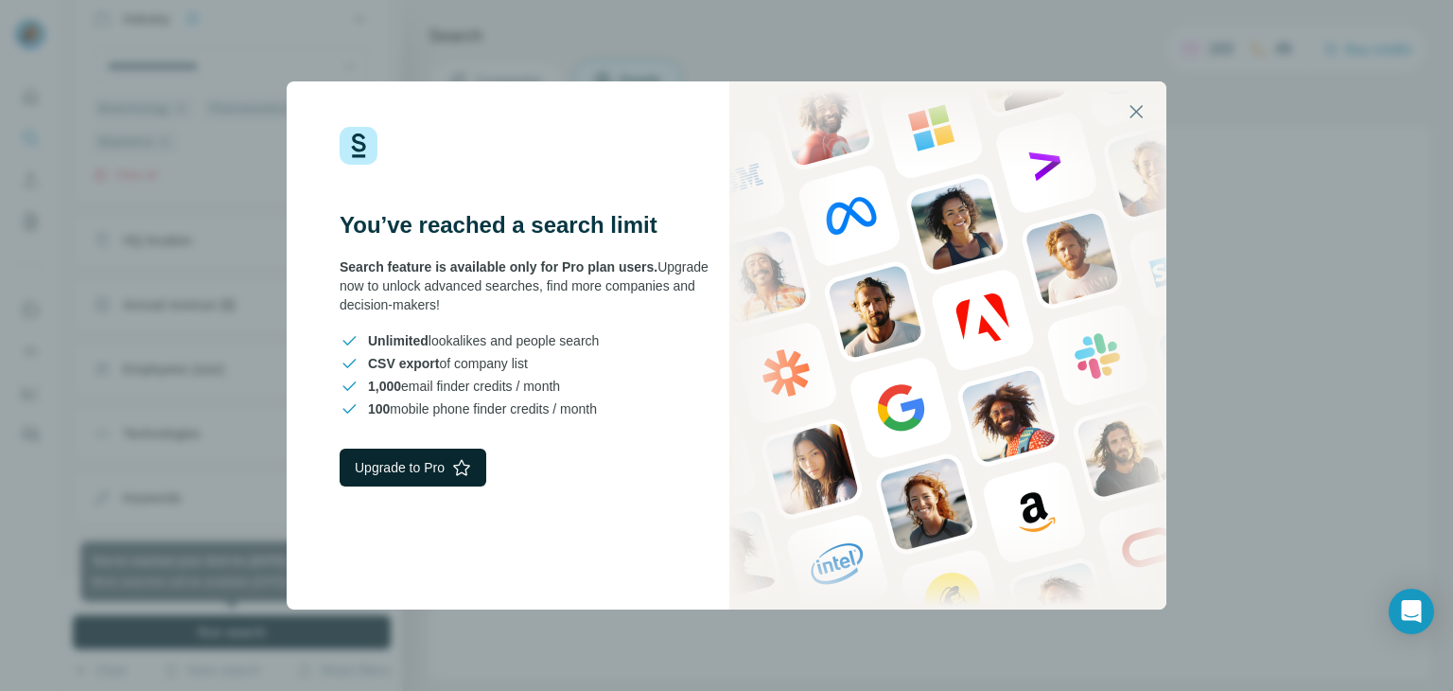
click at [445, 478] on button "Upgrade to Pro" at bounding box center [413, 467] width 147 height 38
